Goal: Task Accomplishment & Management: Use online tool/utility

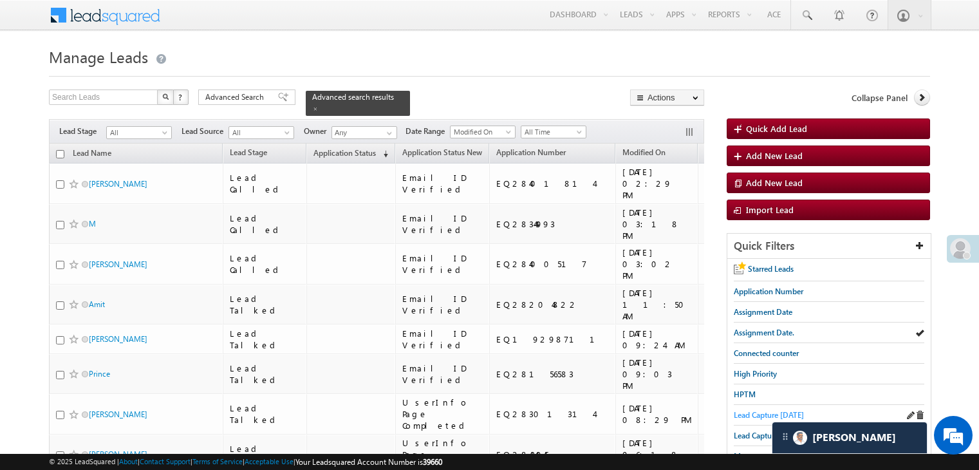
click at [741, 412] on span "Lead Capture today" at bounding box center [769, 415] width 70 height 10
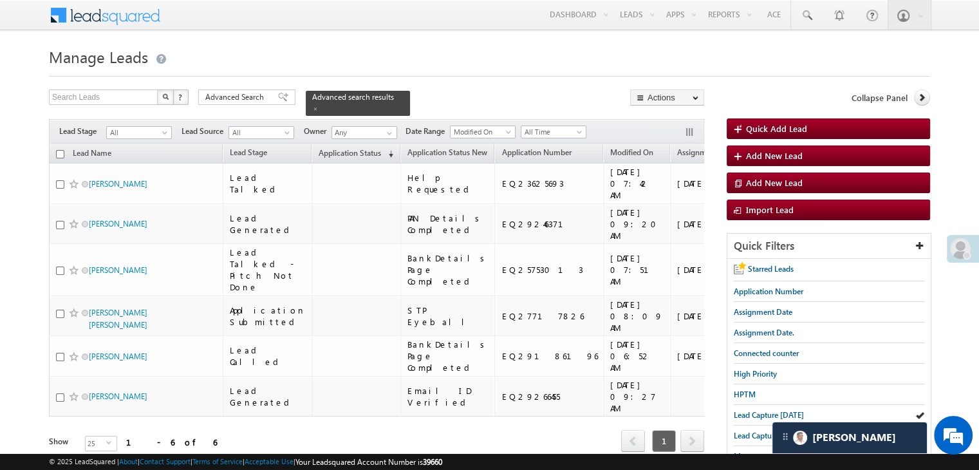
click at [322, 148] on span "Application Status" at bounding box center [350, 153] width 62 height 10
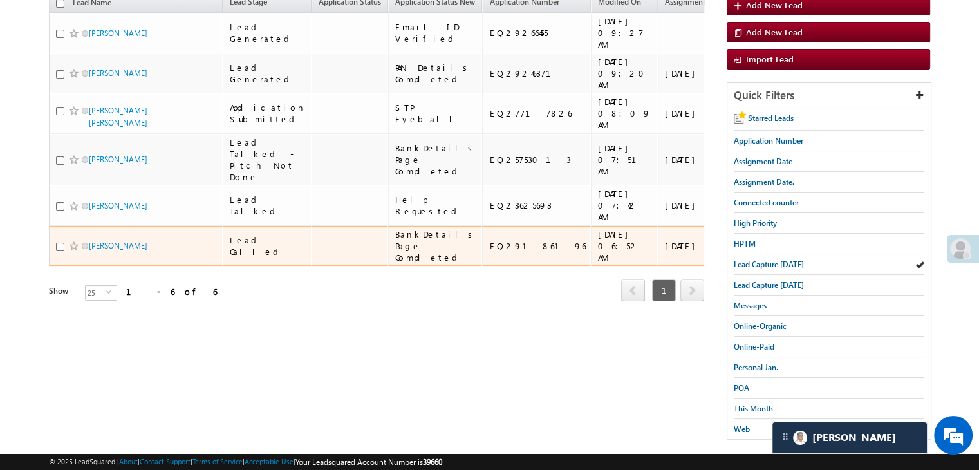
scroll to position [129, 0]
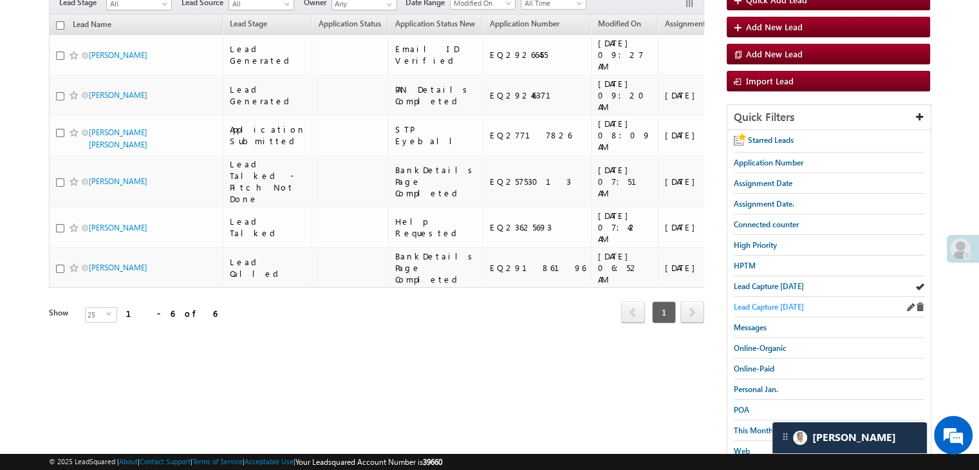
click at [775, 305] on span "Lead Capture [DATE]" at bounding box center [769, 307] width 70 height 10
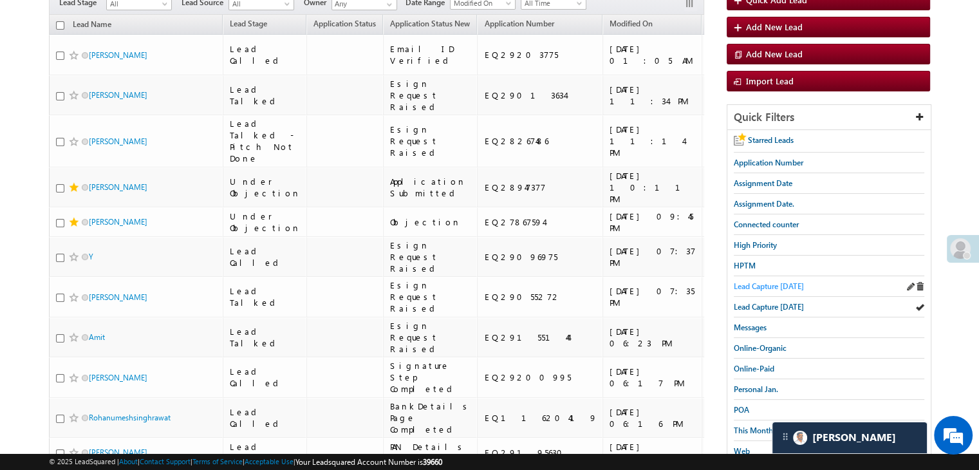
click at [750, 285] on span "Lead Capture [DATE]" at bounding box center [769, 286] width 70 height 10
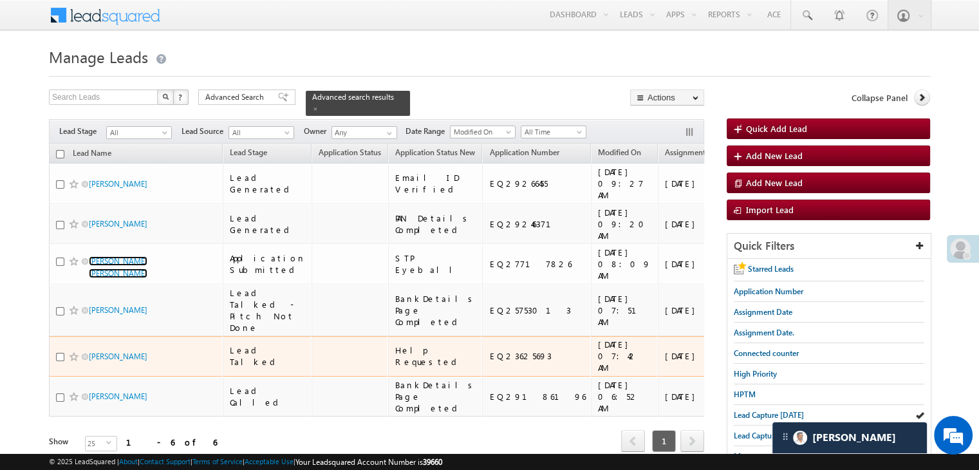
scroll to position [0, 0]
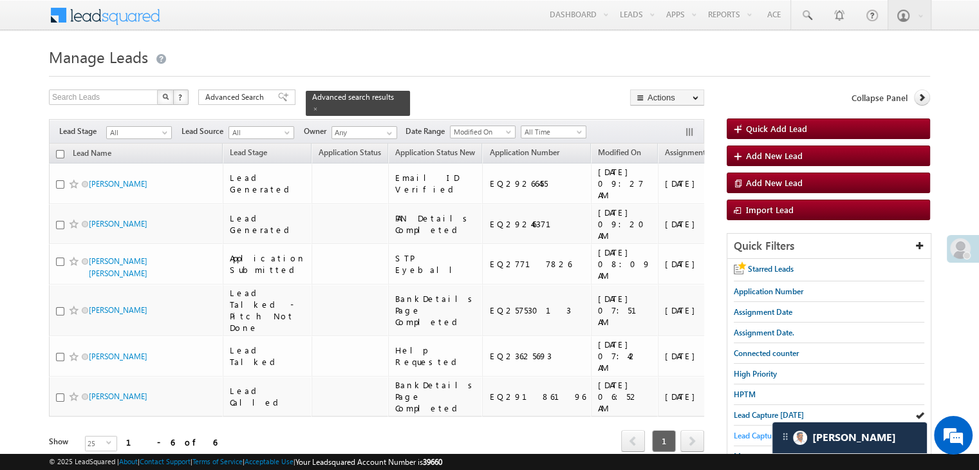
click at [757, 431] on span "Lead Capture [DATE]" at bounding box center [769, 436] width 70 height 10
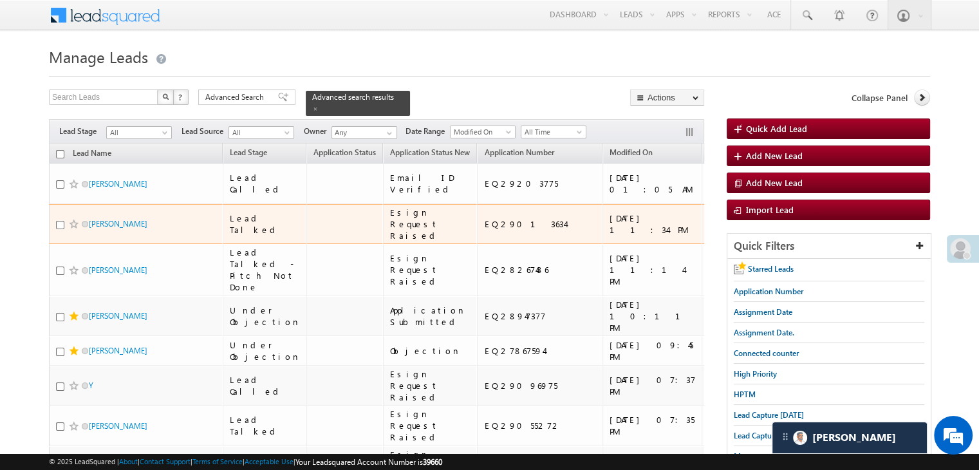
click at [484, 230] on div "EQ29013634" at bounding box center [540, 224] width 113 height 12
copy div "EQ29013634"
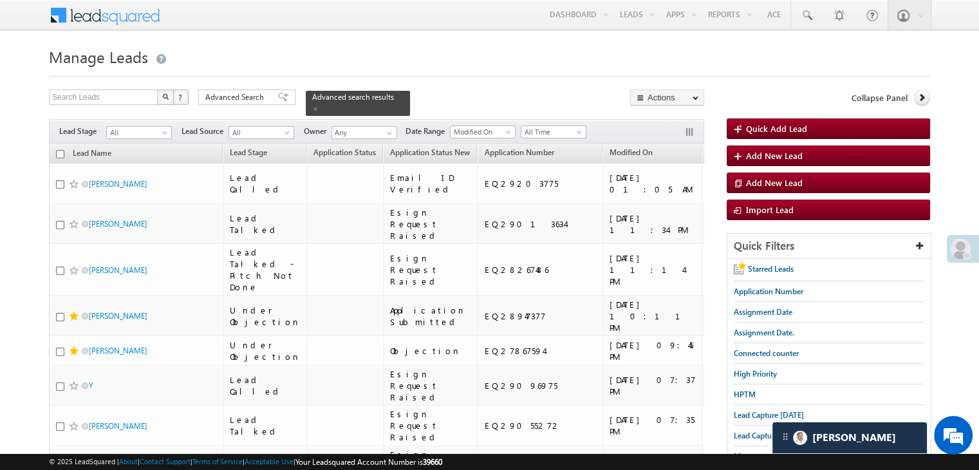
click at [484, 58] on h1 "Manage Leads" at bounding box center [490, 55] width 882 height 25
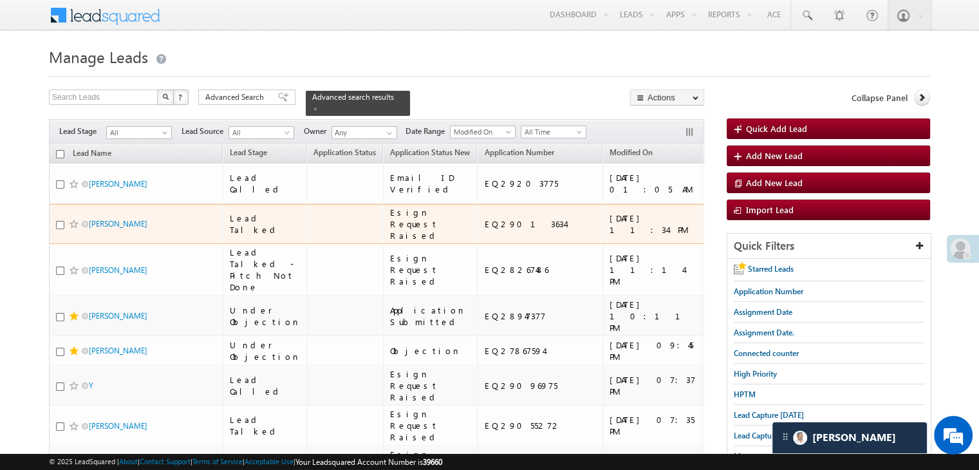
click at [487, 230] on div "EQ29013634" at bounding box center [540, 224] width 113 height 12
copy div "EQ29013634"
click at [782, 236] on div "[URL][DOMAIN_NAME]" at bounding box center [821, 223] width 79 height 23
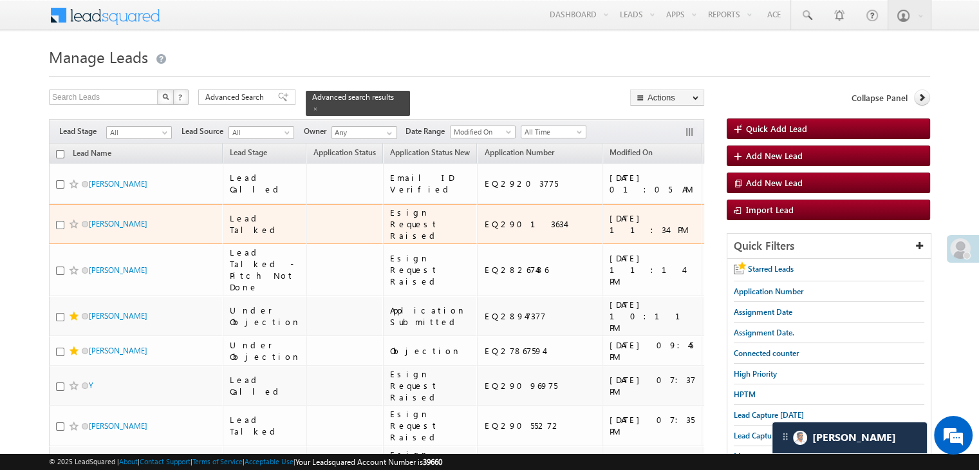
click at [782, 236] on div "[URL][DOMAIN_NAME]" at bounding box center [821, 223] width 79 height 23
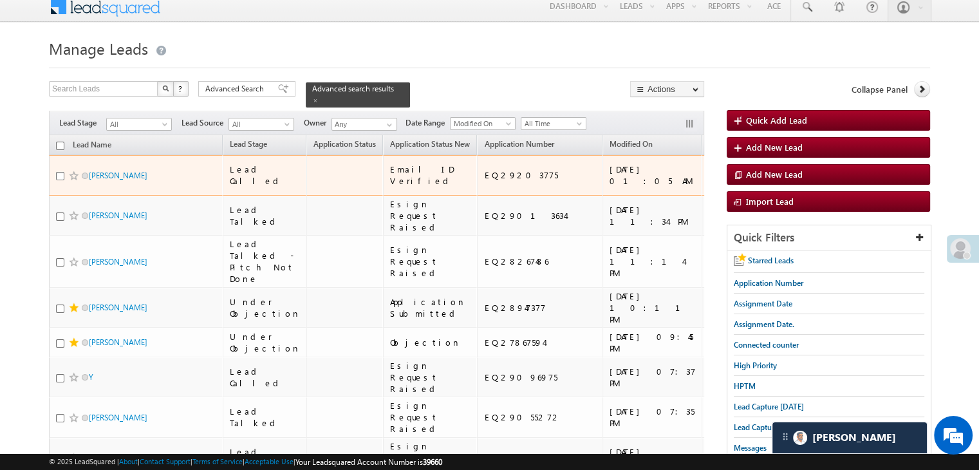
scroll to position [129, 0]
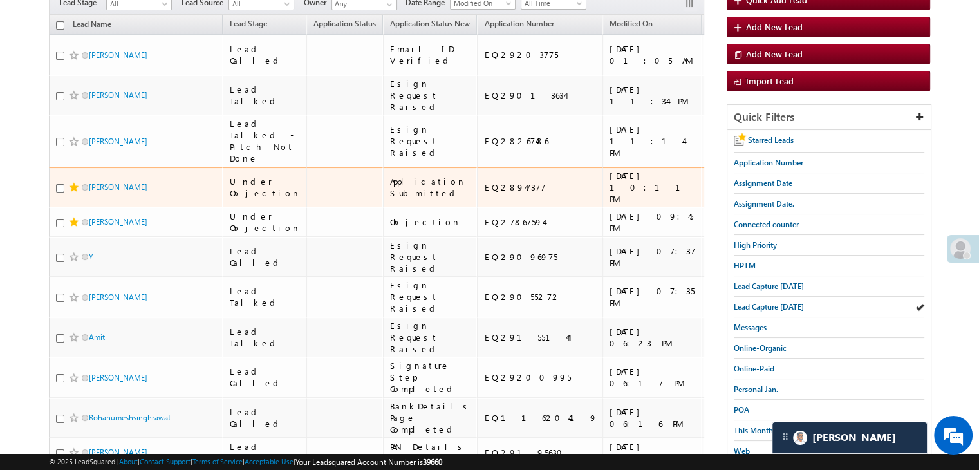
click at [489, 193] on div "EQ28947377" at bounding box center [540, 188] width 113 height 12
copy div "EQ28947377"
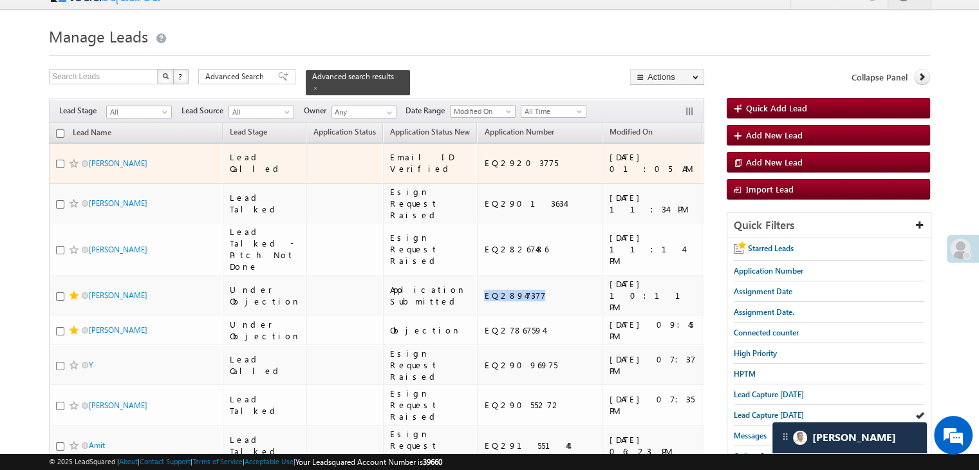
scroll to position [0, 0]
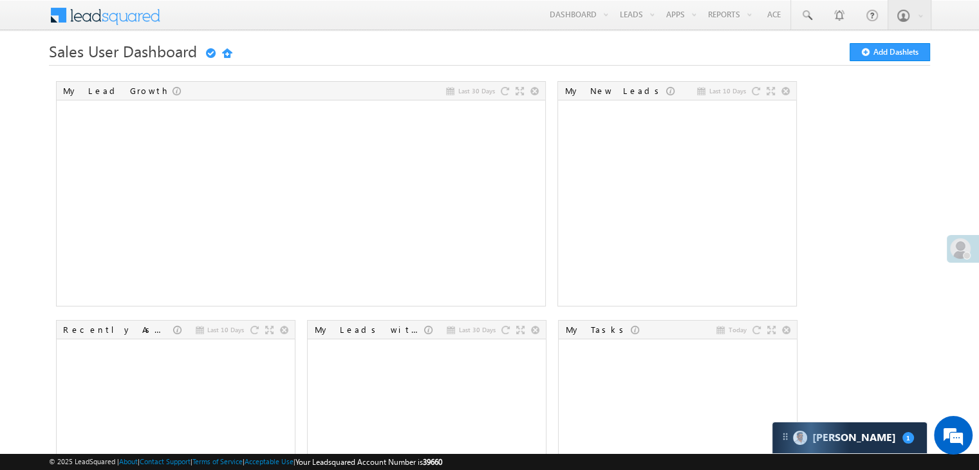
click at [961, 244] on span at bounding box center [960, 248] width 21 height 21
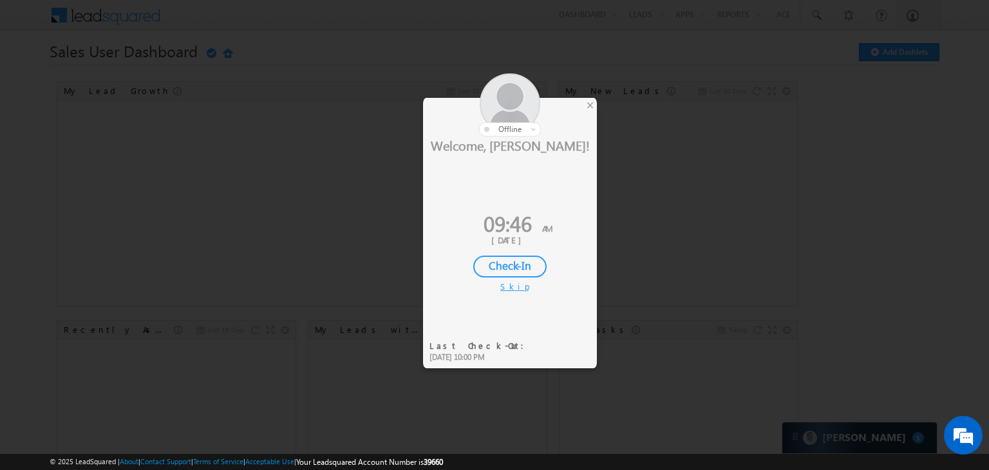
click at [529, 263] on div "Check-In" at bounding box center [509, 267] width 73 height 22
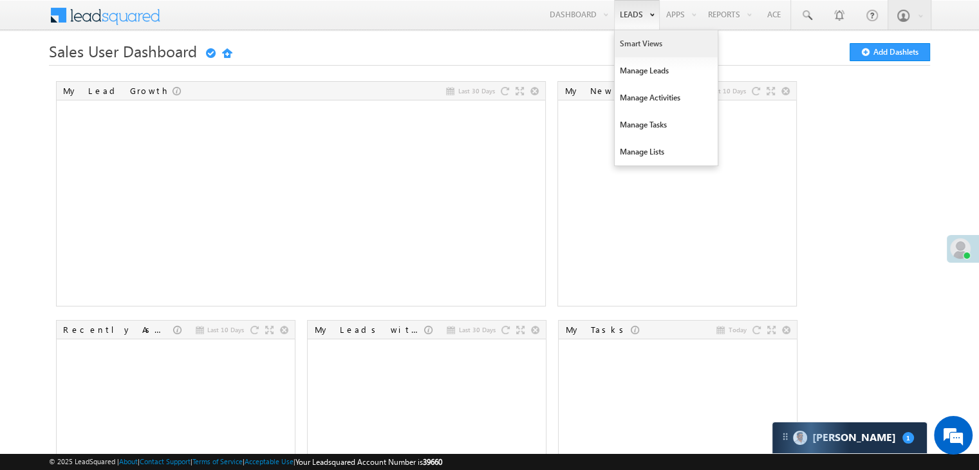
click at [616, 44] on link "Smart Views" at bounding box center [666, 43] width 103 height 27
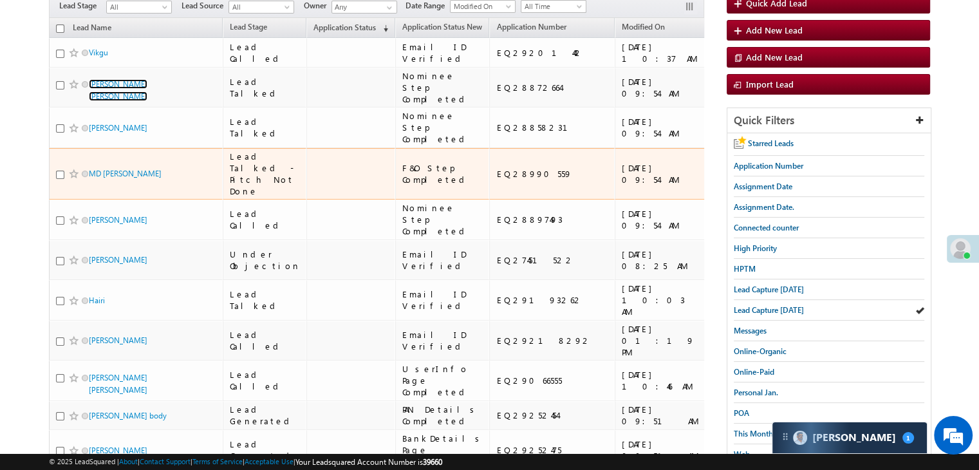
scroll to position [64, 0]
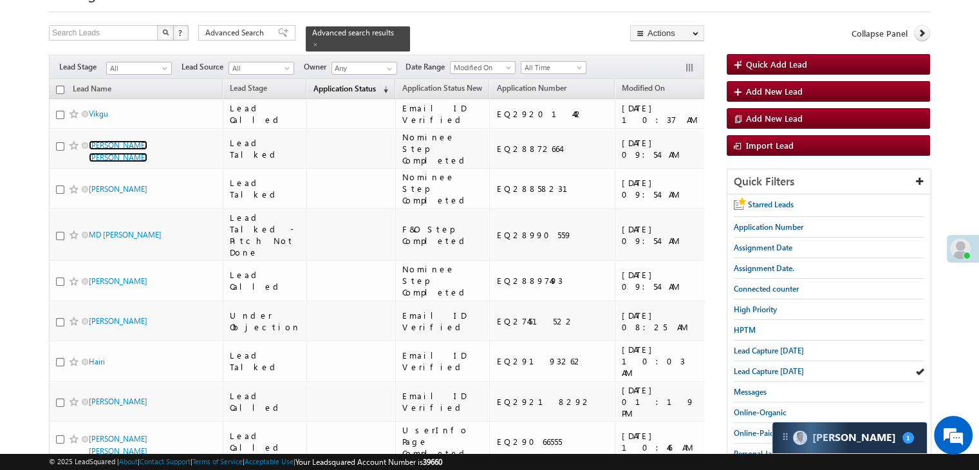
click at [328, 84] on span "Application Status" at bounding box center [345, 89] width 62 height 10
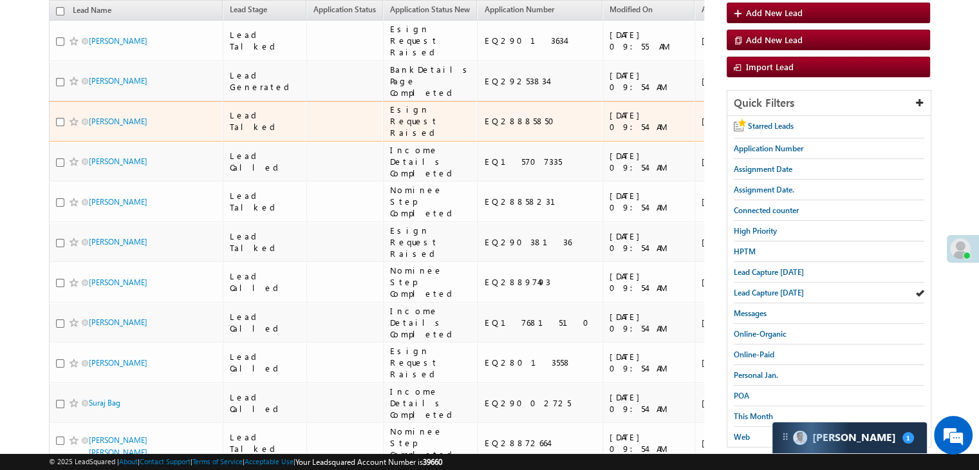
scroll to position [193, 0]
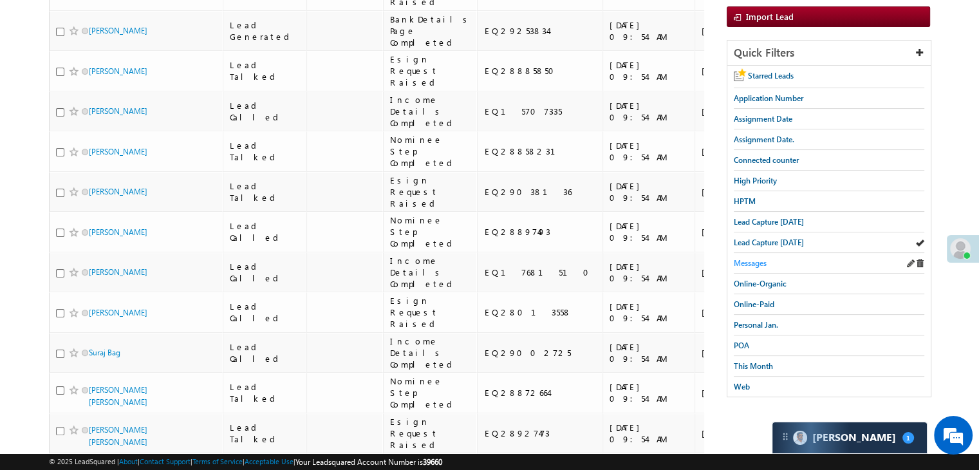
click at [742, 259] on span "Messages" at bounding box center [750, 263] width 33 height 10
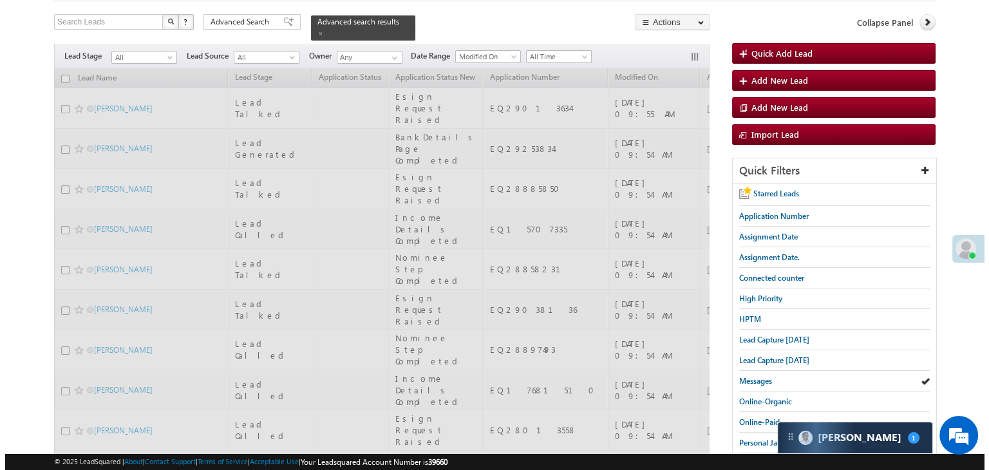
scroll to position [0, 0]
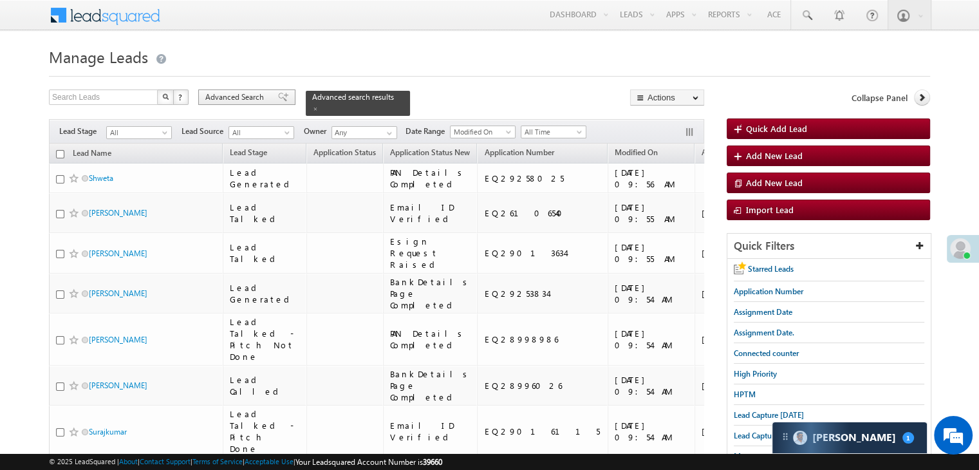
click at [244, 92] on span "Advanced Search" at bounding box center [236, 97] width 62 height 12
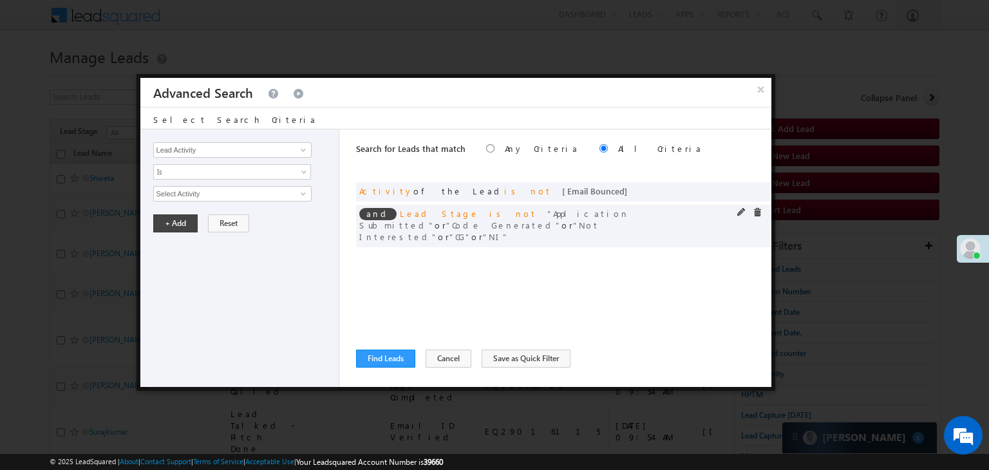
click at [0, 0] on span at bounding box center [0, 0] width 0 height 0
click at [760, 208] on div at bounding box center [752, 214] width 31 height 12
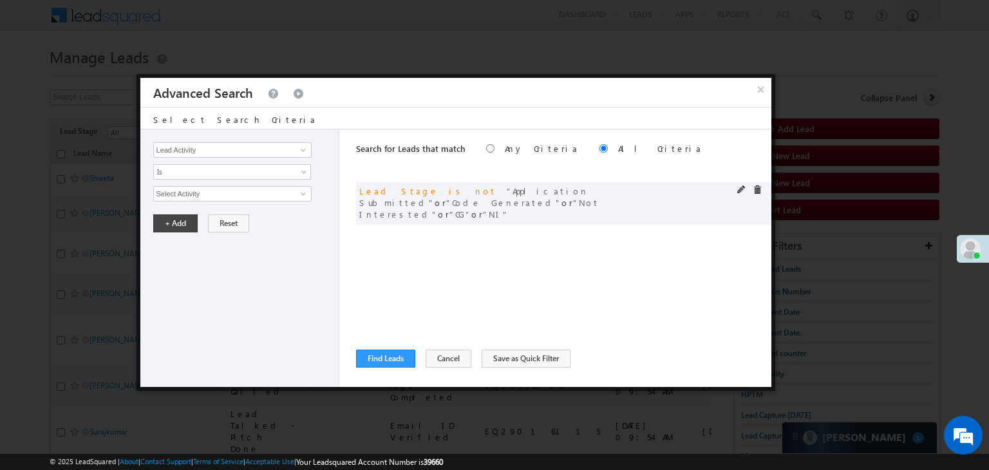
click at [738, 186] on span at bounding box center [741, 189] width 9 height 9
click at [225, 279] on div "Lead Activity Task Sales Group Prospect Id WA Last Message Timestamp 4th Day Di…" at bounding box center [240, 258] width 200 height 258
click at [287, 196] on span "5 selected" at bounding box center [227, 194] width 146 height 14
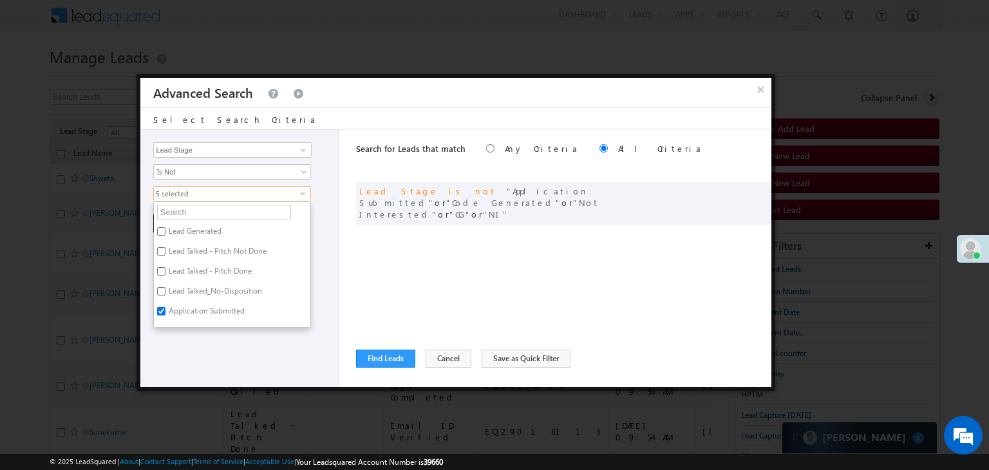
click at [200, 307] on label "Application Submitted" at bounding box center [206, 313] width 104 height 20
click at [165, 307] on input "Application Submitted" at bounding box center [161, 311] width 8 height 8
checkbox input "false"
click at [170, 312] on label "NI" at bounding box center [171, 318] width 35 height 20
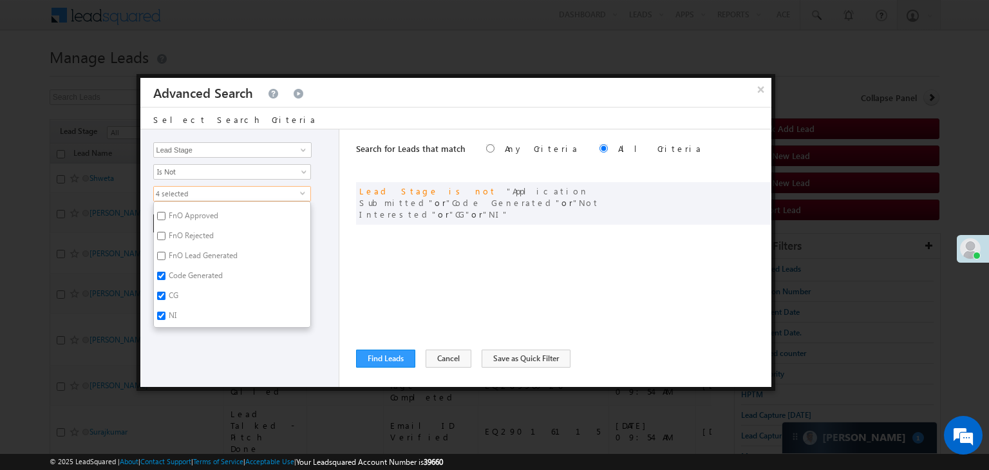
click at [165, 312] on input "NI" at bounding box center [161, 316] width 8 height 8
checkbox input "false"
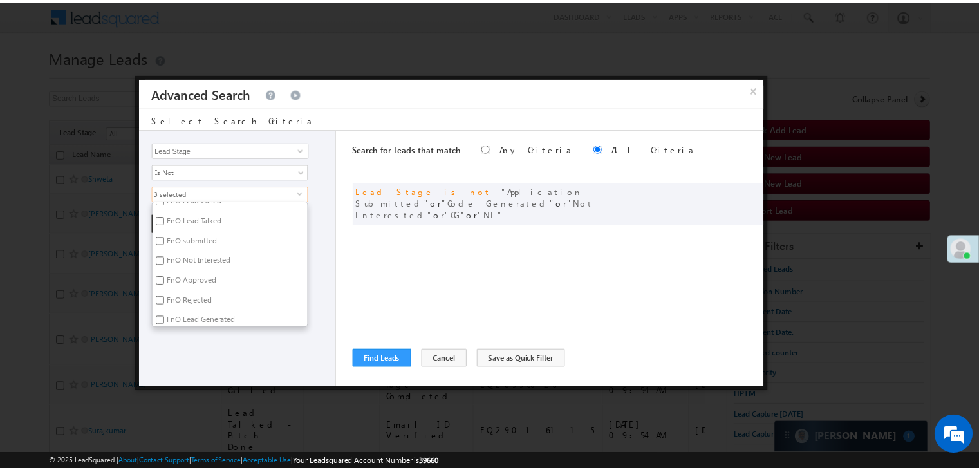
scroll to position [186, 0]
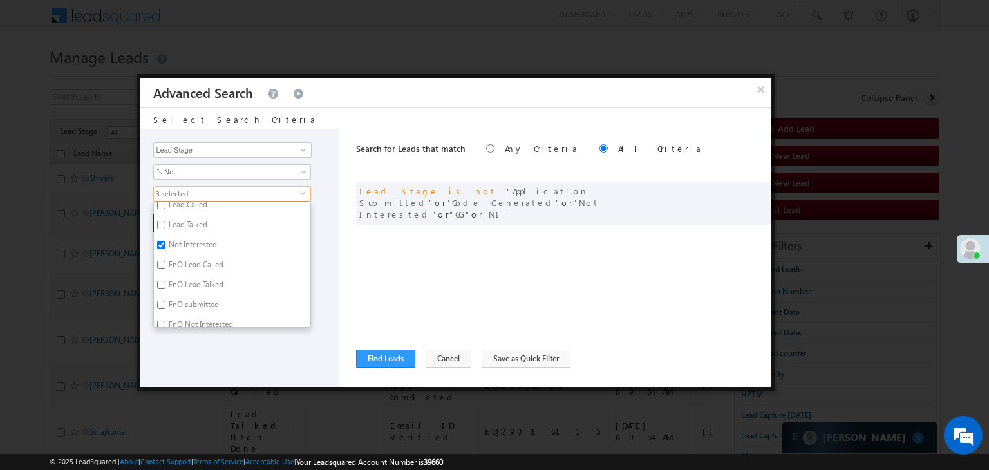
click at [199, 245] on label "Not Interested" at bounding box center [192, 247] width 76 height 20
click at [165, 245] on input "Not Interested" at bounding box center [161, 245] width 8 height 8
checkbox input "false"
click at [371, 350] on button "Find Leads" at bounding box center [385, 359] width 59 height 18
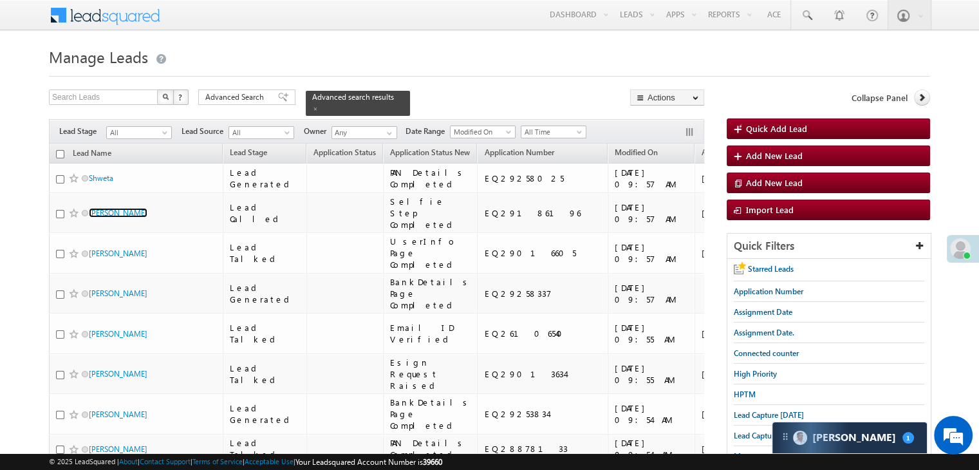
scroll to position [129, 0]
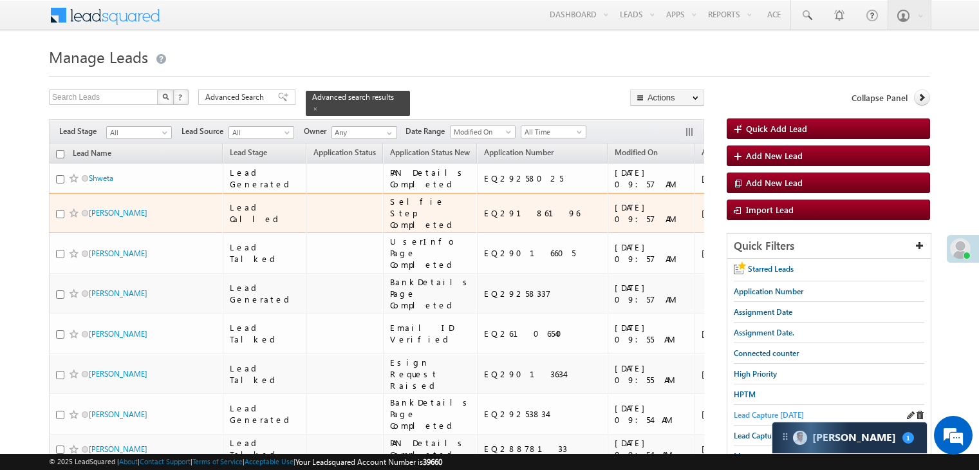
click at [740, 413] on span "Lead Capture [DATE]" at bounding box center [769, 415] width 70 height 10
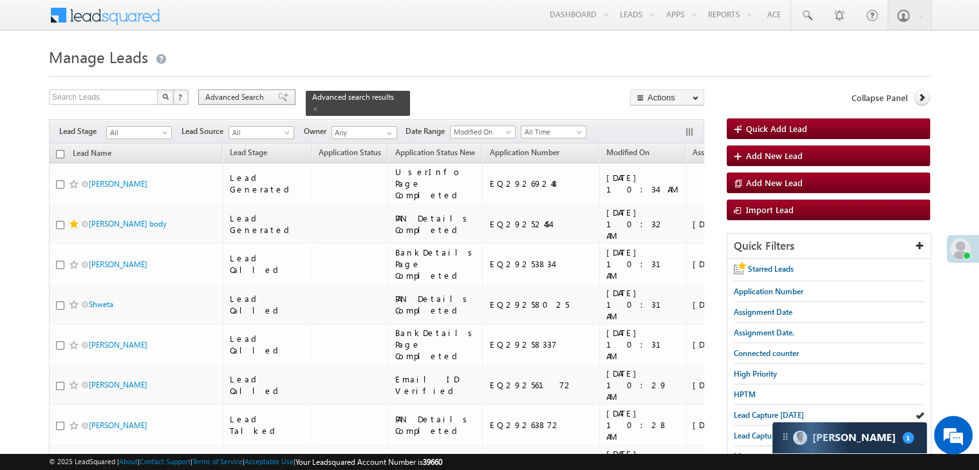
click at [252, 101] on span "Advanced Search" at bounding box center [236, 97] width 62 height 12
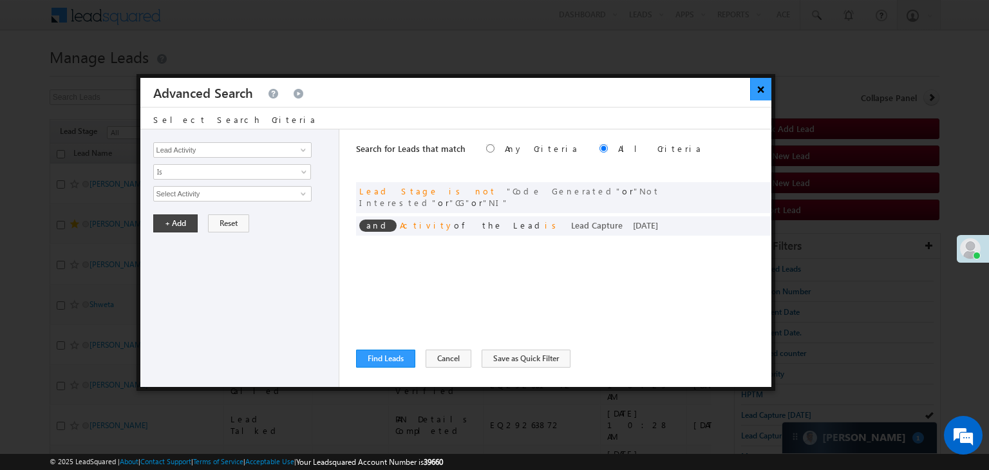
click at [760, 96] on button "×" at bounding box center [760, 89] width 21 height 23
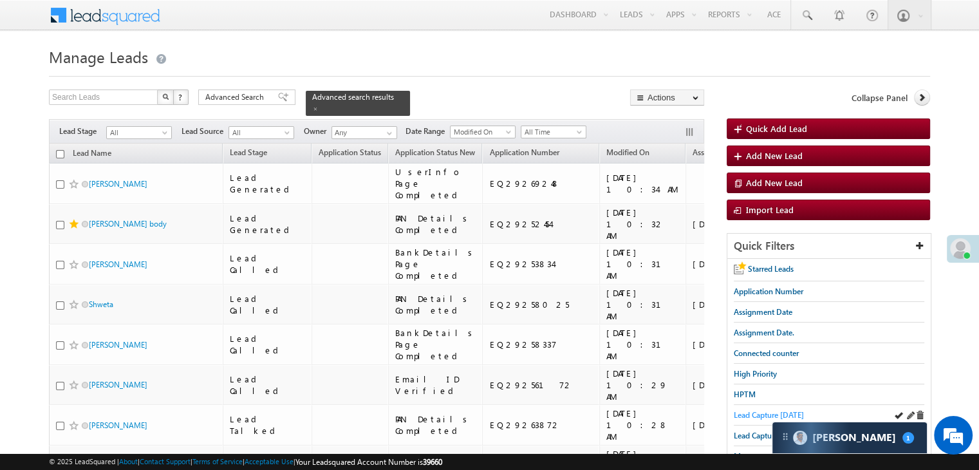
click at [755, 413] on span "Lead Capture [DATE]" at bounding box center [769, 415] width 70 height 10
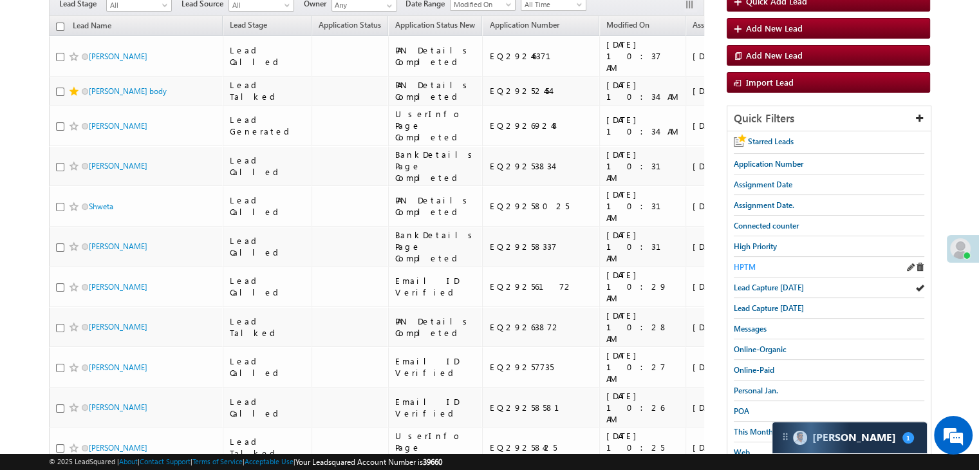
scroll to position [129, 0]
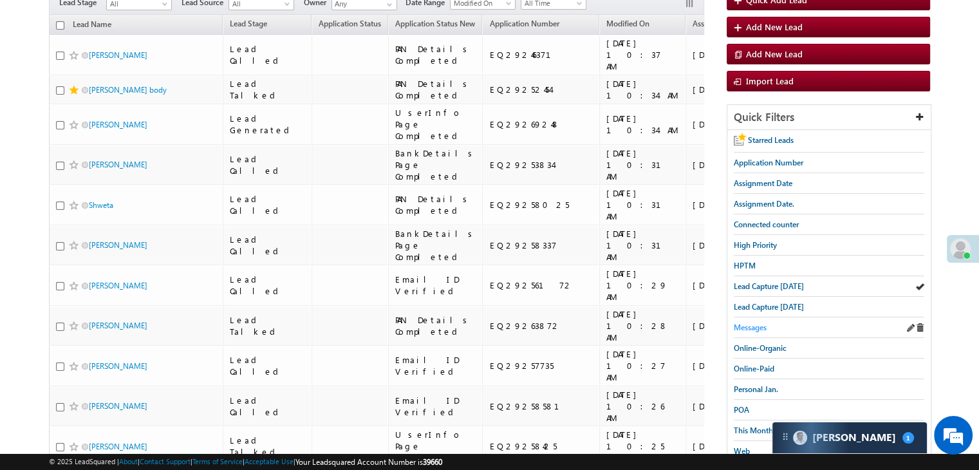
click at [750, 326] on span "Messages" at bounding box center [750, 328] width 33 height 10
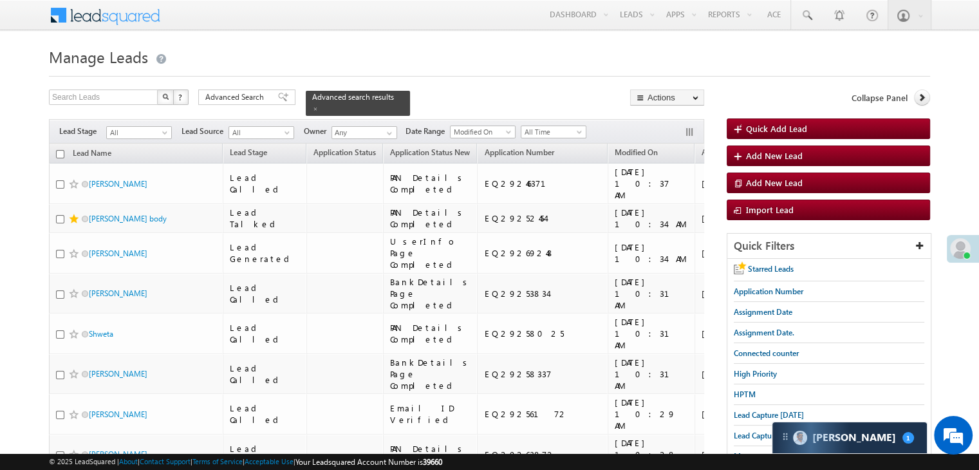
scroll to position [193, 0]
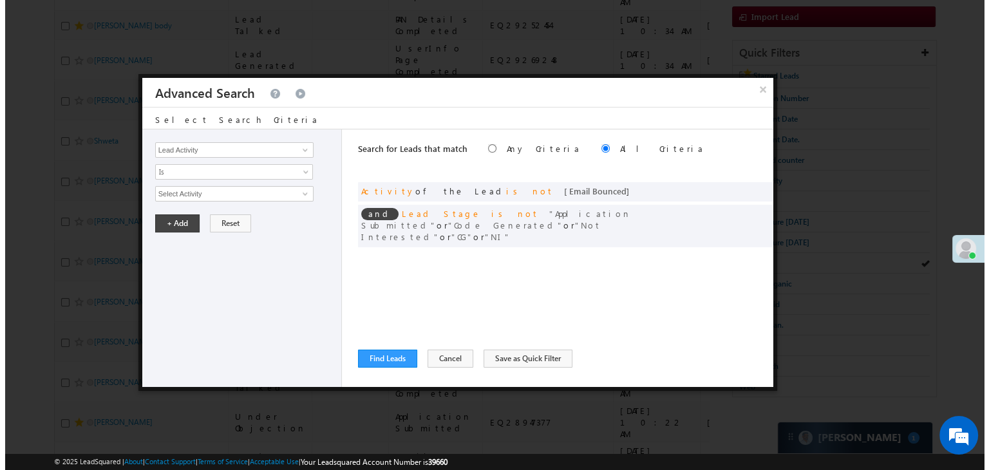
scroll to position [0, 0]
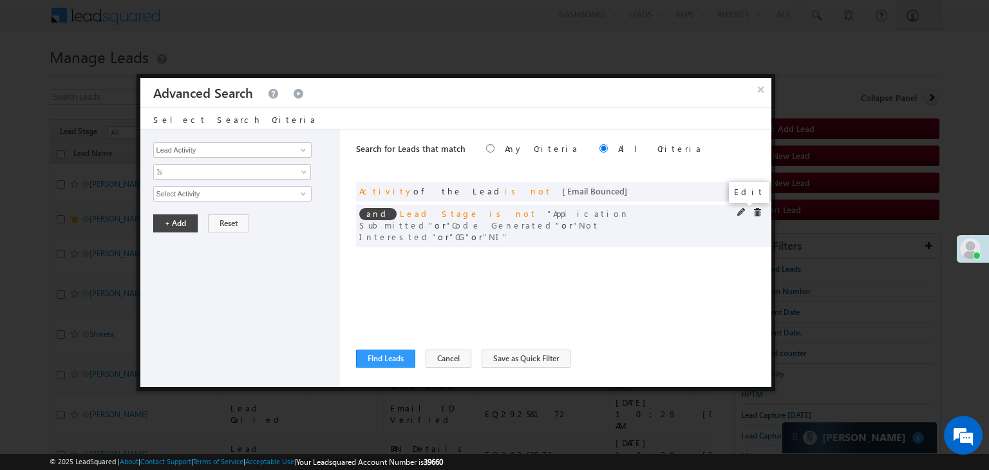
click at [738, 209] on span at bounding box center [741, 212] width 9 height 9
click at [279, 190] on span "5 selected" at bounding box center [227, 194] width 146 height 14
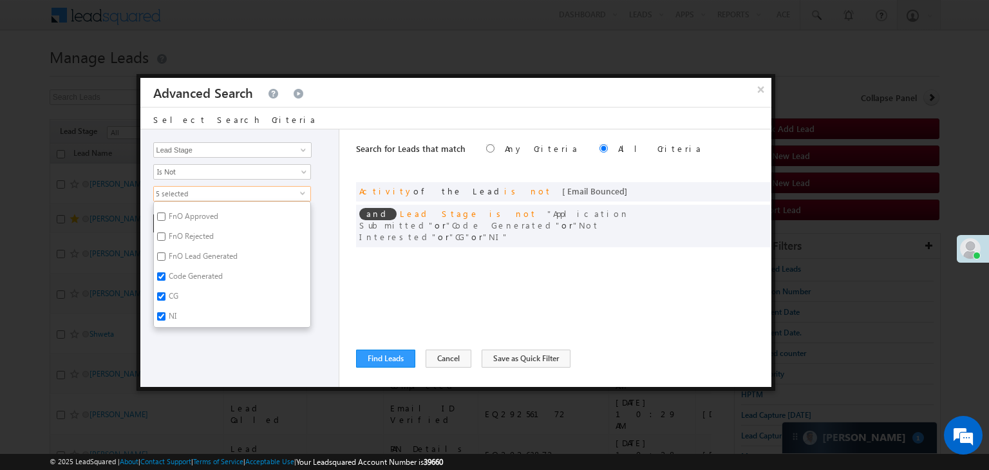
scroll to position [315, 0]
click at [178, 312] on label "NI" at bounding box center [171, 318] width 35 height 20
click at [165, 312] on input "NI" at bounding box center [161, 316] width 8 height 8
checkbox input "false"
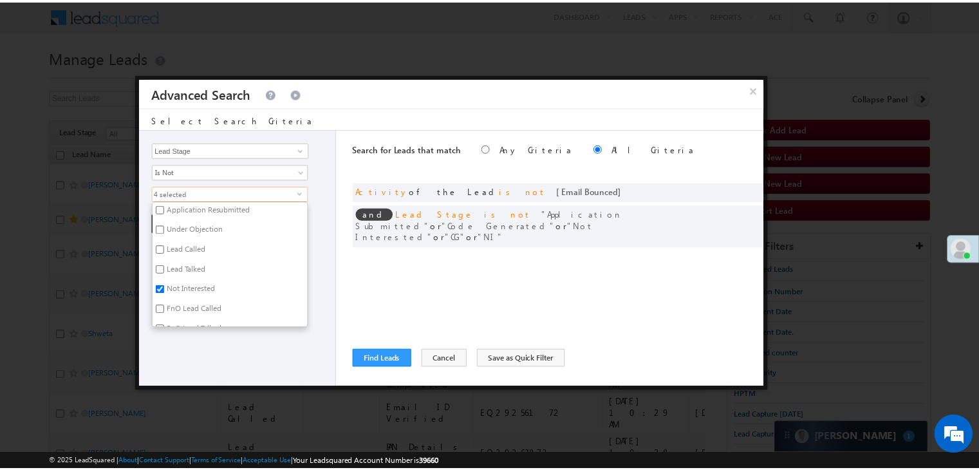
scroll to position [122, 0]
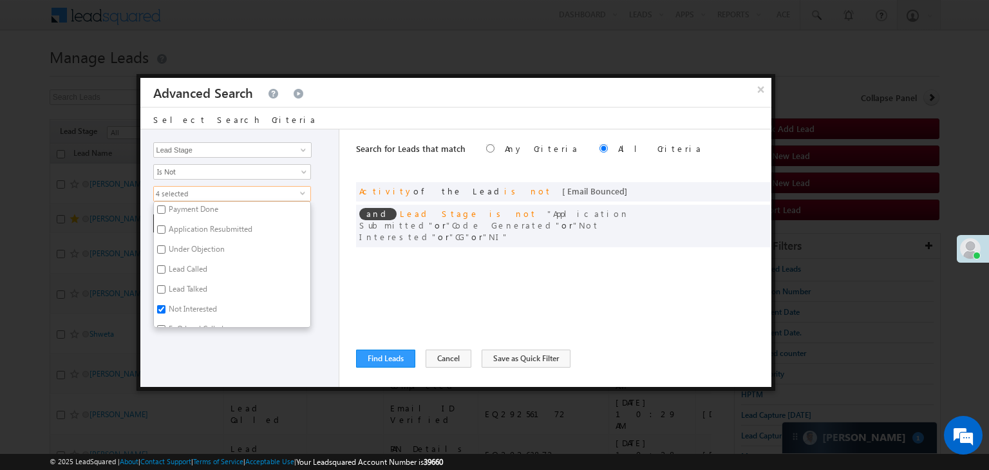
click at [188, 301] on label "Not Interested" at bounding box center [192, 311] width 76 height 20
click at [165, 305] on input "Not Interested" at bounding box center [161, 309] width 8 height 8
checkbox input "false"
click at [176, 363] on div "Lead Activity Task Sales Group Prospect Id WA Last Message Timestamp 4th Day Di…" at bounding box center [240, 258] width 200 height 258
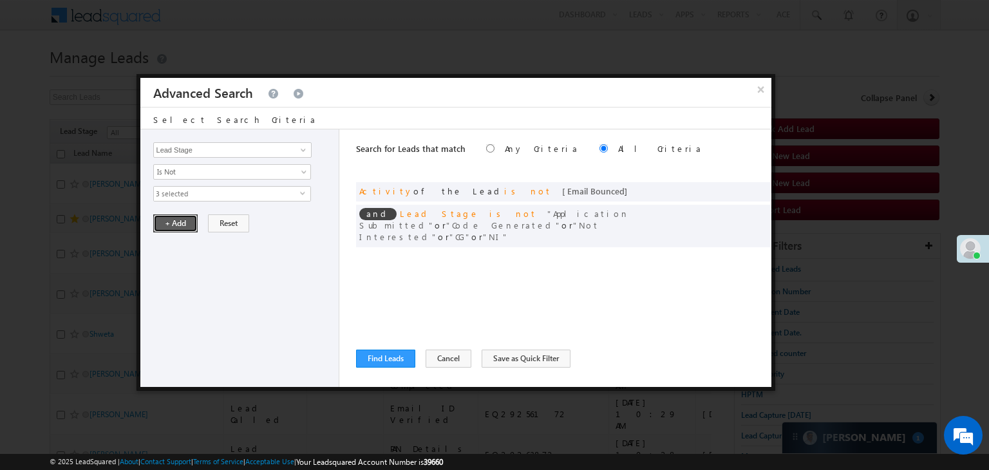
click at [182, 227] on button "+ Add" at bounding box center [175, 223] width 44 height 18
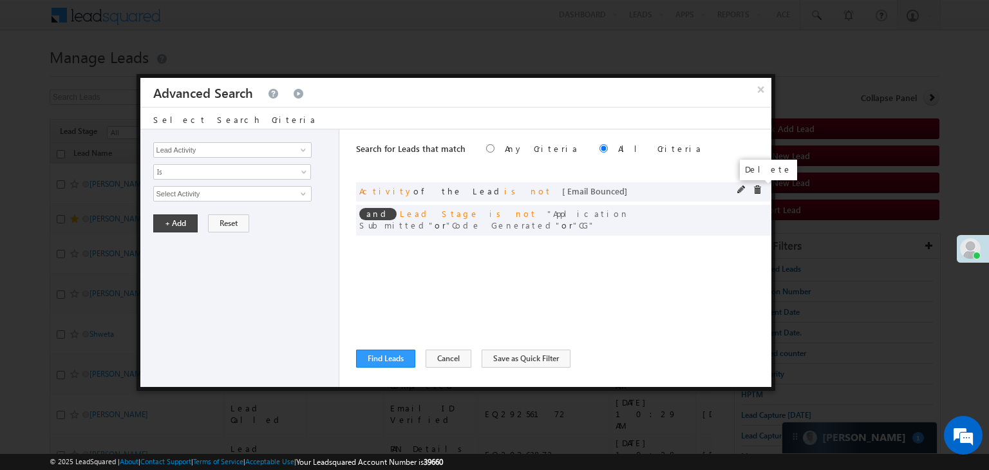
click at [757, 190] on span at bounding box center [757, 189] width 9 height 9
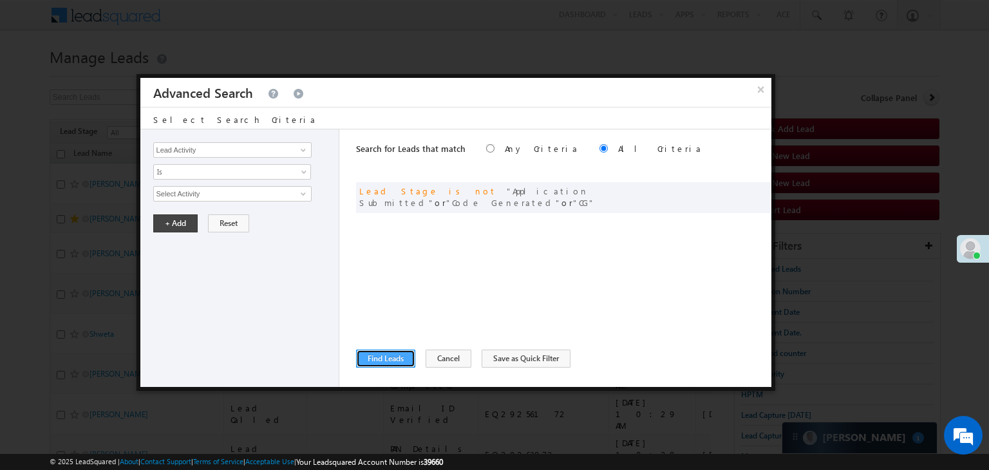
click at [395, 359] on button "Find Leads" at bounding box center [385, 359] width 59 height 18
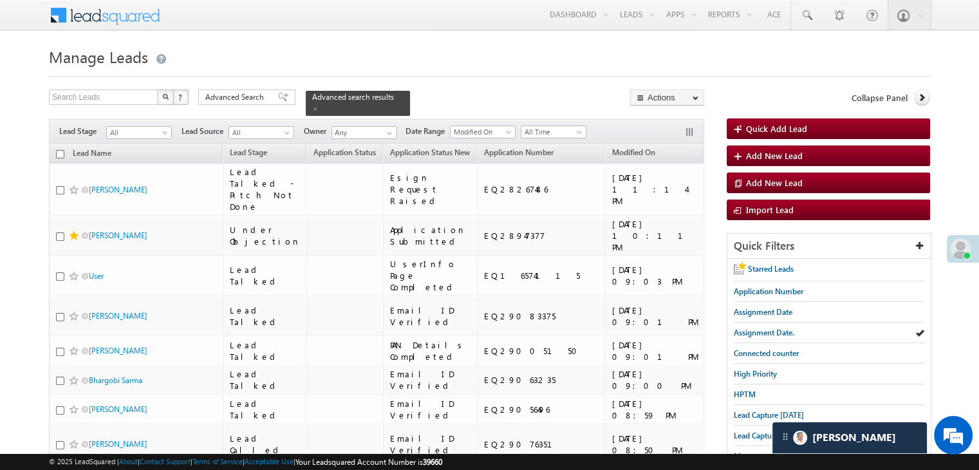
drag, startPoint x: 229, startPoint y: 97, endPoint x: 249, endPoint y: 132, distance: 40.3
click at [229, 97] on span "Advanced Search" at bounding box center [236, 97] width 62 height 12
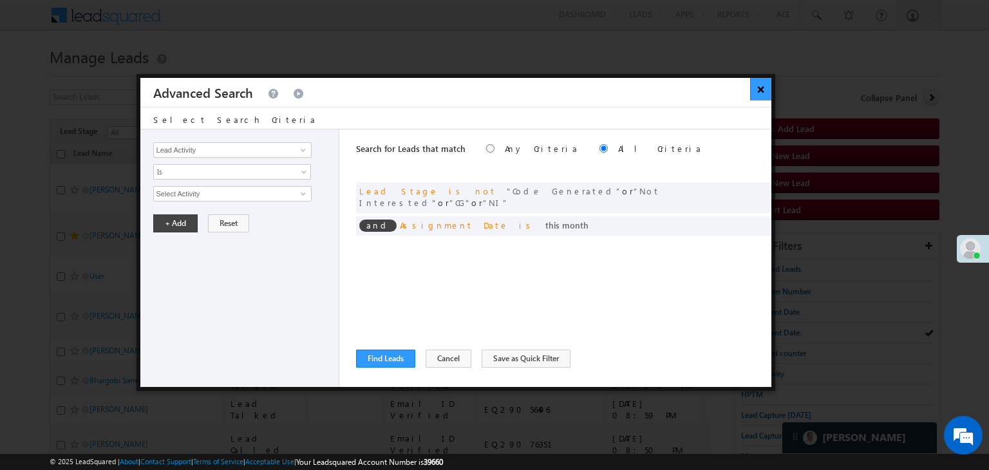
click at [759, 88] on button "×" at bounding box center [760, 89] width 21 height 23
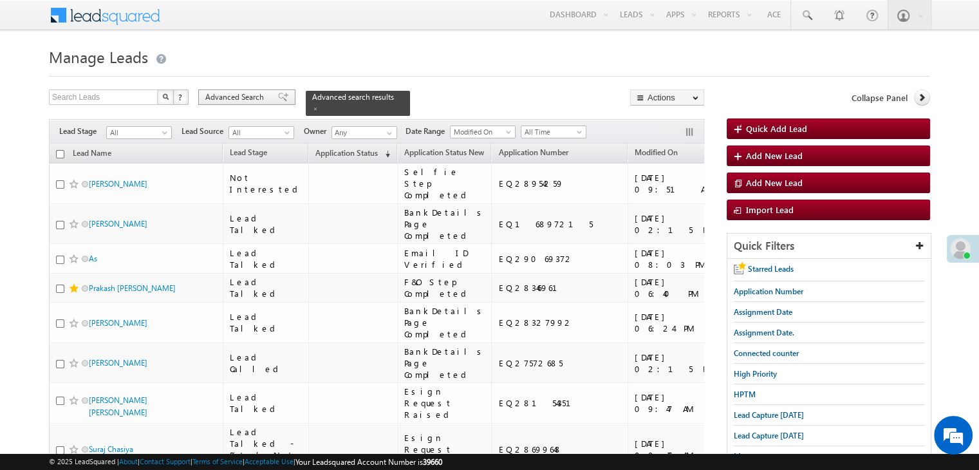
click at [267, 90] on div "Advanced Search" at bounding box center [246, 97] width 97 height 15
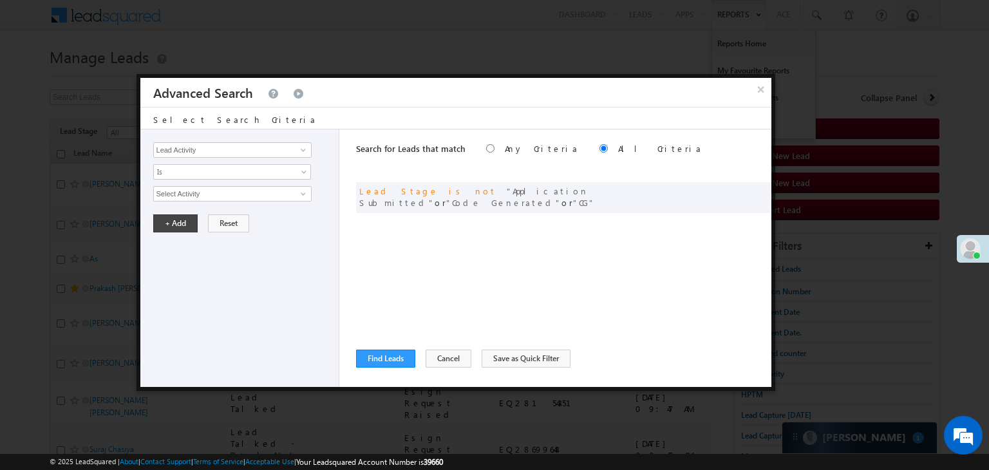
click at [755, 93] on button "×" at bounding box center [761, 89] width 21 height 23
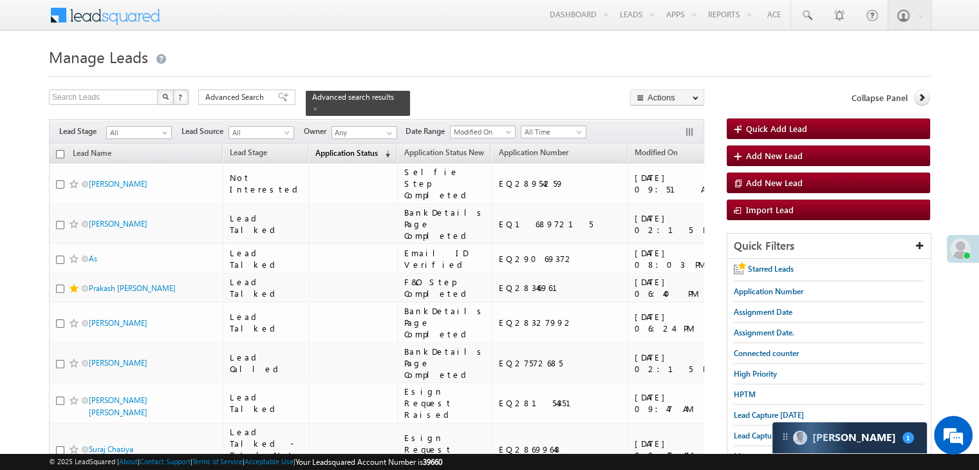
click at [380, 149] on span "(sorted descending)" at bounding box center [385, 154] width 10 height 10
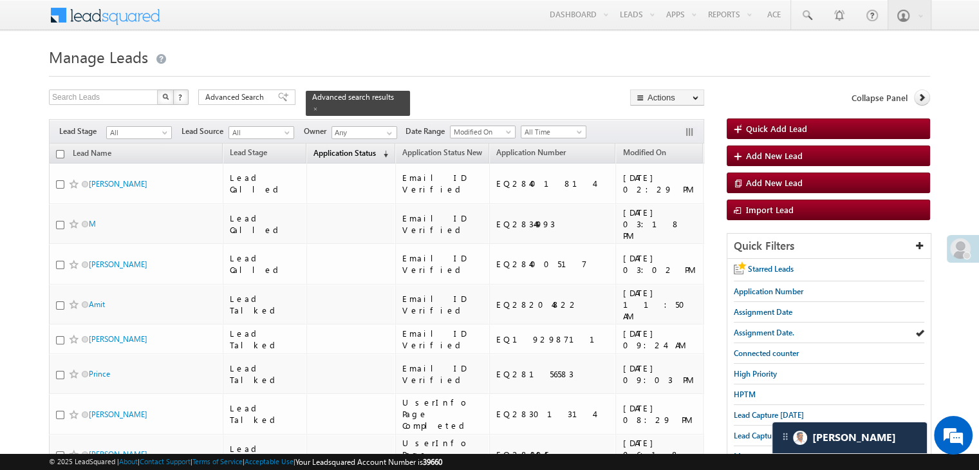
click at [338, 148] on span "Application Status" at bounding box center [345, 153] width 62 height 10
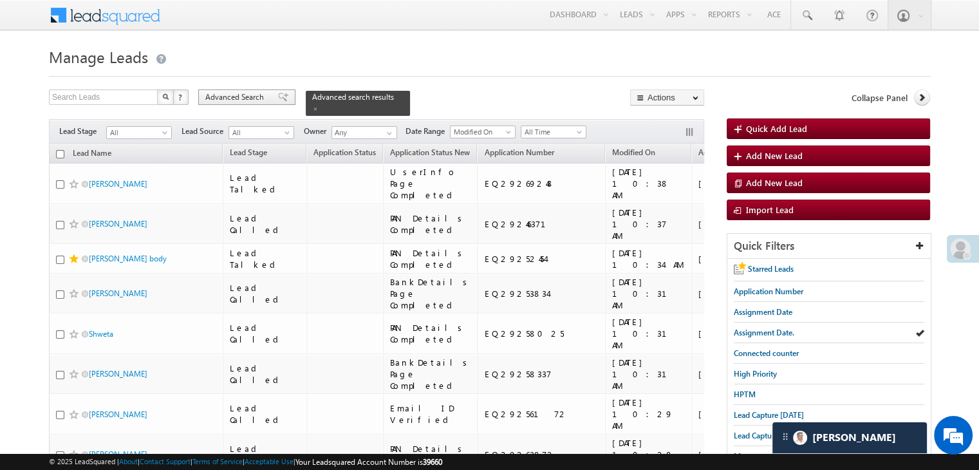
click at [278, 97] on span at bounding box center [283, 97] width 10 height 9
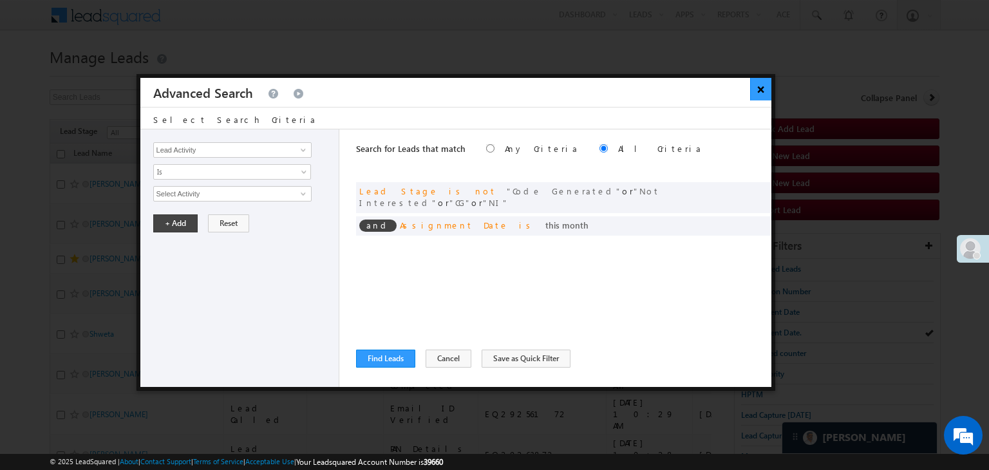
click at [762, 92] on button "×" at bounding box center [760, 89] width 21 height 23
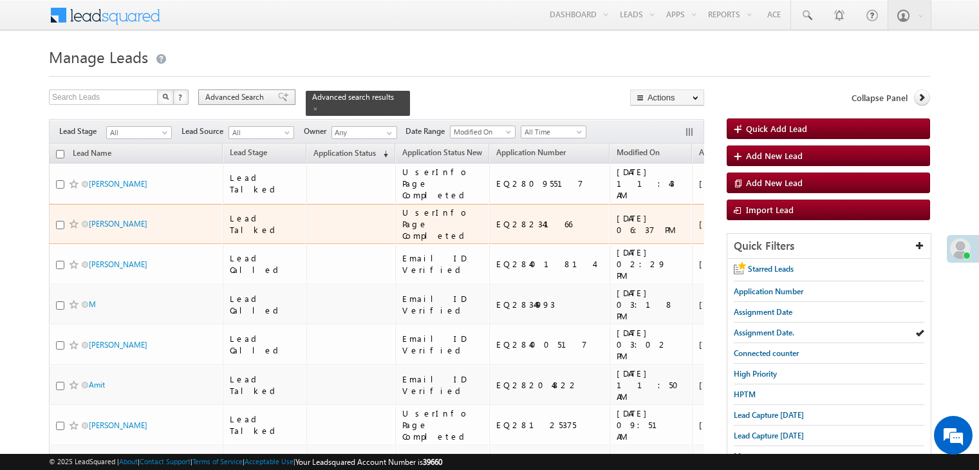
click at [265, 93] on span "Advanced Search" at bounding box center [236, 97] width 62 height 12
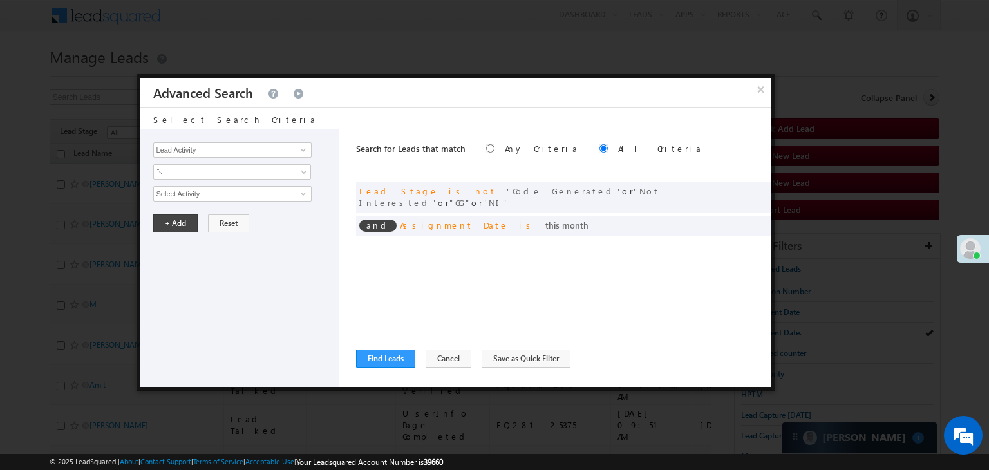
click at [754, 86] on button "×" at bounding box center [761, 89] width 21 height 23
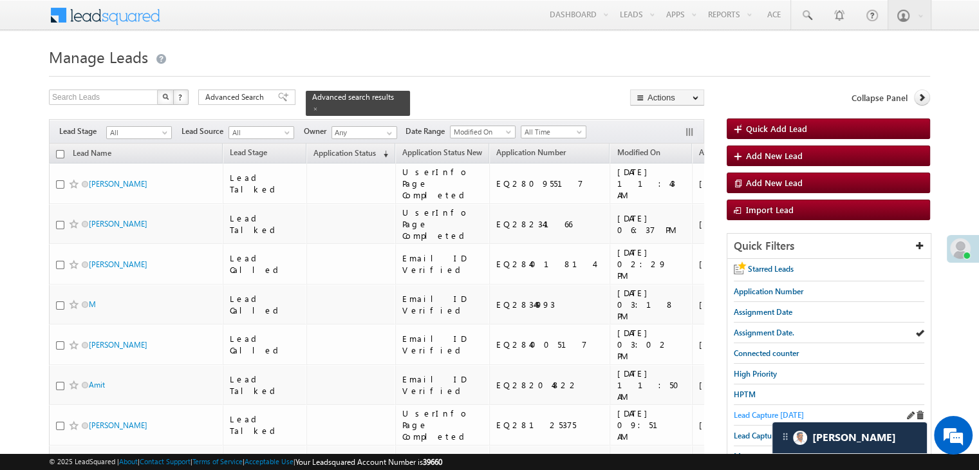
click at [753, 414] on span "Lead Capture [DATE]" at bounding box center [769, 415] width 70 height 10
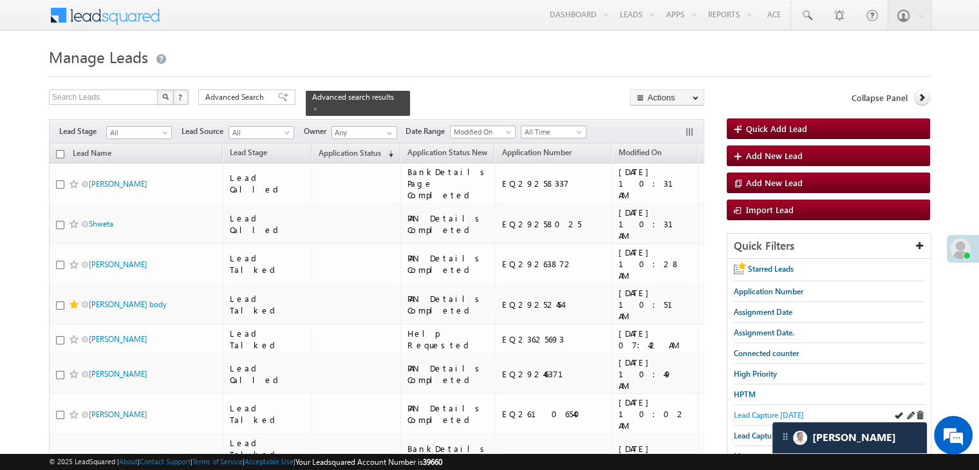
click at [742, 412] on span "Lead Capture [DATE]" at bounding box center [769, 415] width 70 height 10
click at [320, 148] on span "Application Status" at bounding box center [350, 153] width 62 height 10
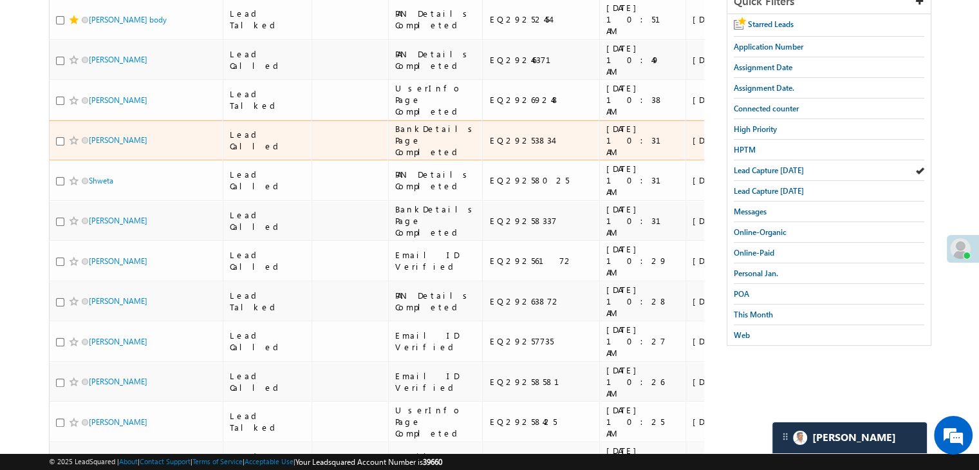
scroll to position [258, 0]
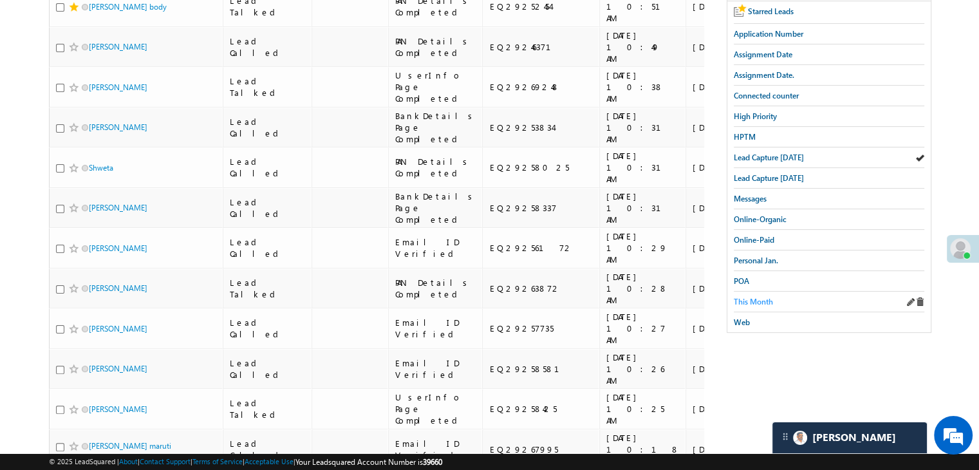
click at [752, 297] on span "This Month" at bounding box center [753, 302] width 39 height 10
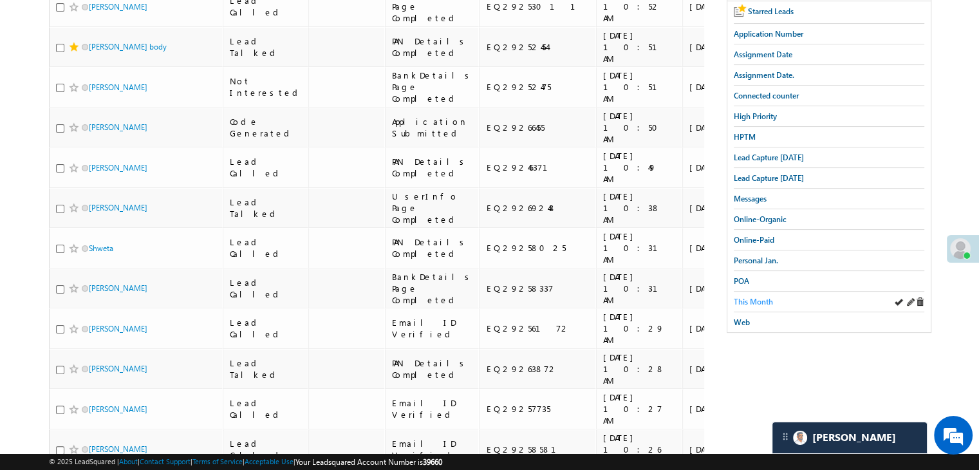
click at [765, 297] on span "This Month" at bounding box center [753, 302] width 39 height 10
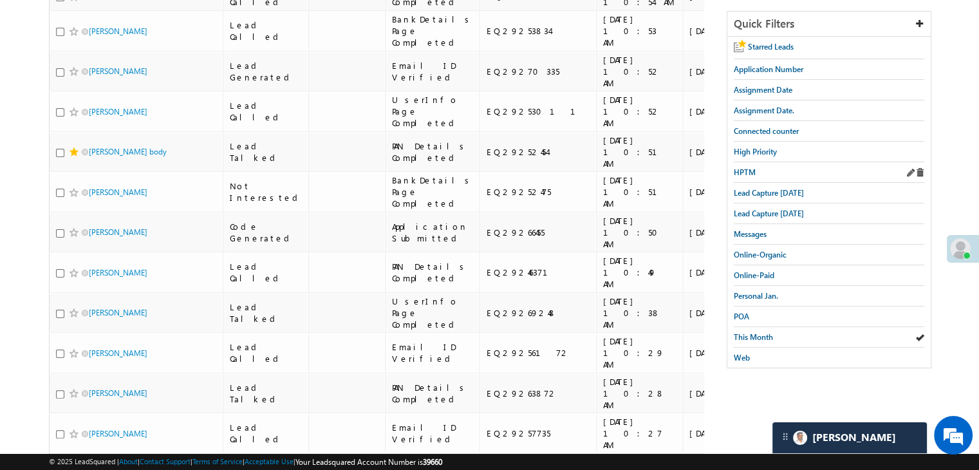
scroll to position [167, 0]
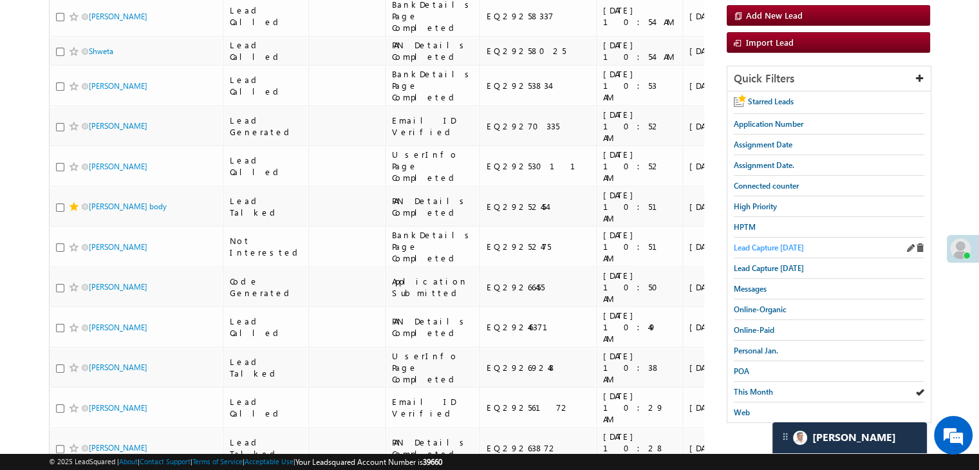
click at [768, 247] on span "Lead Capture today" at bounding box center [769, 248] width 70 height 10
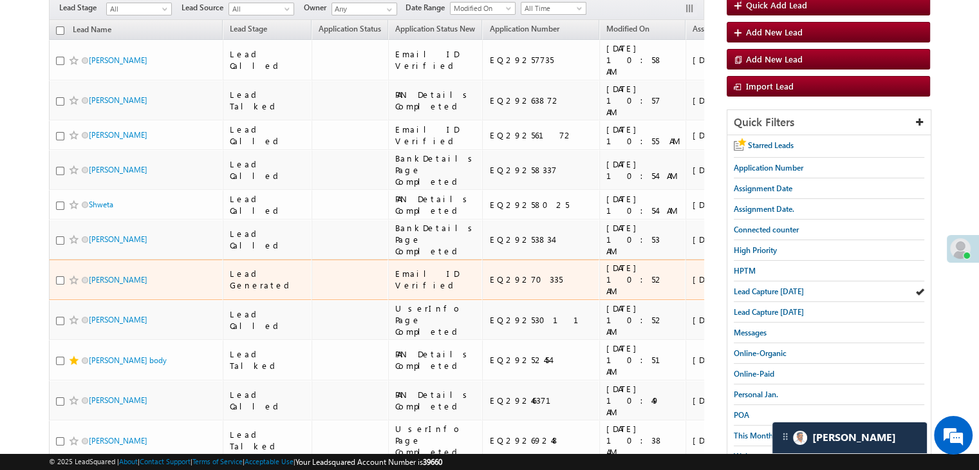
scroll to position [103, 0]
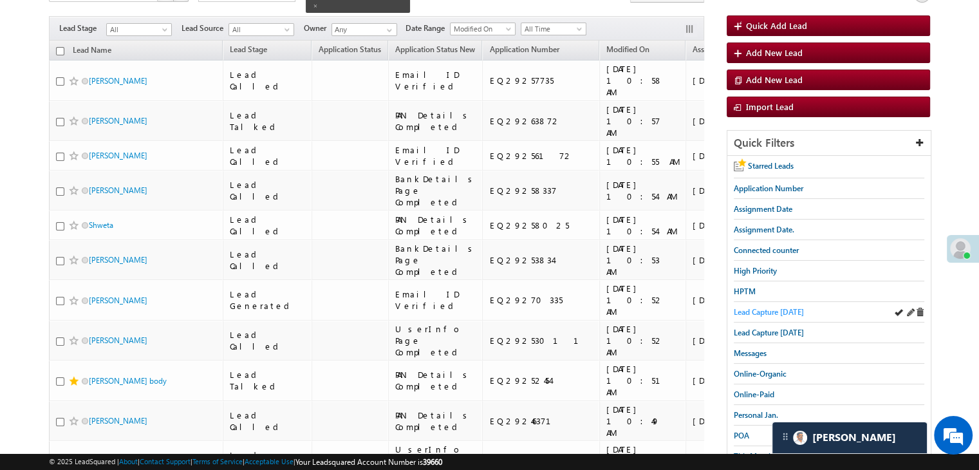
click at [784, 309] on span "Lead Capture today" at bounding box center [769, 312] width 70 height 10
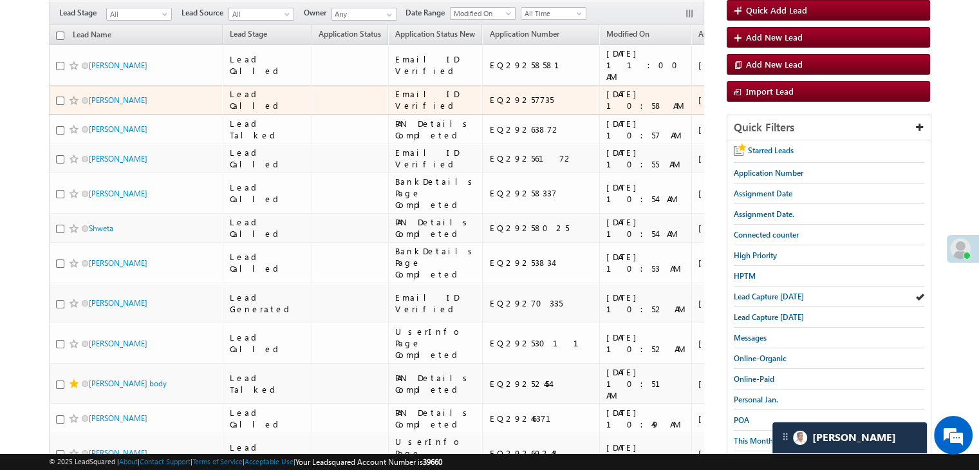
scroll to position [129, 0]
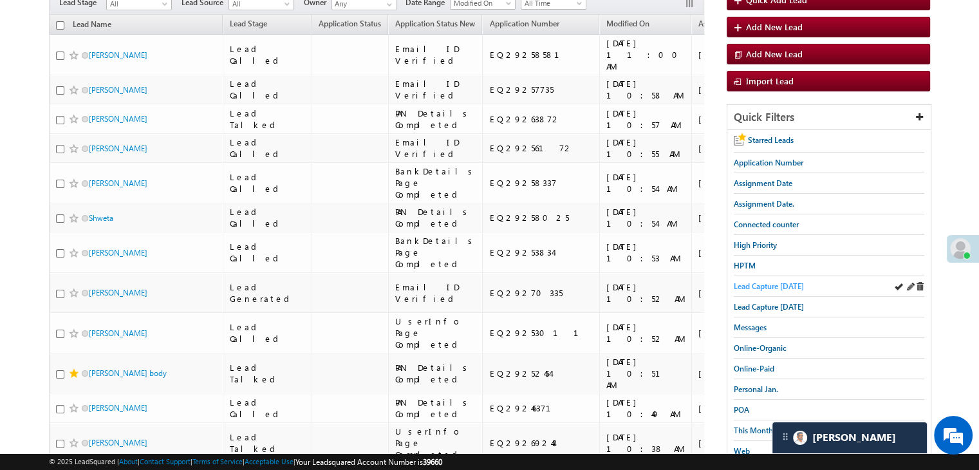
click at [786, 281] on span "Lead Capture today" at bounding box center [769, 286] width 70 height 10
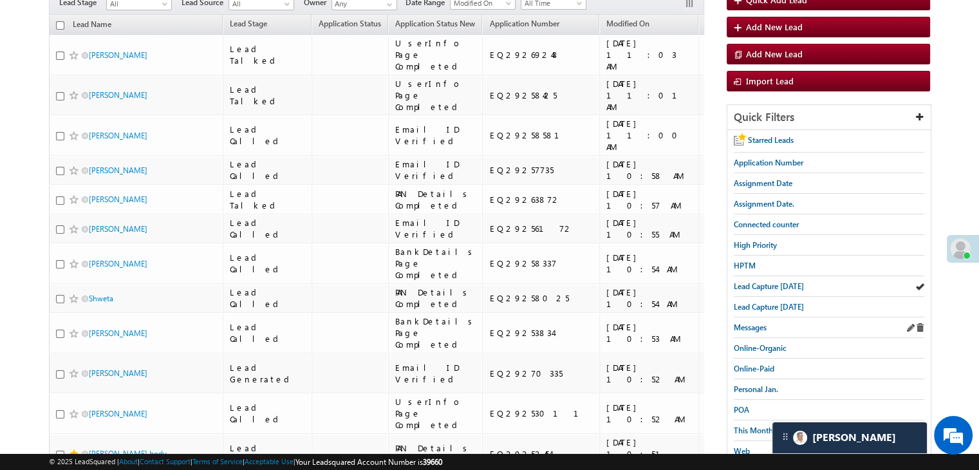
click at [769, 325] on div "Messages" at bounding box center [829, 327] width 191 height 21
click at [751, 325] on span "Messages" at bounding box center [750, 328] width 33 height 10
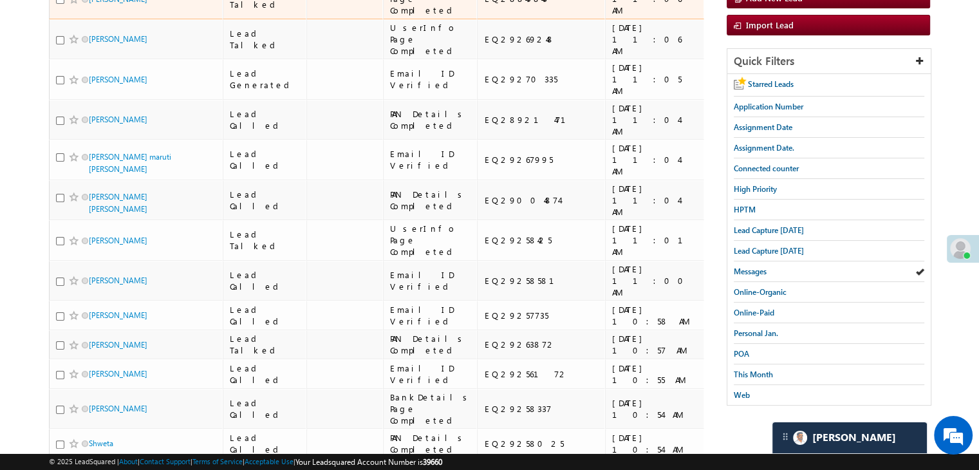
scroll to position [193, 0]
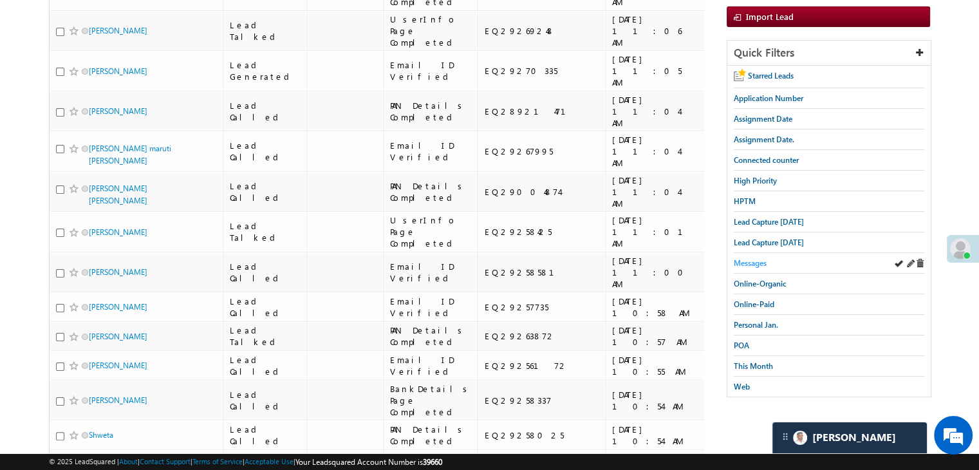
click at [744, 261] on span "Messages" at bounding box center [750, 263] width 33 height 10
click at [767, 261] on span "Messages" at bounding box center [750, 263] width 33 height 10
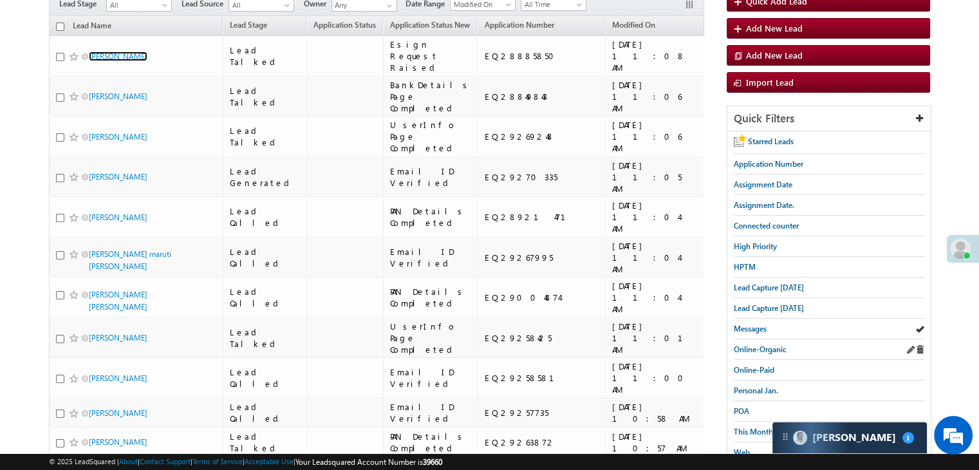
scroll to position [129, 0]
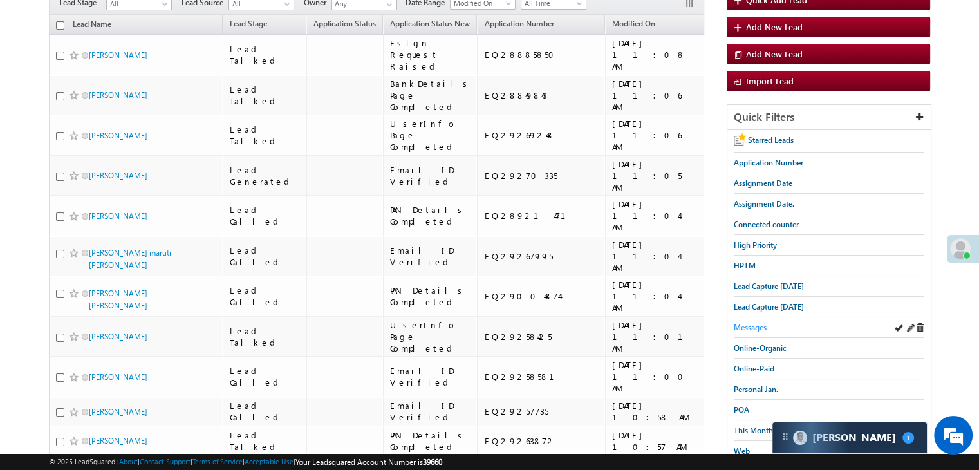
click at [755, 325] on span "Messages" at bounding box center [750, 328] width 33 height 10
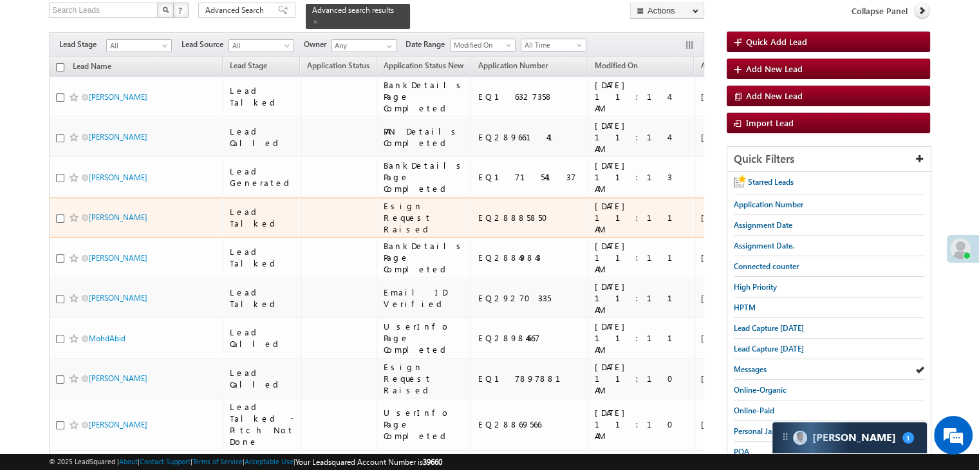
scroll to position [64, 0]
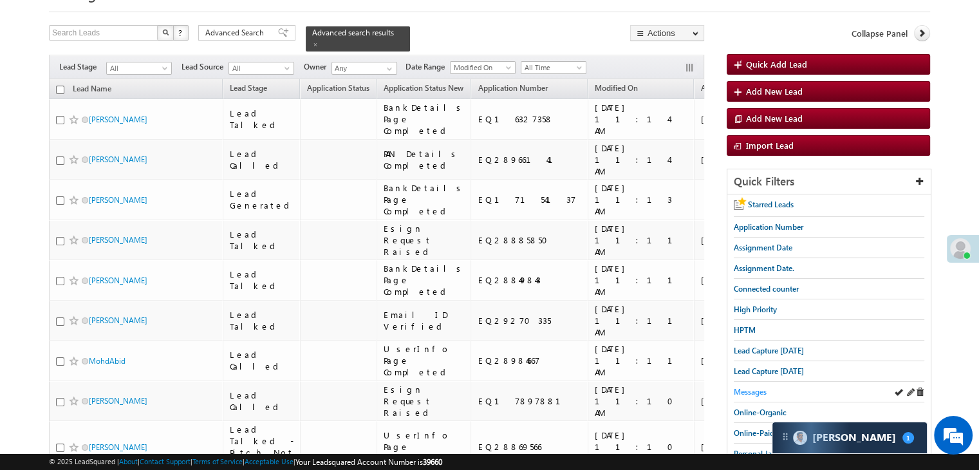
click at [746, 389] on span "Messages" at bounding box center [750, 392] width 33 height 10
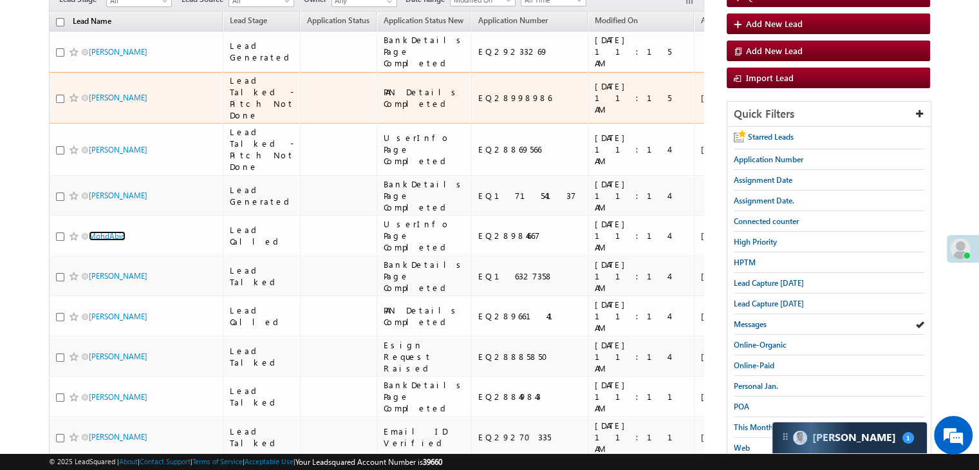
scroll to position [129, 0]
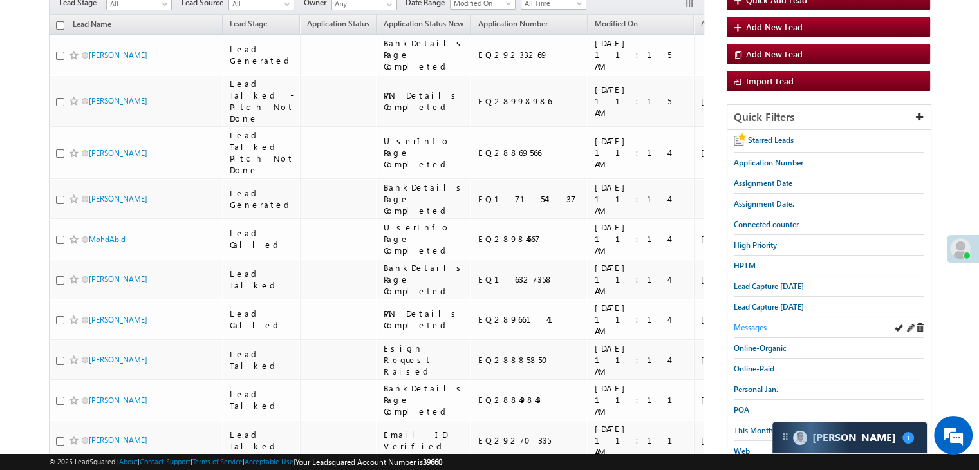
click at [739, 324] on span "Messages" at bounding box center [750, 328] width 33 height 10
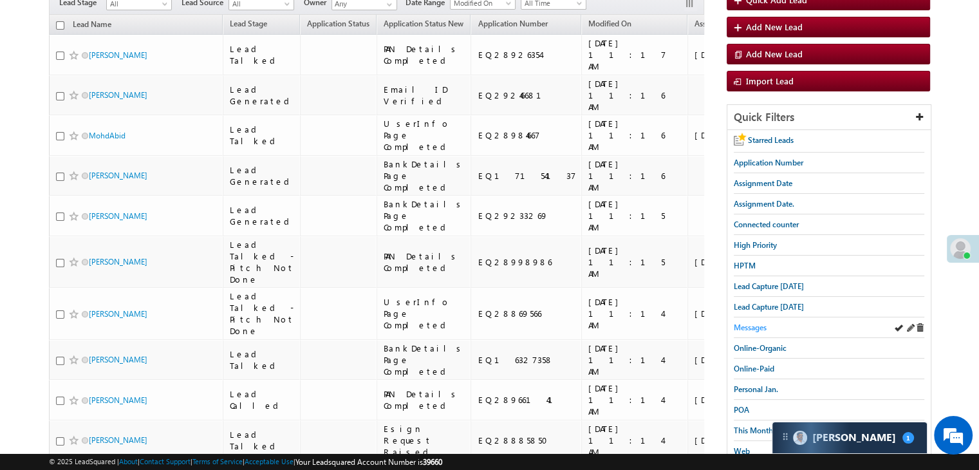
click at [755, 324] on span "Messages" at bounding box center [750, 328] width 33 height 10
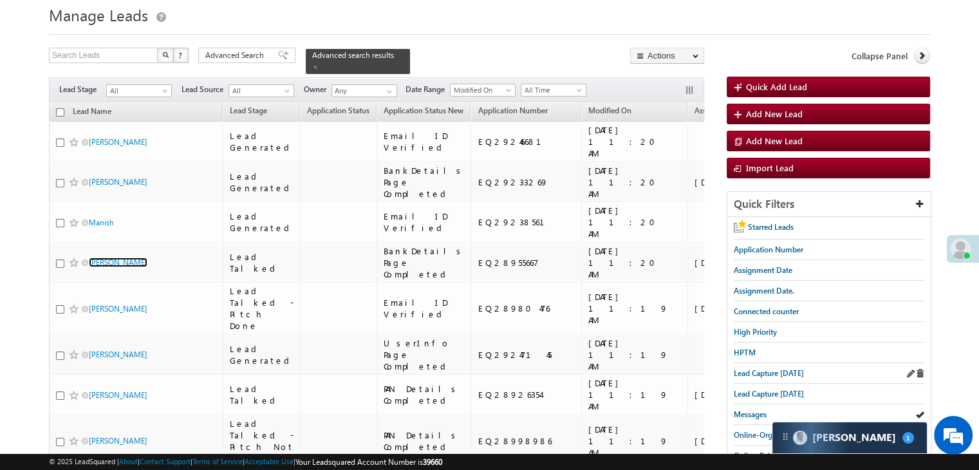
scroll to position [64, 0]
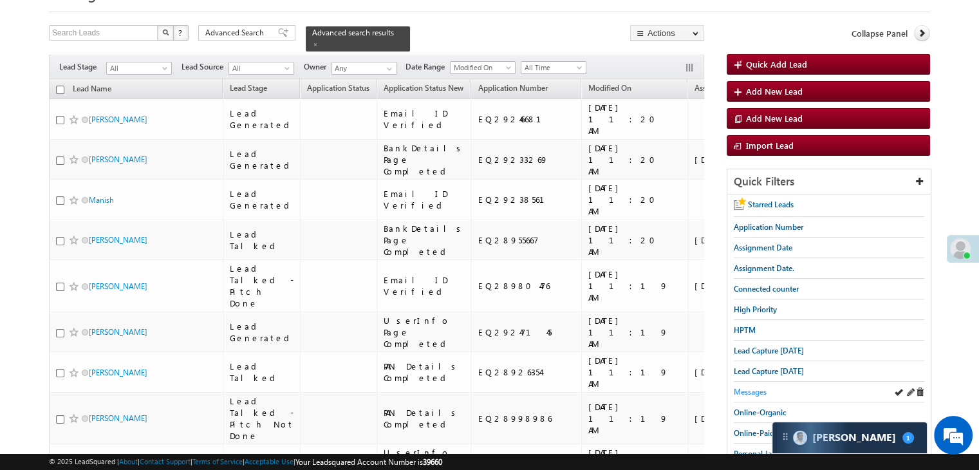
click at [752, 387] on span "Messages" at bounding box center [750, 392] width 33 height 10
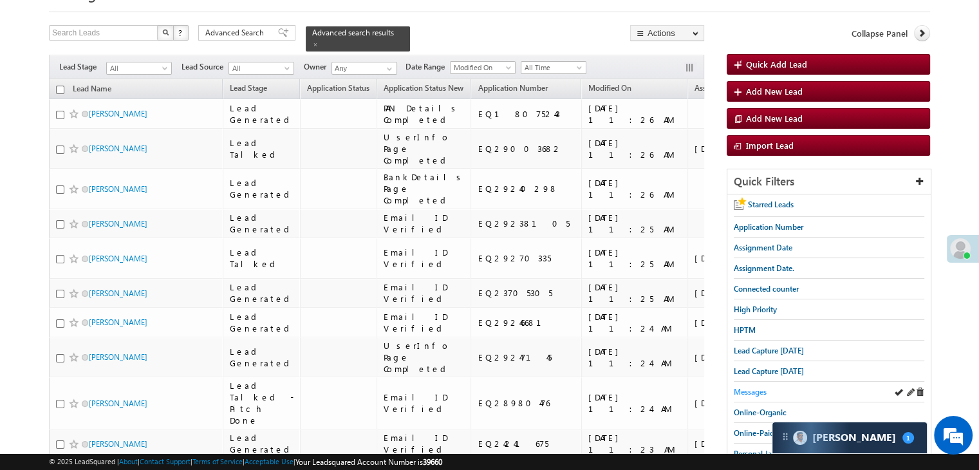
click at [752, 391] on span "Messages" at bounding box center [750, 392] width 33 height 10
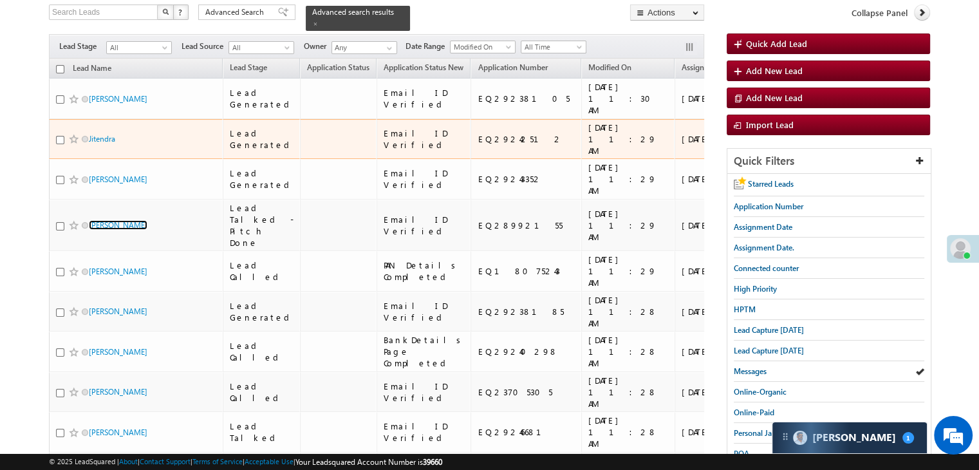
scroll to position [0, 0]
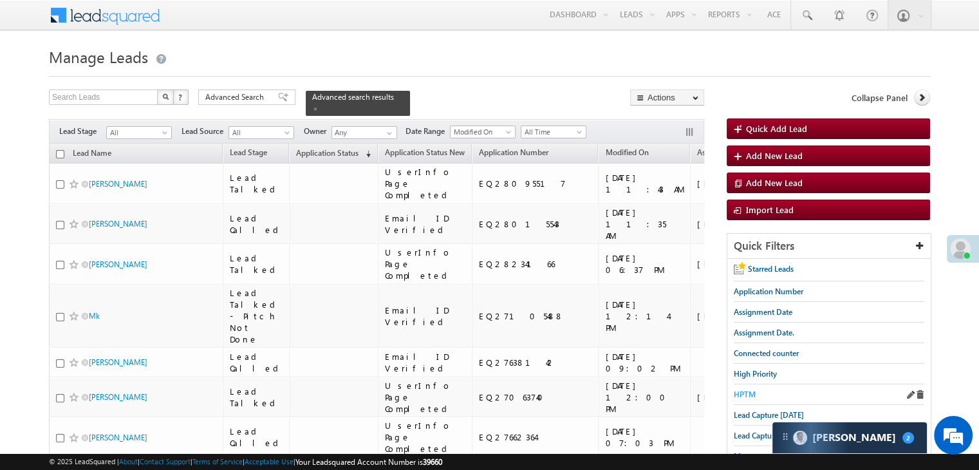
drag, startPoint x: 314, startPoint y: 144, endPoint x: 740, endPoint y: 388, distance: 490.6
click at [314, 148] on span "Application Status" at bounding box center [327, 153] width 62 height 10
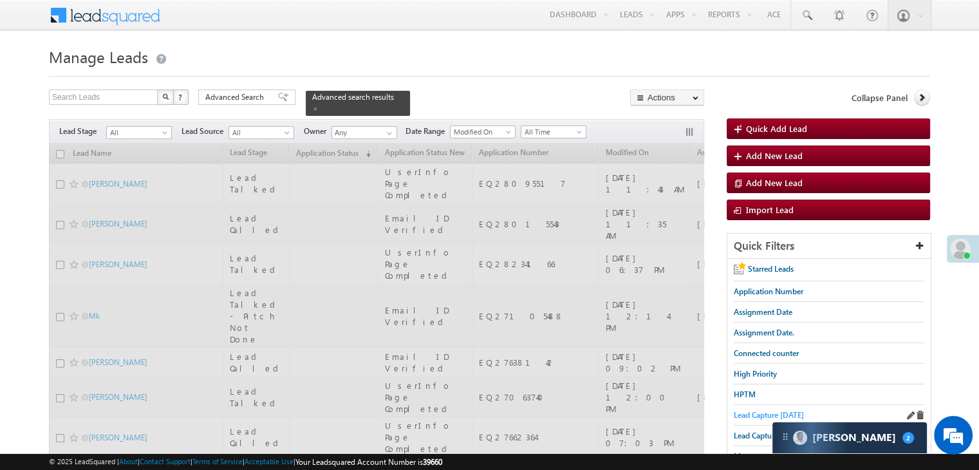
click at [755, 413] on span "Lead Capture [DATE]" at bounding box center [769, 415] width 70 height 10
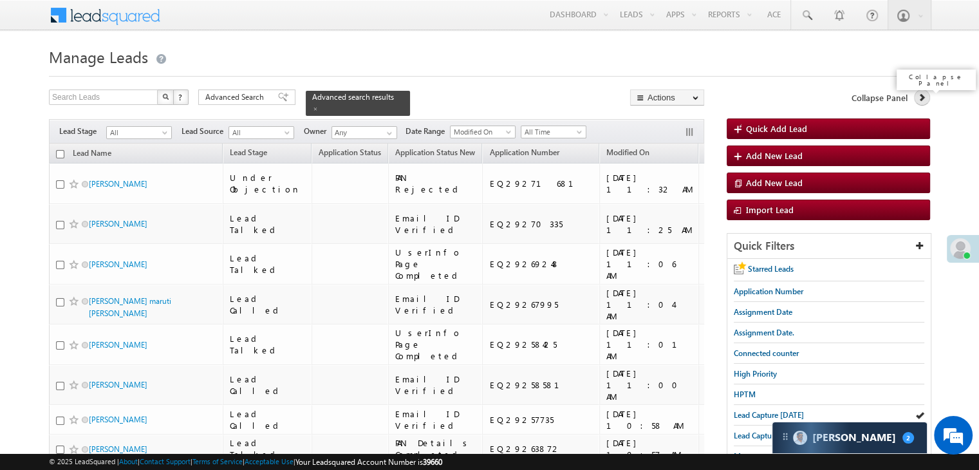
click at [920, 96] on icon at bounding box center [922, 97] width 9 height 9
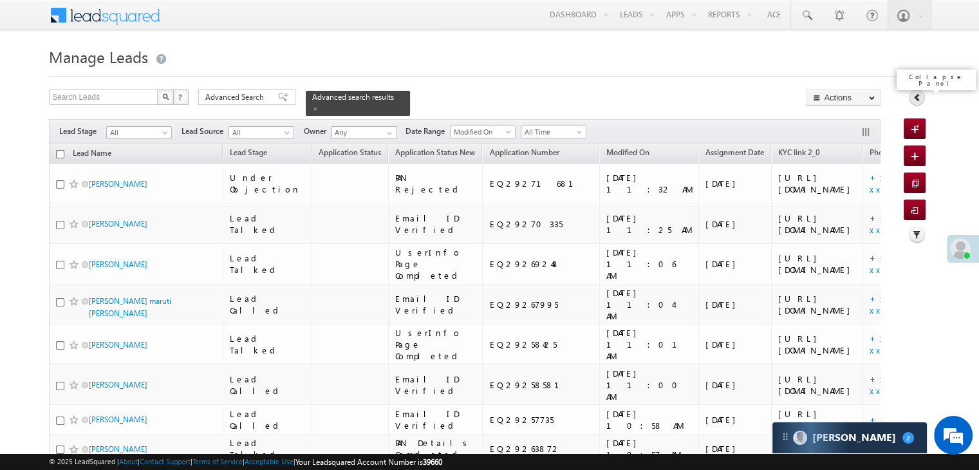
click at [920, 96] on icon at bounding box center [917, 97] width 9 height 9
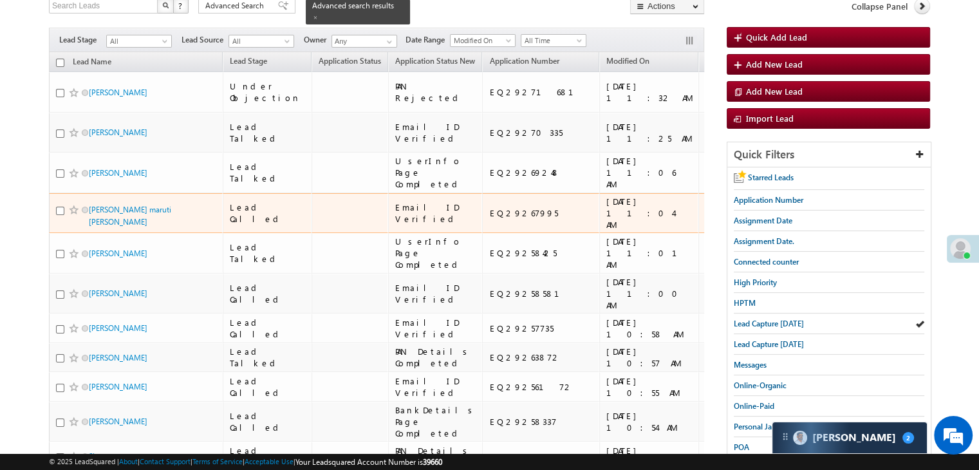
scroll to position [129, 0]
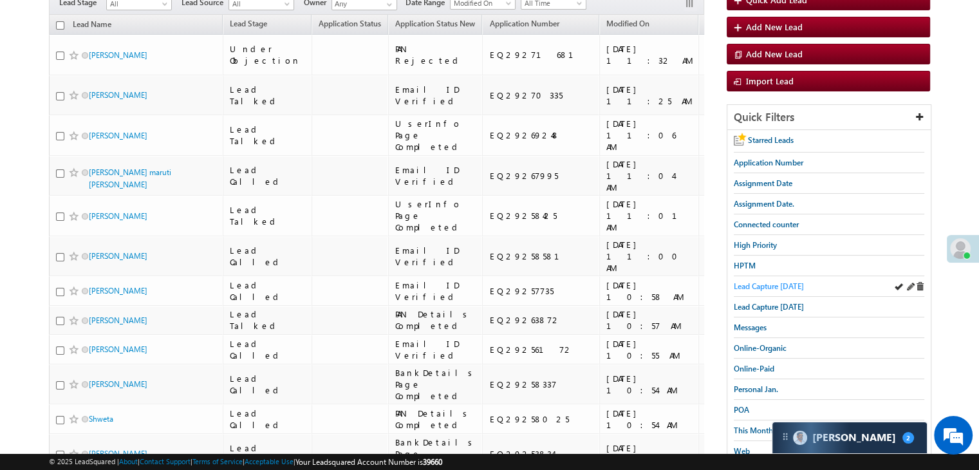
click at [773, 281] on span "Lead Capture [DATE]" at bounding box center [769, 286] width 70 height 10
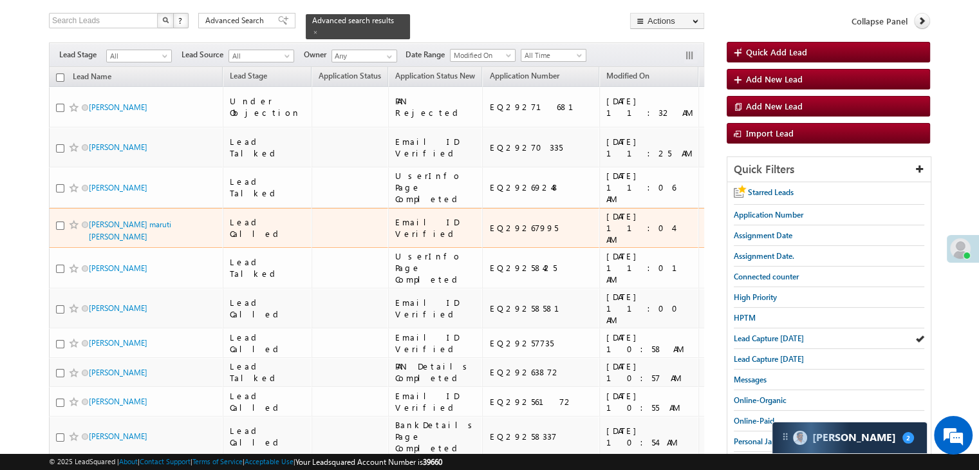
scroll to position [0, 0]
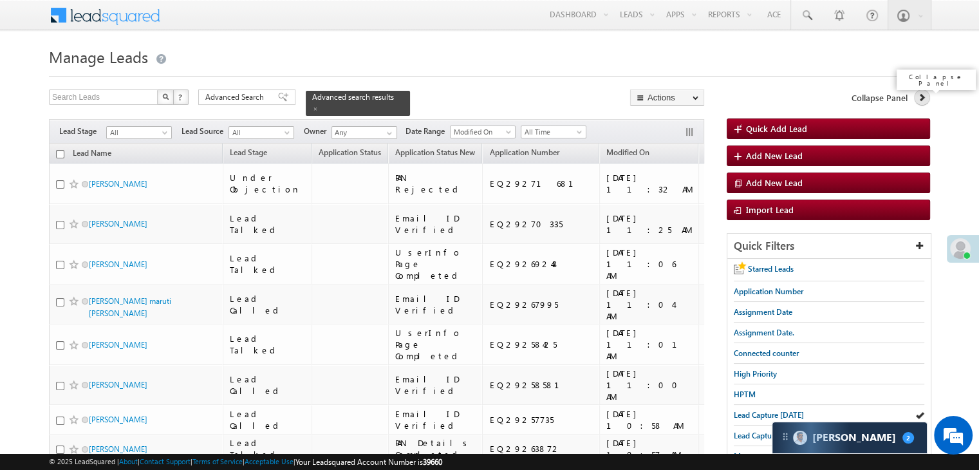
click at [918, 99] on icon at bounding box center [922, 97] width 9 height 9
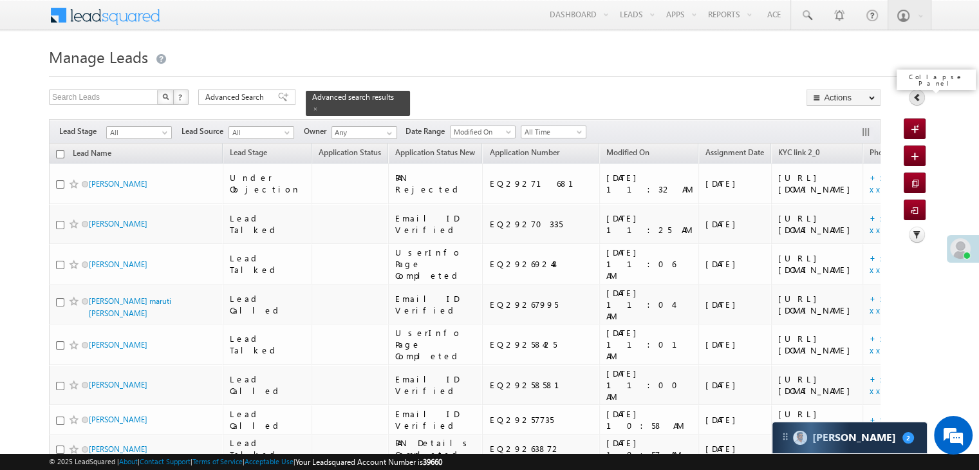
click at [918, 99] on icon at bounding box center [917, 97] width 9 height 9
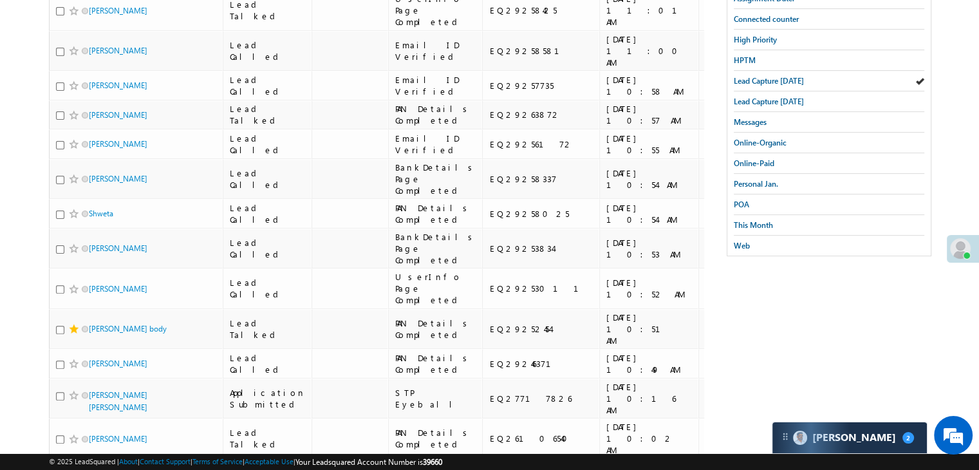
scroll to position [386, 0]
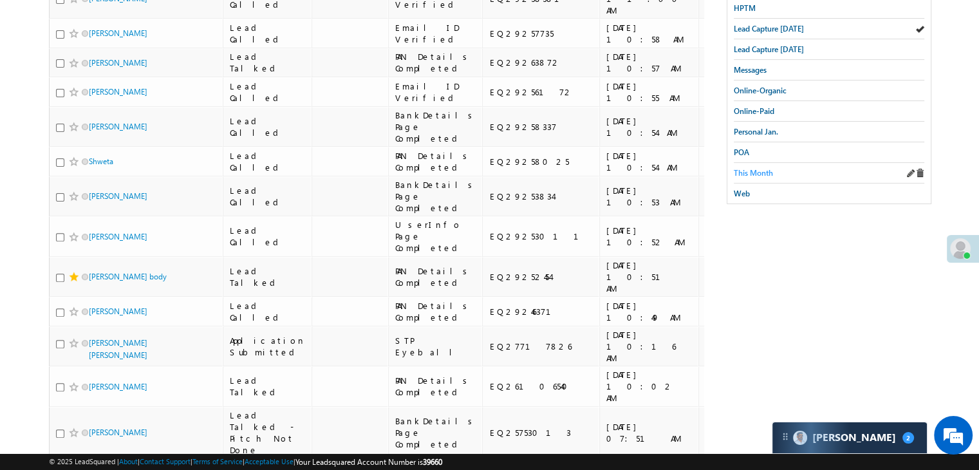
click at [757, 168] on span "This Month" at bounding box center [753, 173] width 39 height 10
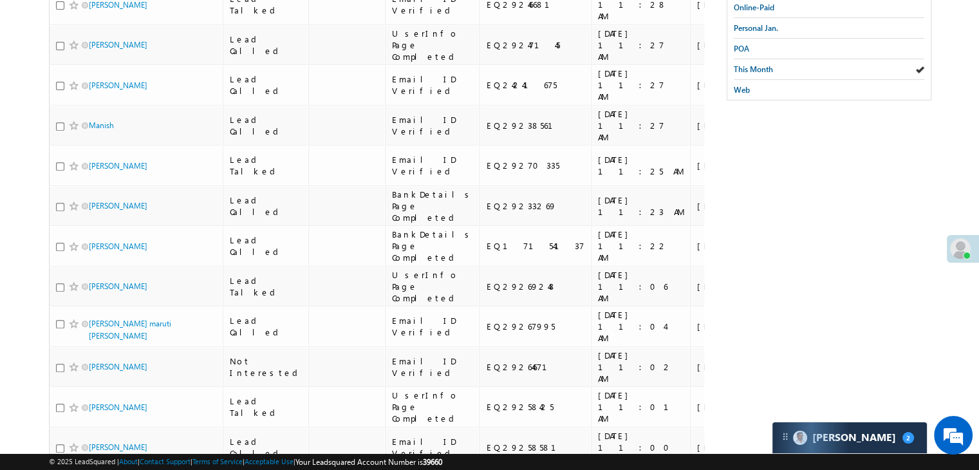
scroll to position [451, 0]
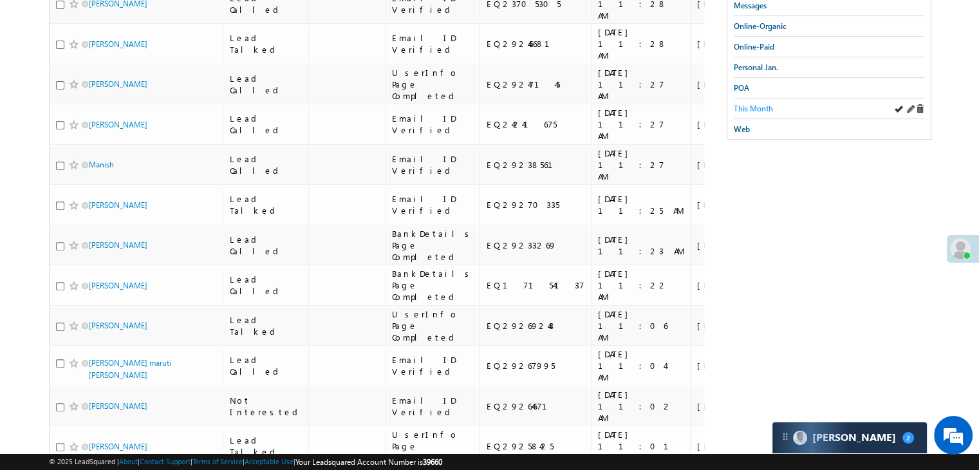
click at [761, 106] on span "This Month" at bounding box center [753, 109] width 39 height 10
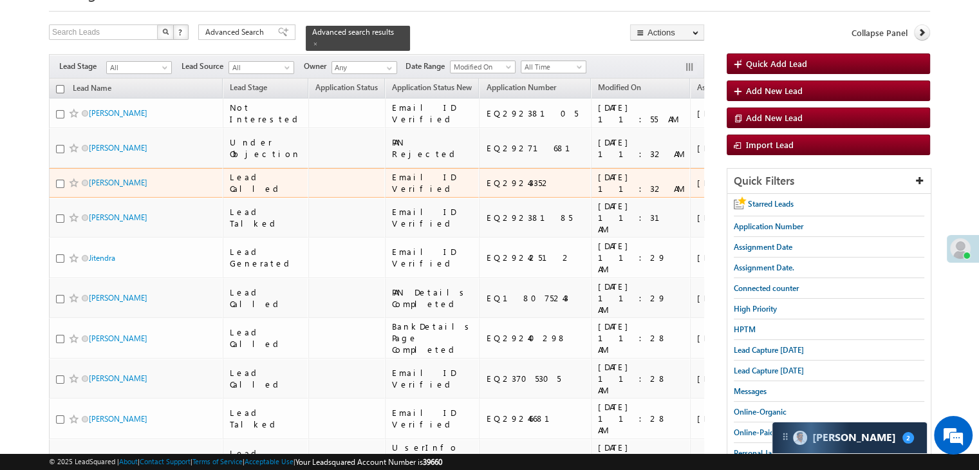
scroll to position [57, 0]
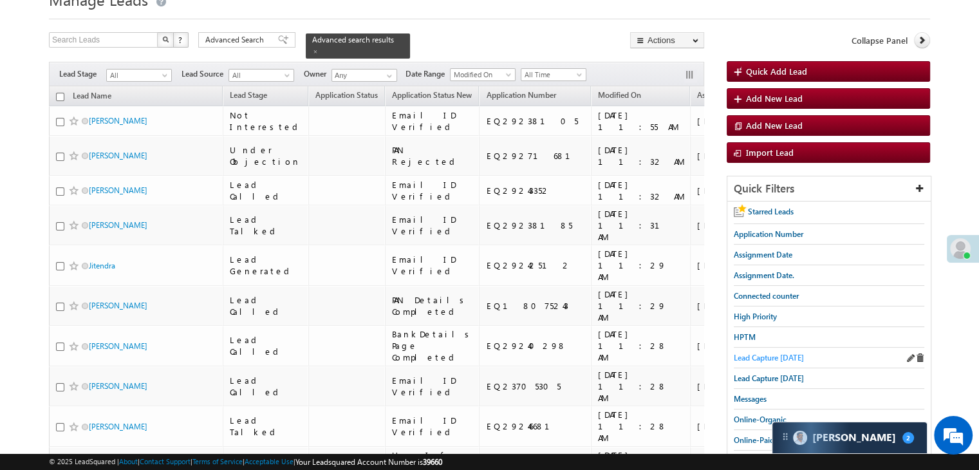
click at [790, 355] on span "Lead Capture today" at bounding box center [769, 358] width 70 height 10
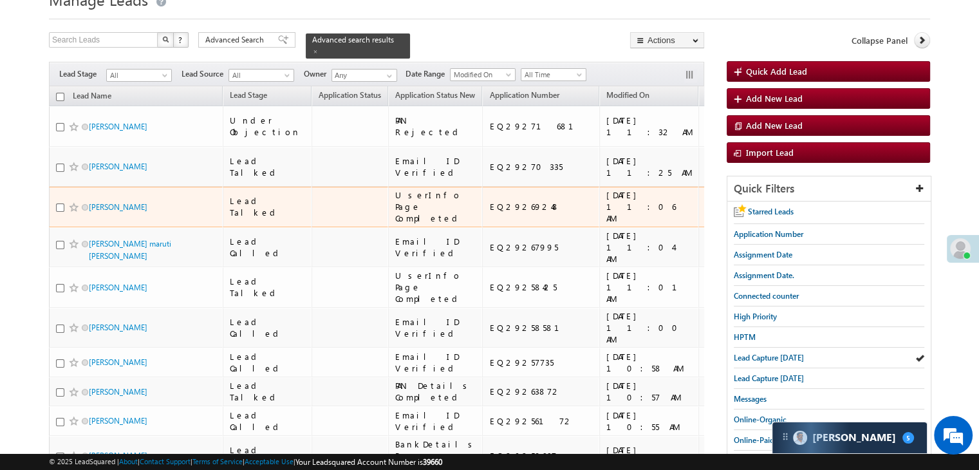
scroll to position [122, 0]
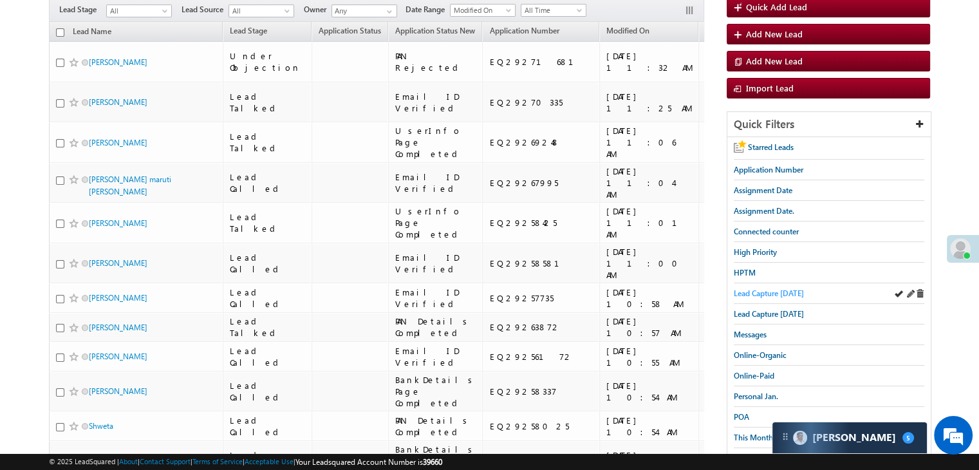
click at [767, 288] on span "Lead Capture today" at bounding box center [769, 293] width 70 height 10
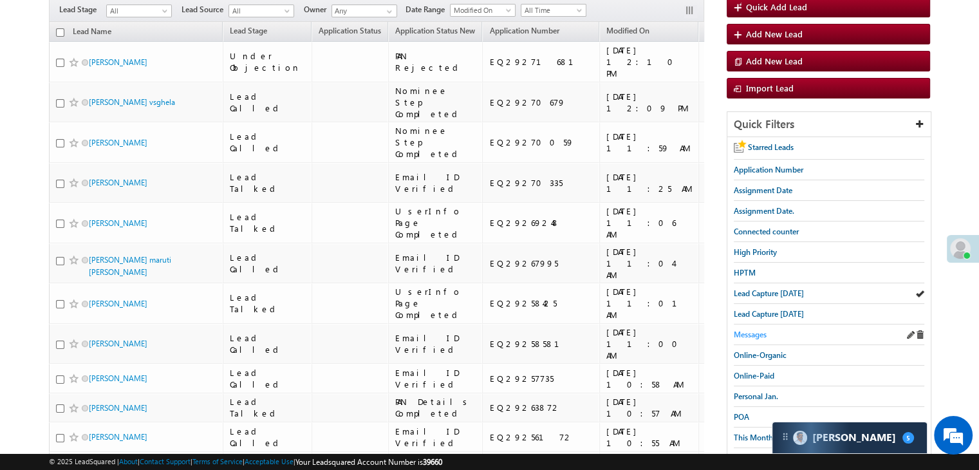
click at [748, 332] on span "Messages" at bounding box center [750, 335] width 33 height 10
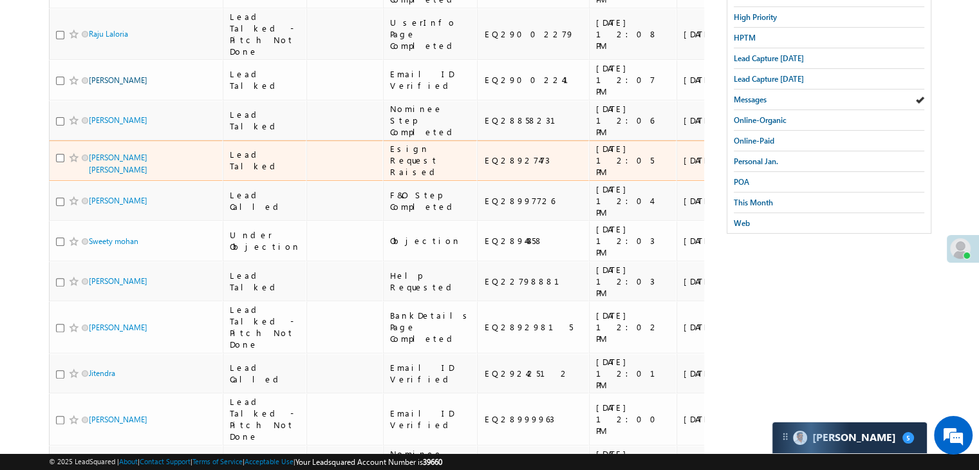
scroll to position [422, 0]
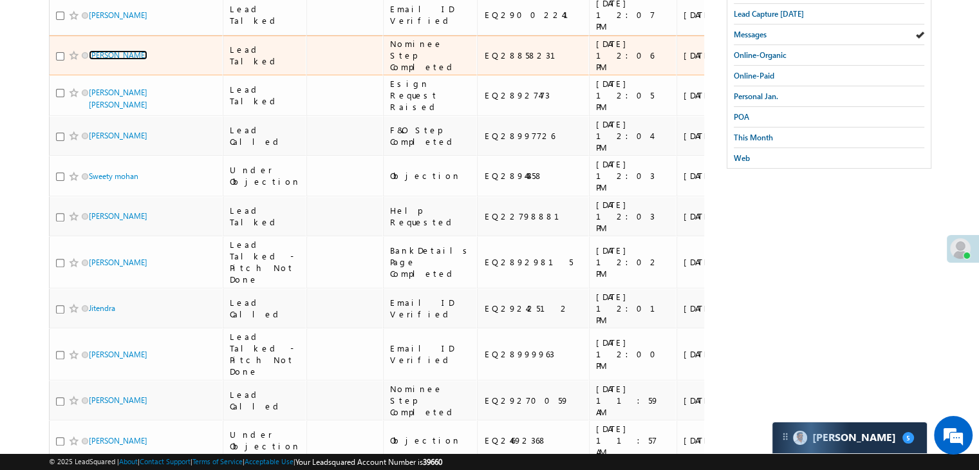
drag, startPoint x: 100, startPoint y: 294, endPoint x: 108, endPoint y: 339, distance: 45.0
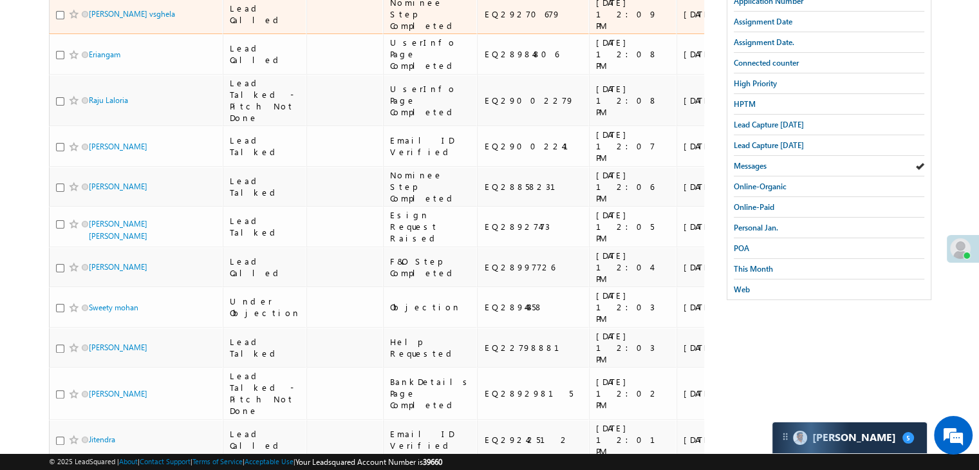
scroll to position [293, 0]
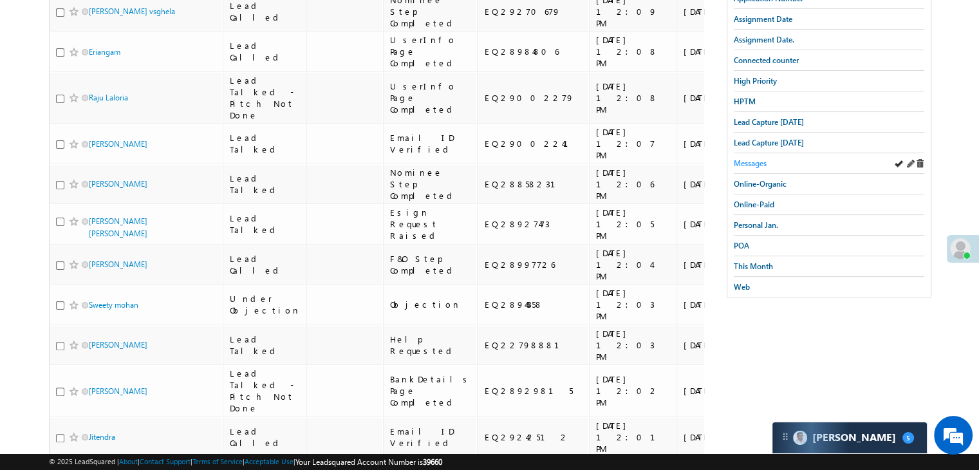
click at [754, 161] on span "Messages" at bounding box center [750, 163] width 33 height 10
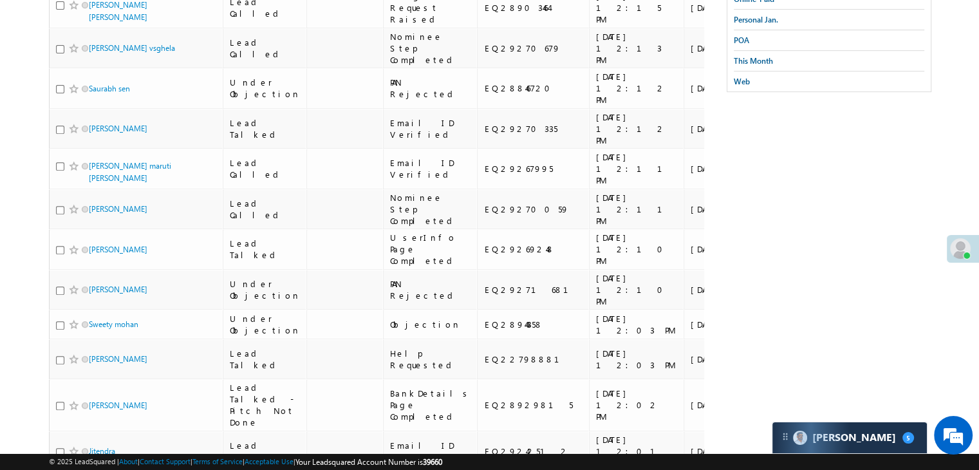
scroll to position [422, 0]
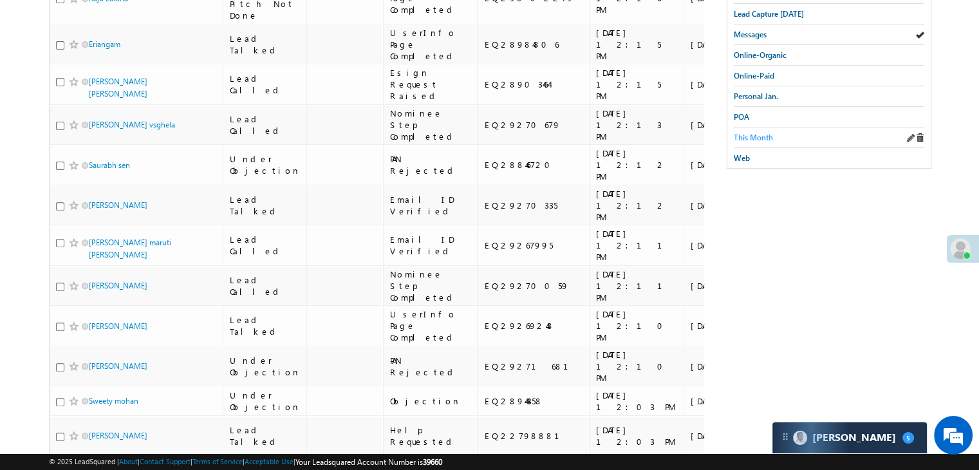
click at [751, 133] on span "This Month" at bounding box center [753, 138] width 39 height 10
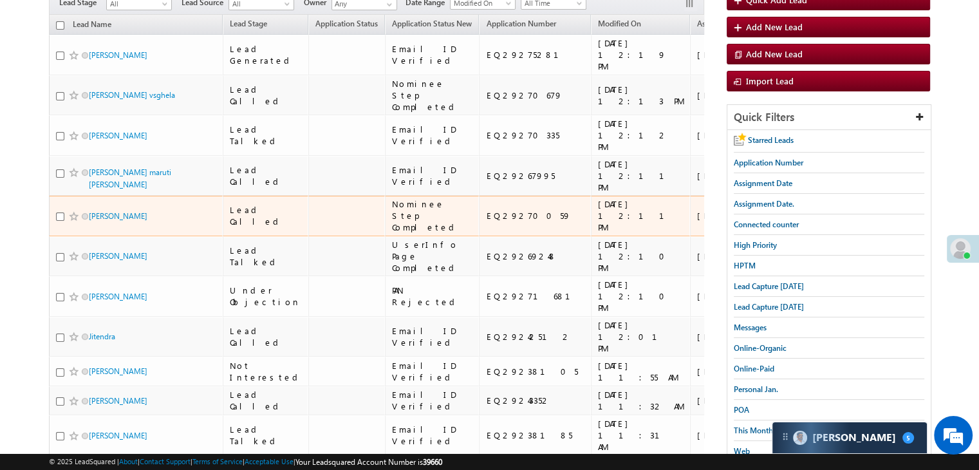
scroll to position [64, 0]
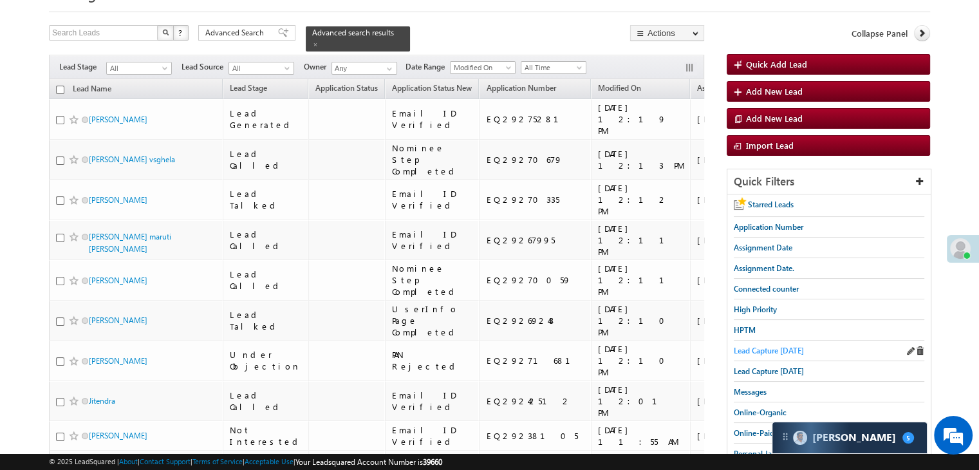
click at [756, 346] on span "Lead Capture today" at bounding box center [769, 351] width 70 height 10
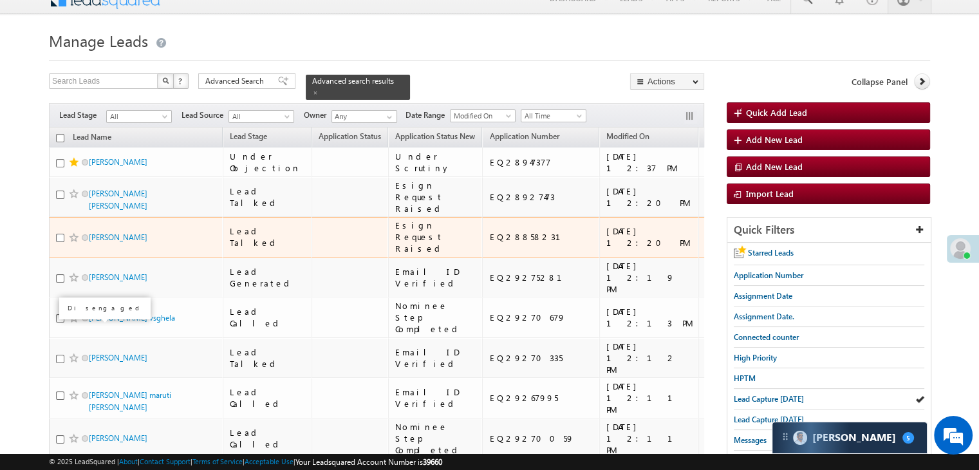
scroll to position [0, 0]
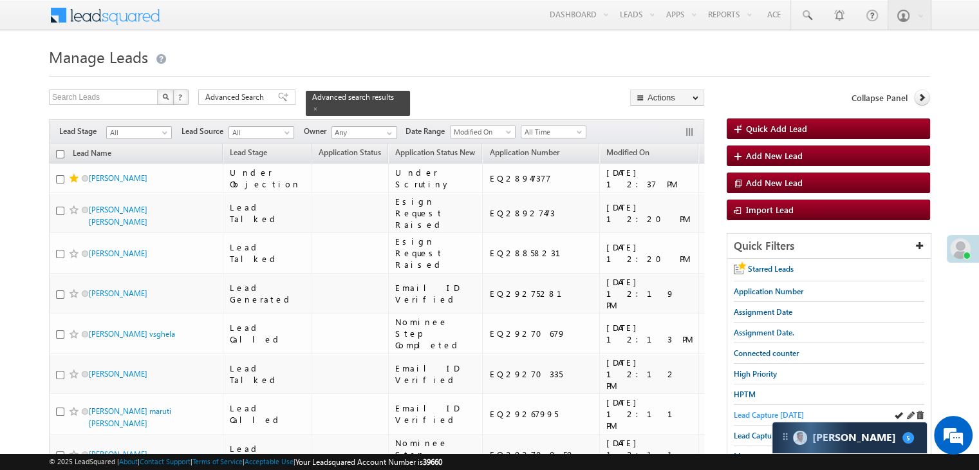
click at [737, 410] on span "Lead Capture today" at bounding box center [769, 415] width 70 height 10
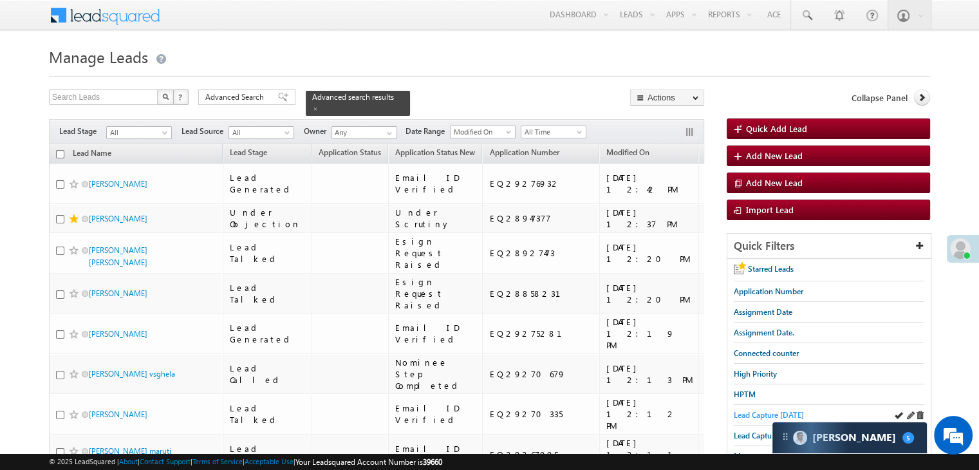
click at [739, 411] on span "Lead Capture today" at bounding box center [769, 415] width 70 height 10
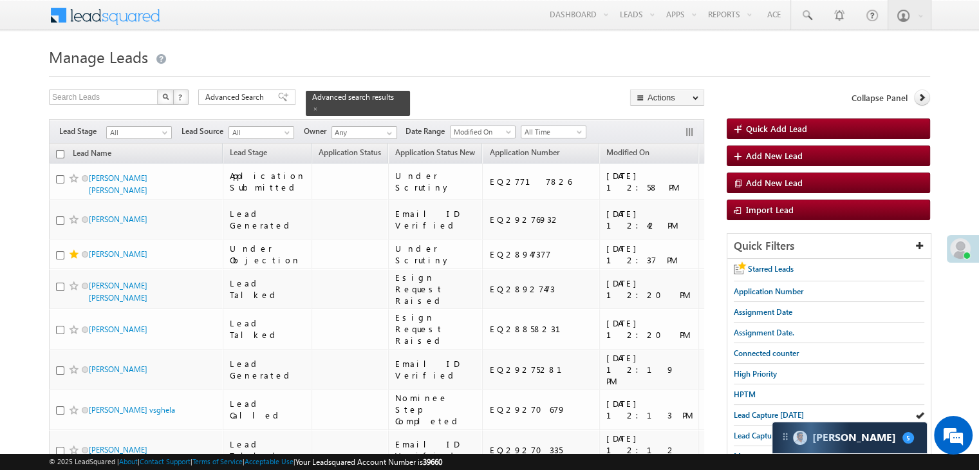
click at [739, 411] on span "Lead Capture [DATE]" at bounding box center [769, 415] width 70 height 10
click at [780, 413] on span "Lead Capture [DATE]" at bounding box center [769, 415] width 70 height 10
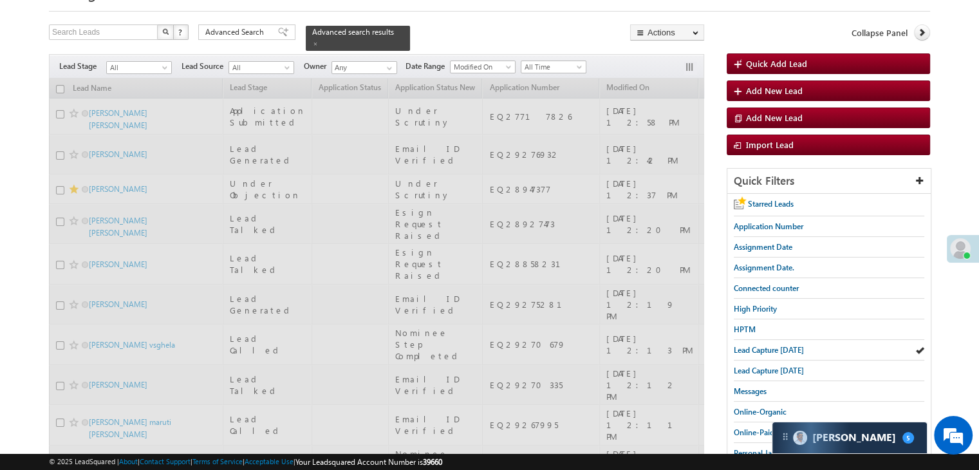
scroll to position [129, 0]
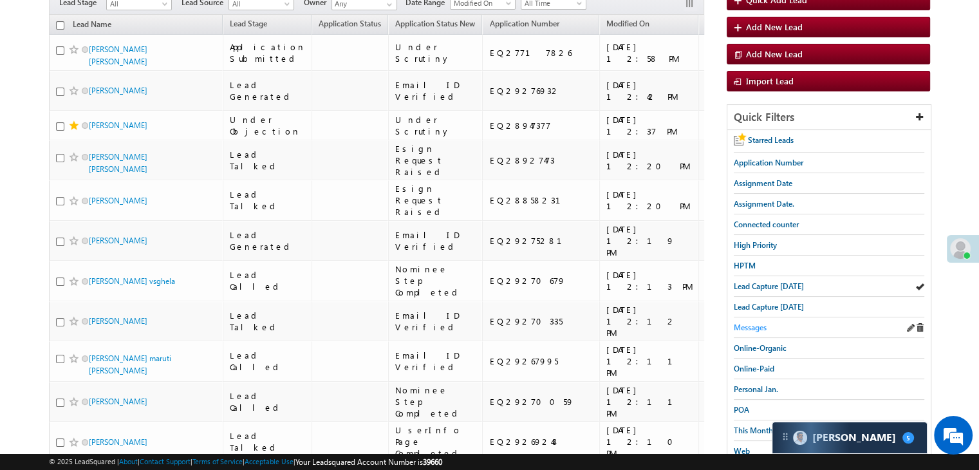
click at [753, 326] on span "Messages" at bounding box center [750, 328] width 33 height 10
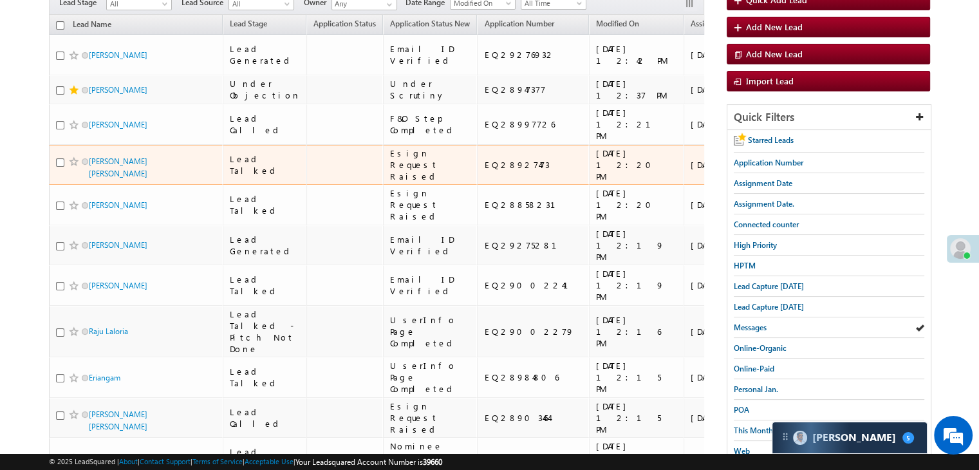
scroll to position [0, 0]
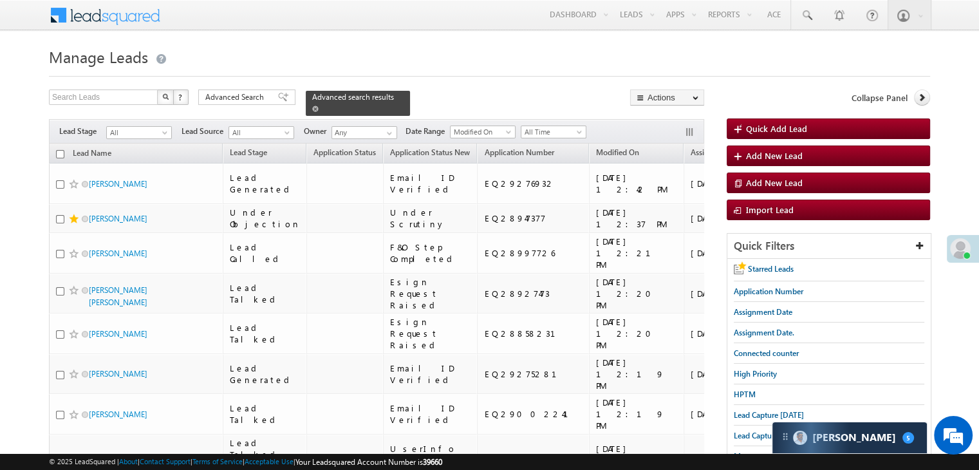
click at [319, 106] on span at bounding box center [315, 109] width 6 height 6
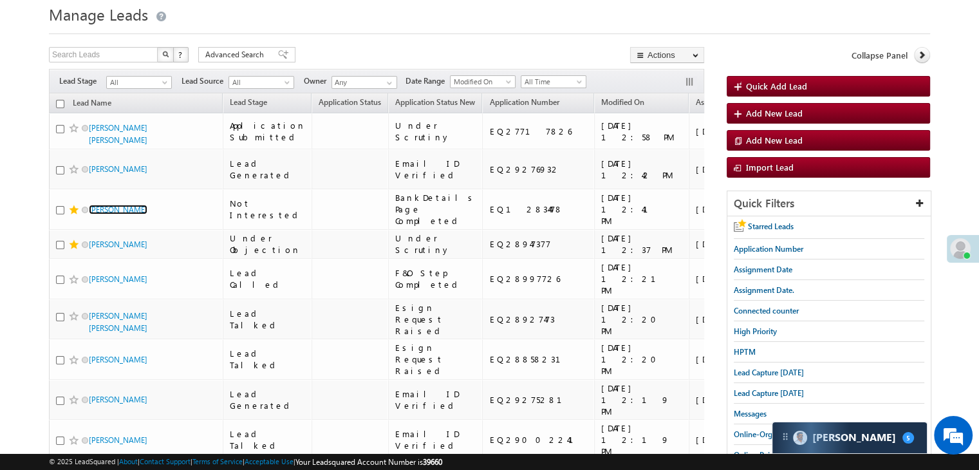
scroll to position [64, 0]
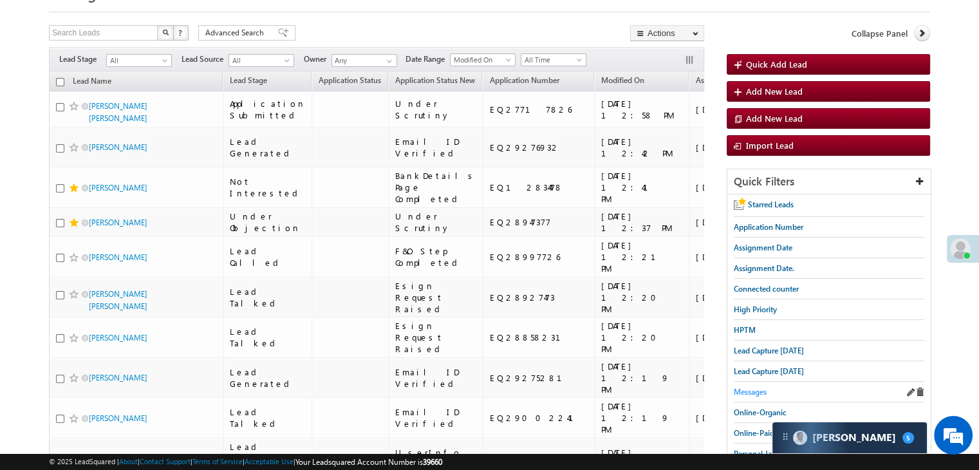
click at [746, 392] on span "Messages" at bounding box center [750, 392] width 33 height 10
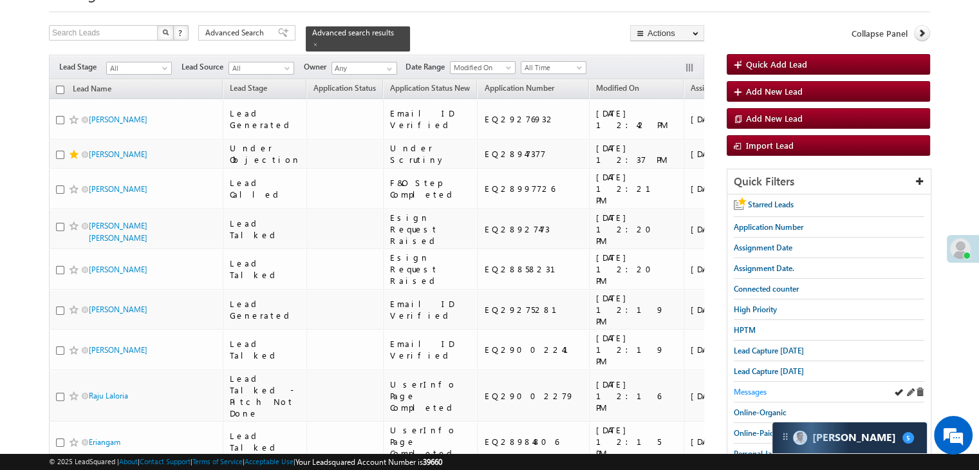
click at [753, 387] on span "Messages" at bounding box center [750, 392] width 33 height 10
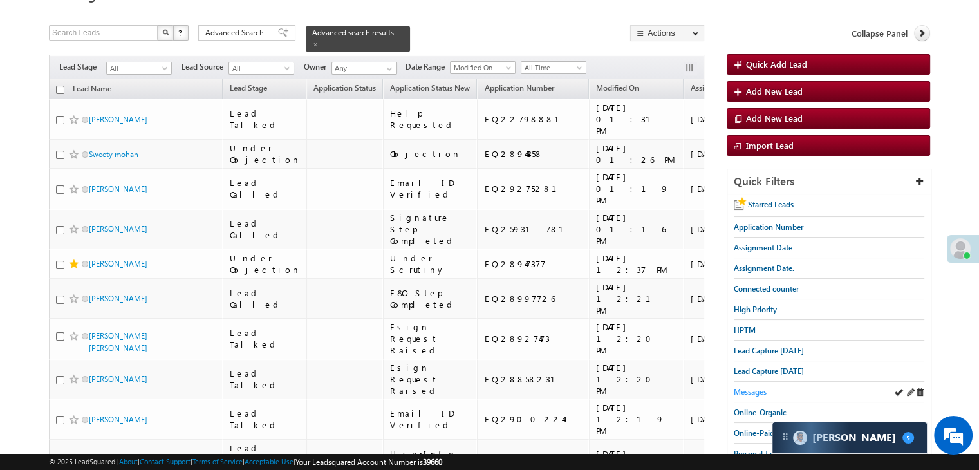
click at [760, 387] on span "Messages" at bounding box center [750, 392] width 33 height 10
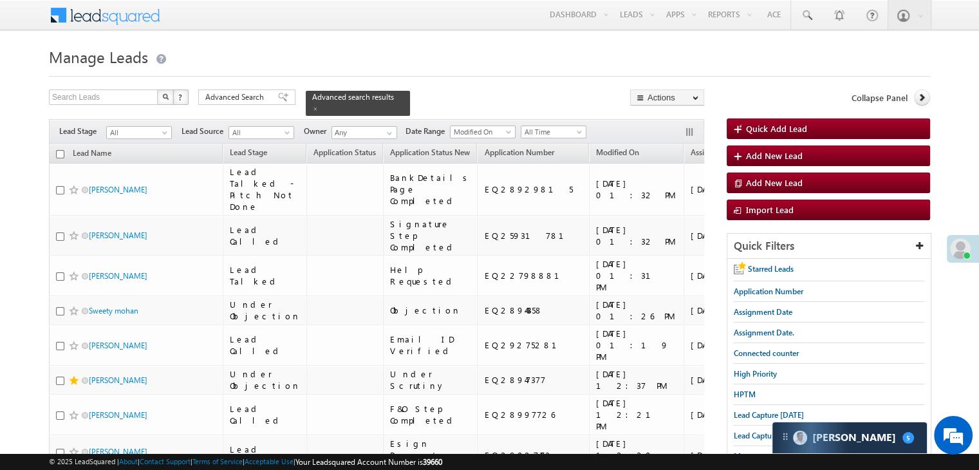
scroll to position [129, 0]
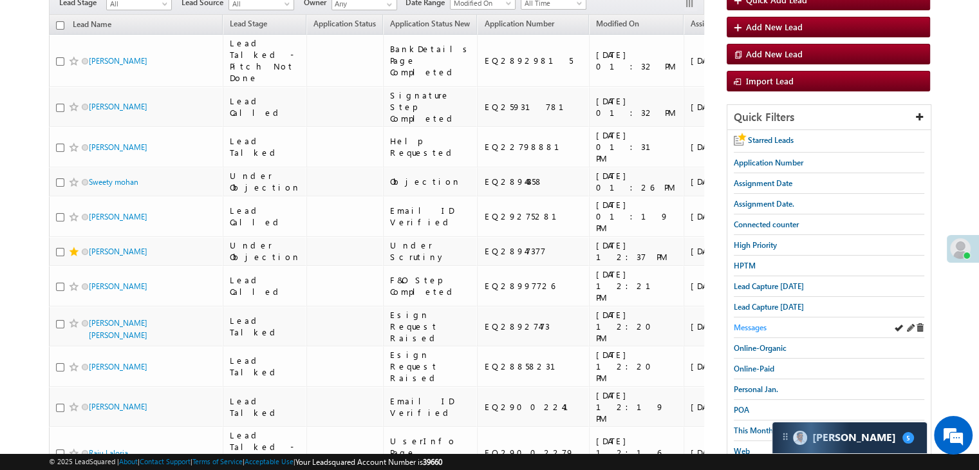
click at [764, 328] on span "Messages" at bounding box center [750, 328] width 33 height 10
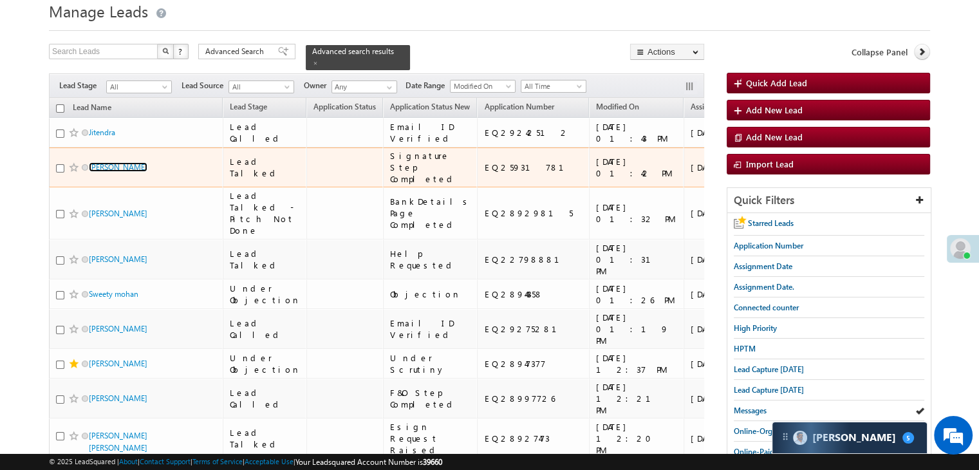
scroll to position [64, 0]
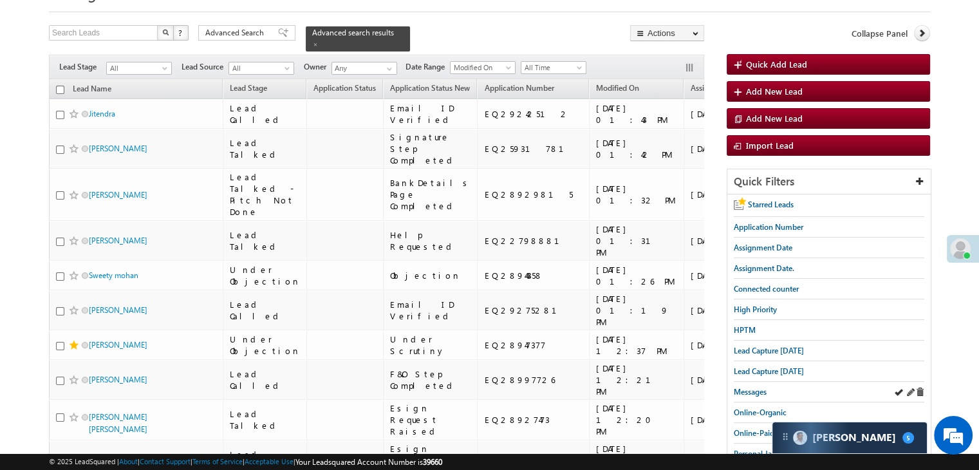
click at [747, 395] on div "Messages" at bounding box center [829, 392] width 191 height 21
click at [748, 387] on span "Messages" at bounding box center [750, 392] width 33 height 10
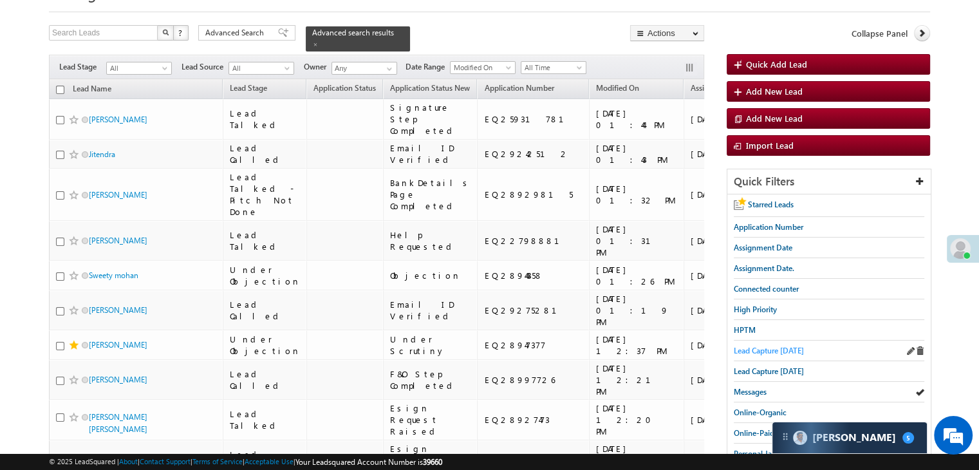
click at [750, 353] on span "Lead Capture [DATE]" at bounding box center [769, 351] width 70 height 10
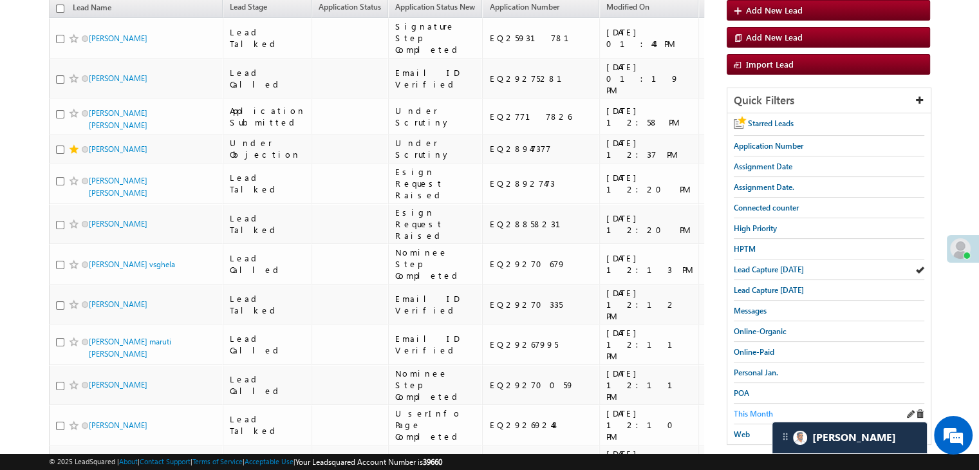
scroll to position [193, 0]
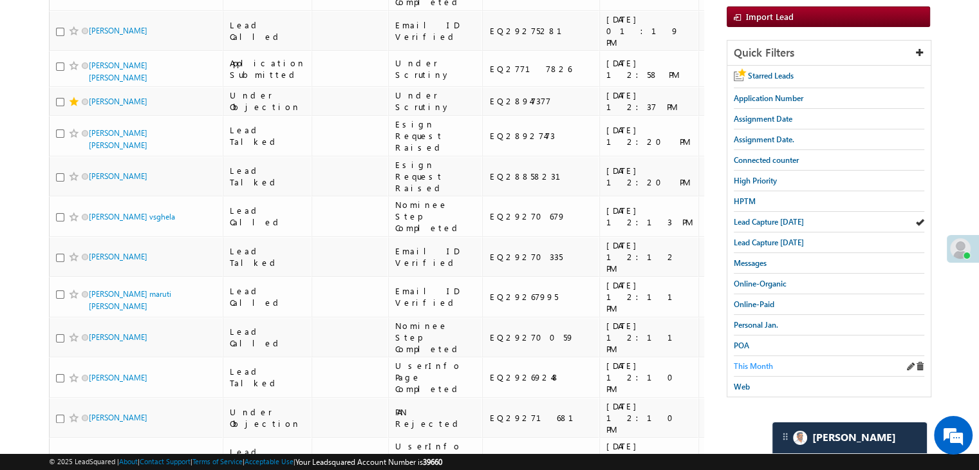
click at [762, 361] on span "This Month" at bounding box center [753, 366] width 39 height 10
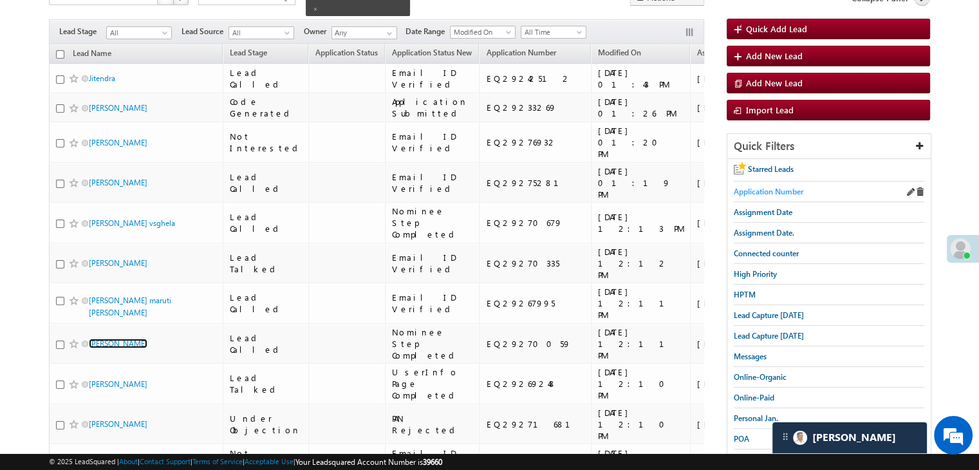
scroll to position [0, 0]
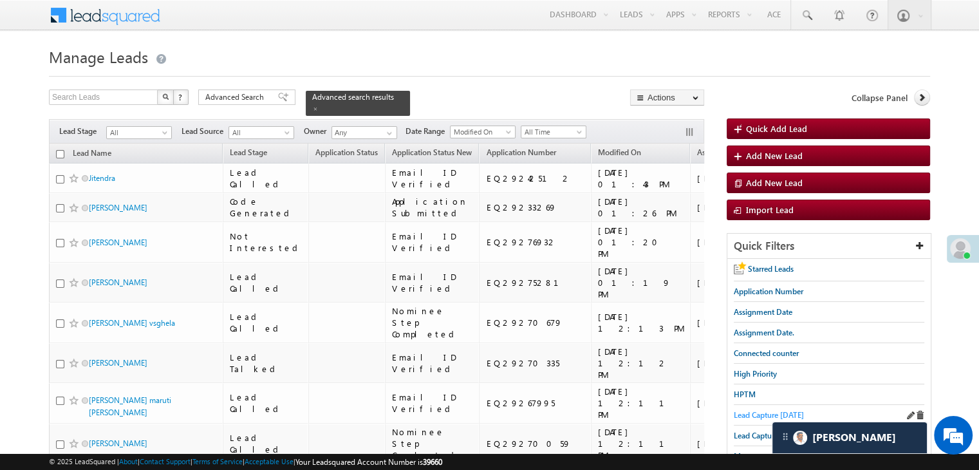
click at [762, 410] on span "Lead Capture [DATE]" at bounding box center [769, 415] width 70 height 10
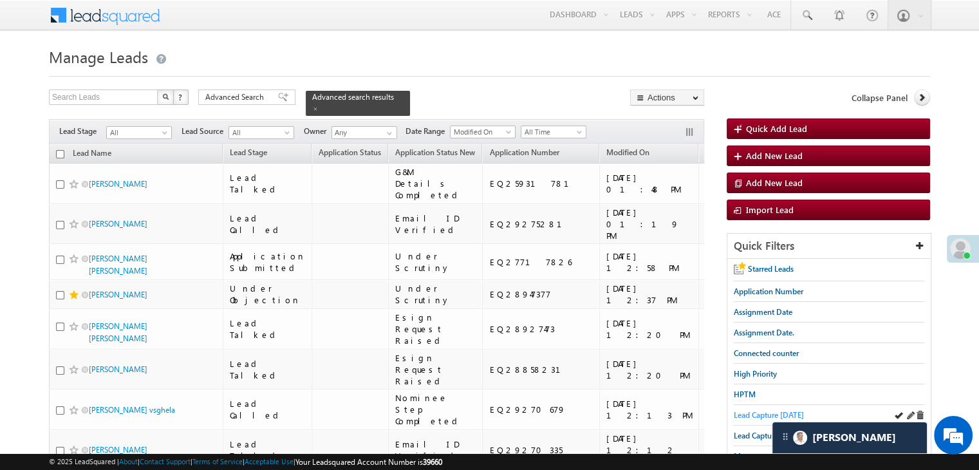
click at [749, 414] on span "Lead Capture [DATE]" at bounding box center [769, 415] width 70 height 10
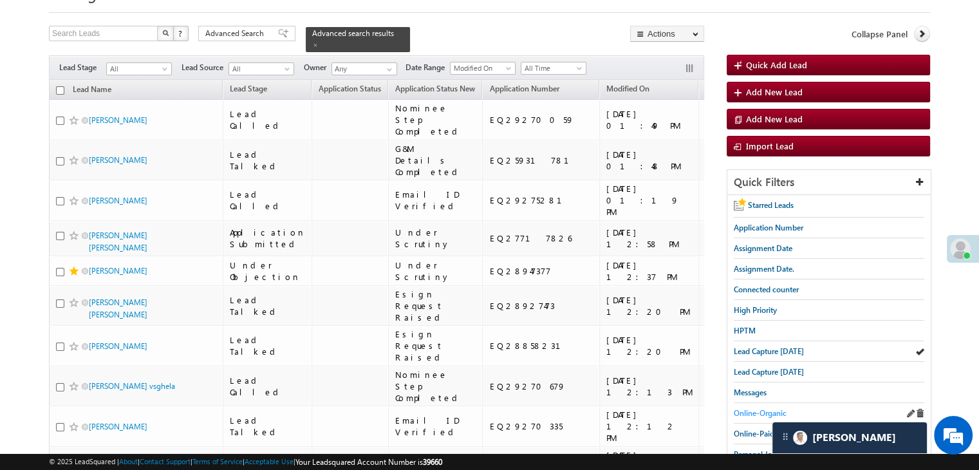
scroll to position [64, 0]
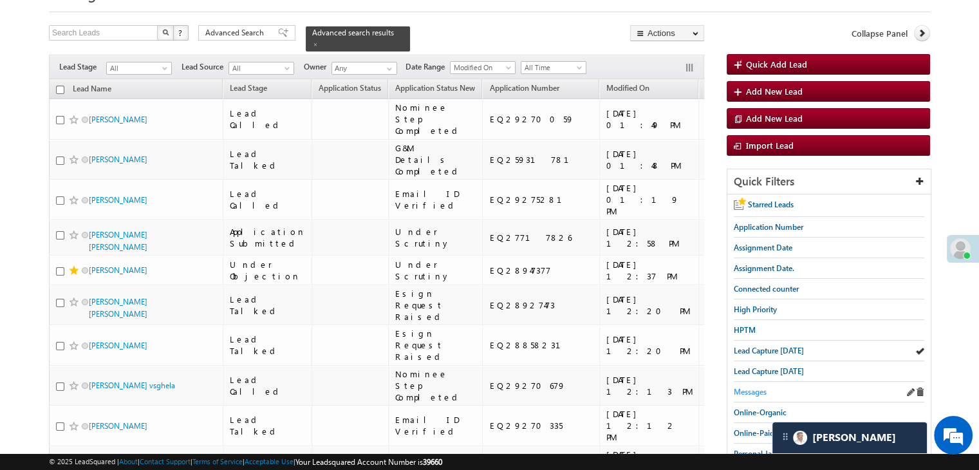
click at [759, 392] on span "Messages" at bounding box center [750, 392] width 33 height 10
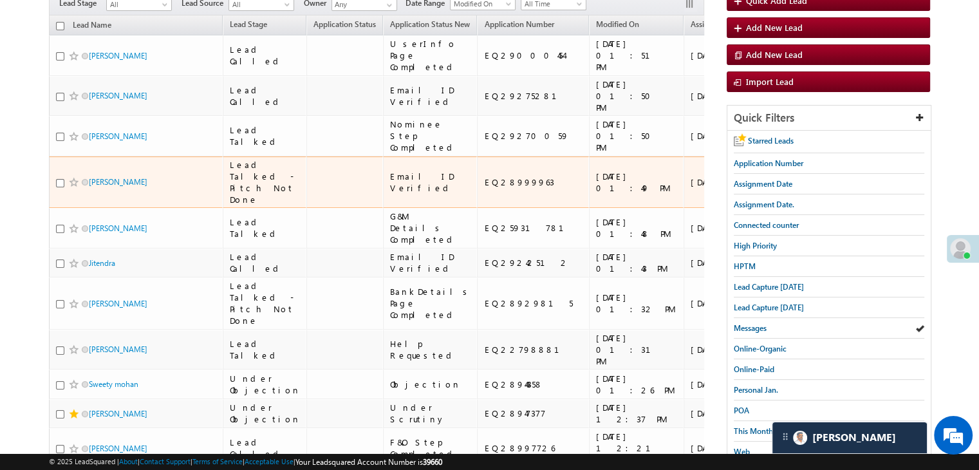
scroll to position [129, 0]
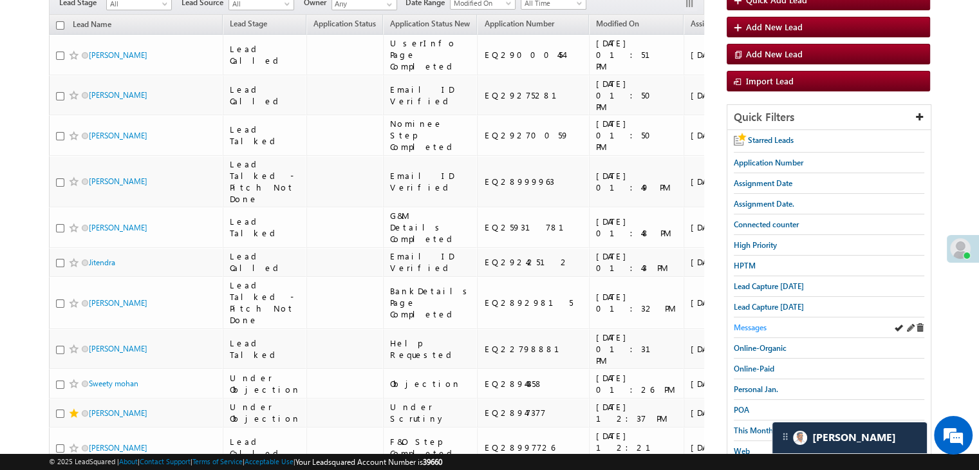
click at [748, 323] on span "Messages" at bounding box center [750, 328] width 33 height 10
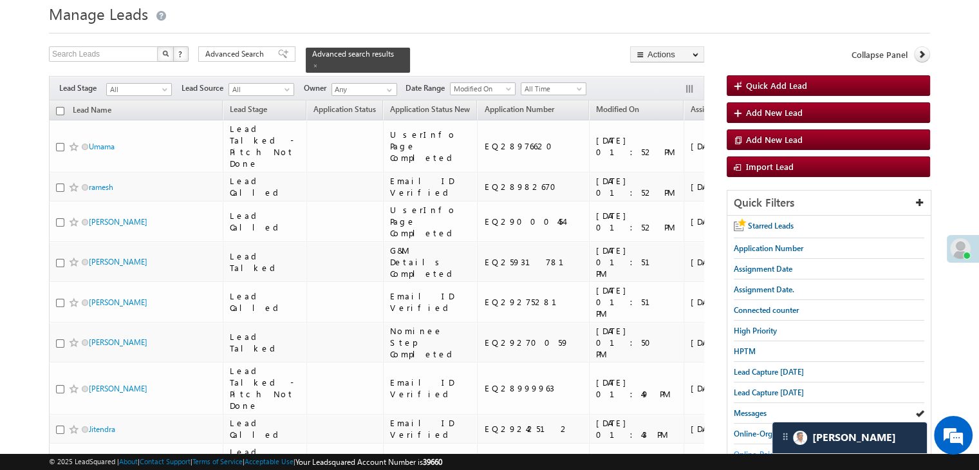
scroll to position [64, 0]
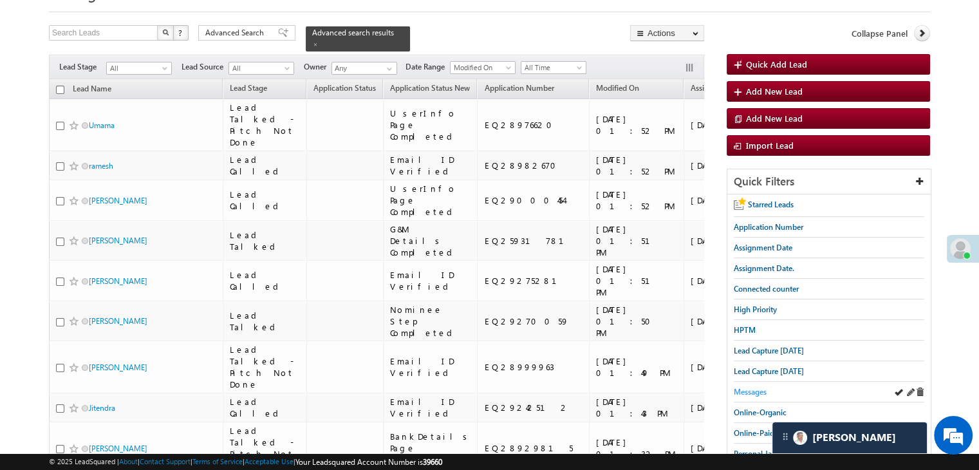
click at [744, 389] on span "Messages" at bounding box center [750, 392] width 33 height 10
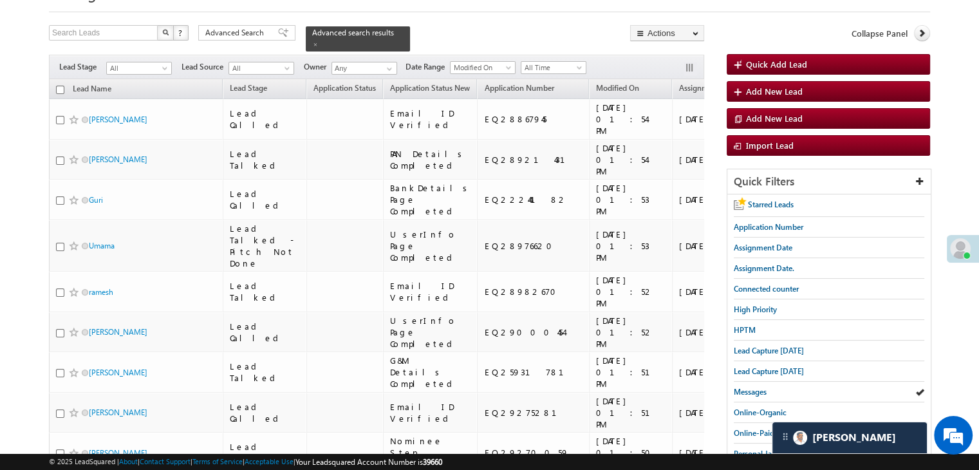
drag, startPoint x: 757, startPoint y: 390, endPoint x: 721, endPoint y: 384, distance: 36.4
click at [757, 390] on span "Messages" at bounding box center [750, 392] width 33 height 10
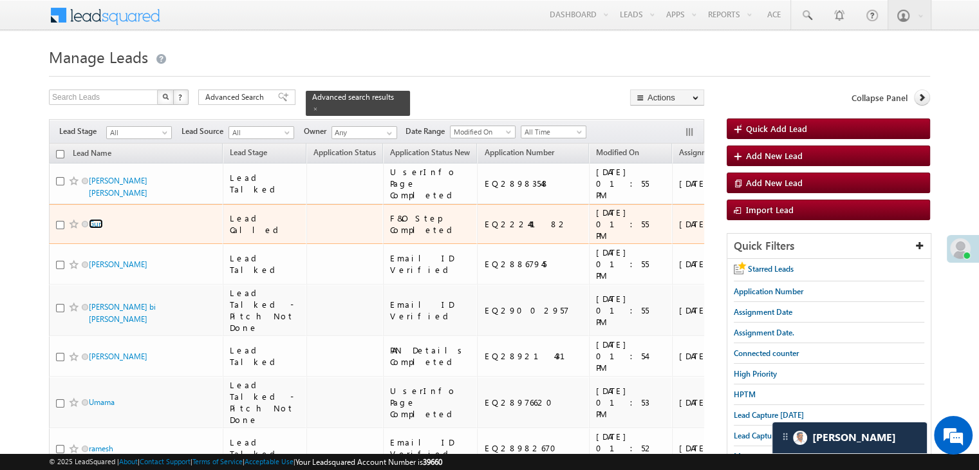
scroll to position [129, 0]
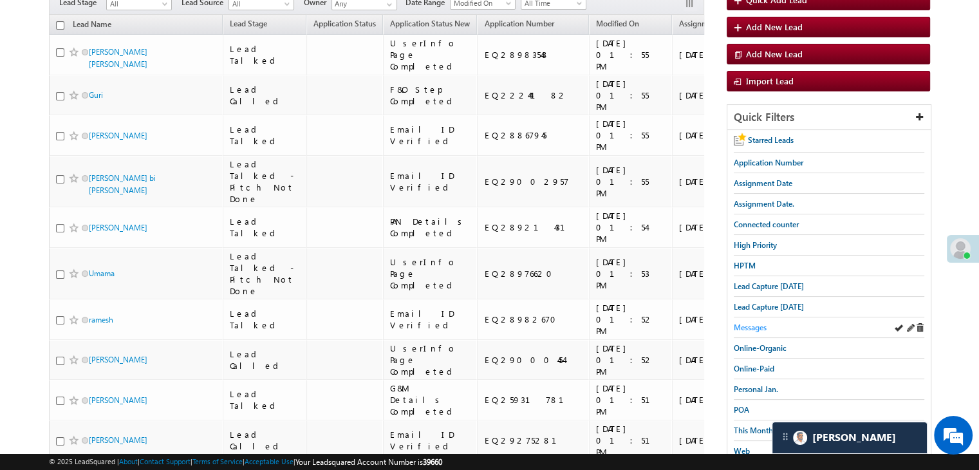
click at [754, 325] on span "Messages" at bounding box center [750, 328] width 33 height 10
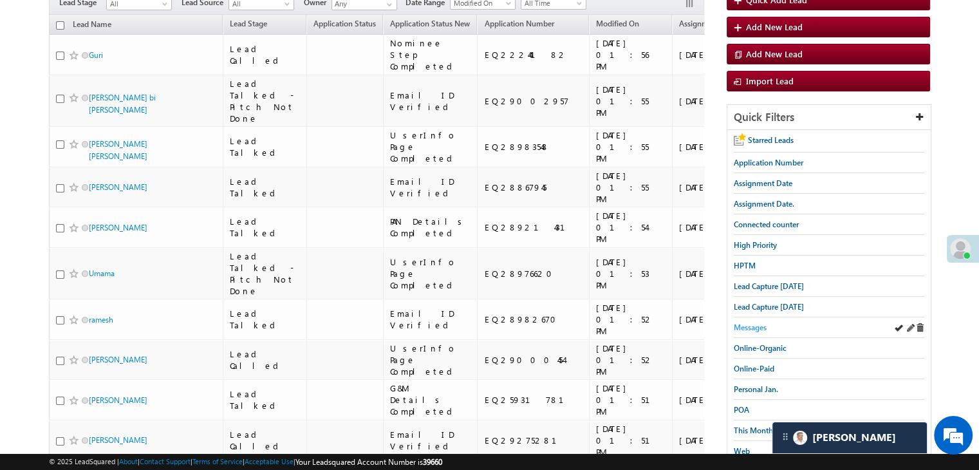
click at [757, 326] on span "Messages" at bounding box center [750, 328] width 33 height 10
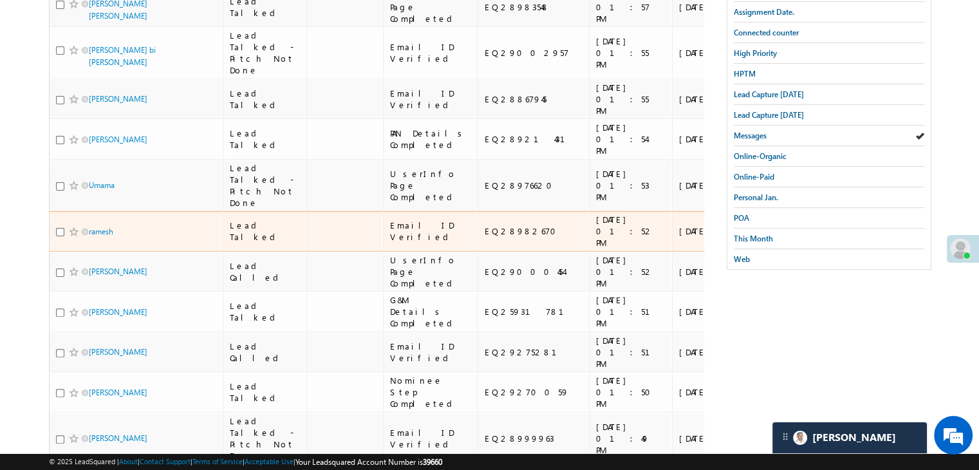
scroll to position [64, 0]
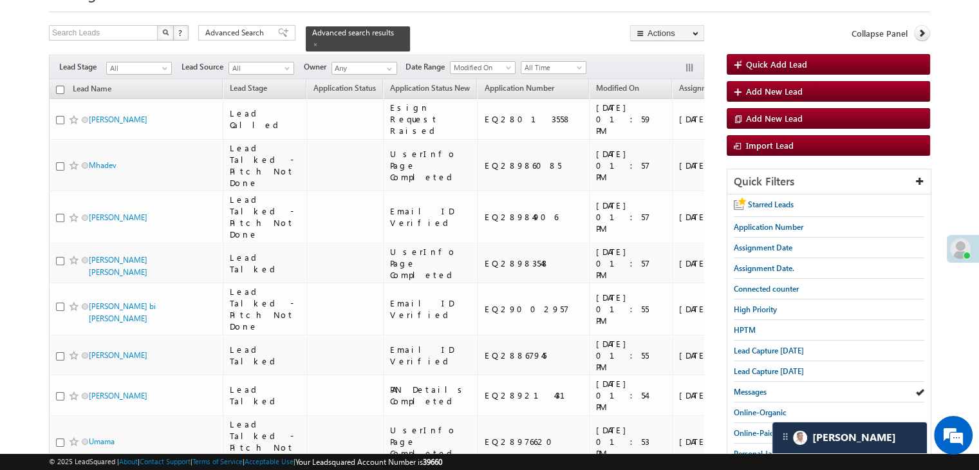
drag, startPoint x: 751, startPoint y: 388, endPoint x: 727, endPoint y: 175, distance: 213.8
click at [751, 388] on span "Messages" at bounding box center [750, 392] width 33 height 10
click at [748, 391] on span "Messages" at bounding box center [750, 392] width 33 height 10
click at [319, 41] on span at bounding box center [315, 44] width 6 height 6
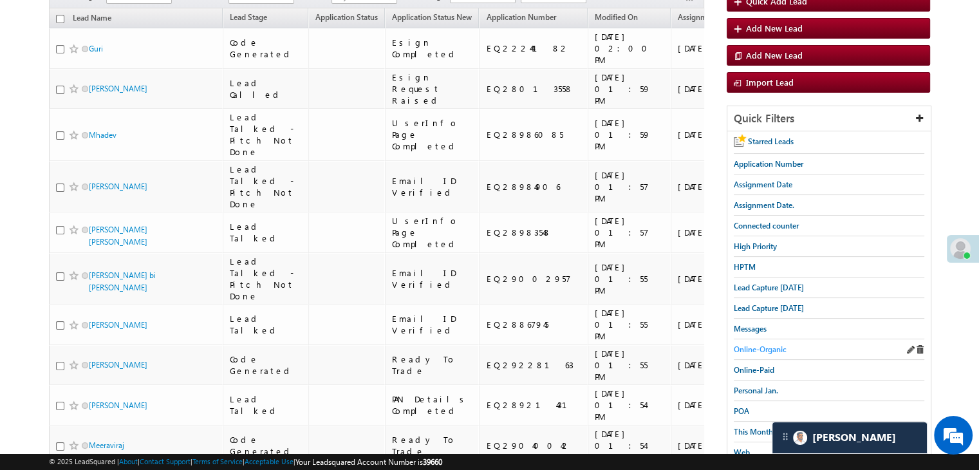
scroll to position [129, 0]
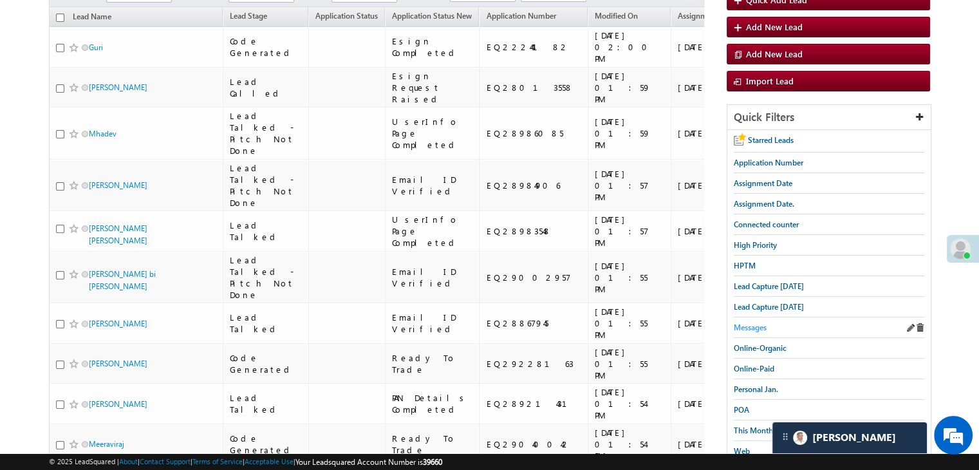
click at [753, 325] on span "Messages" at bounding box center [750, 328] width 33 height 10
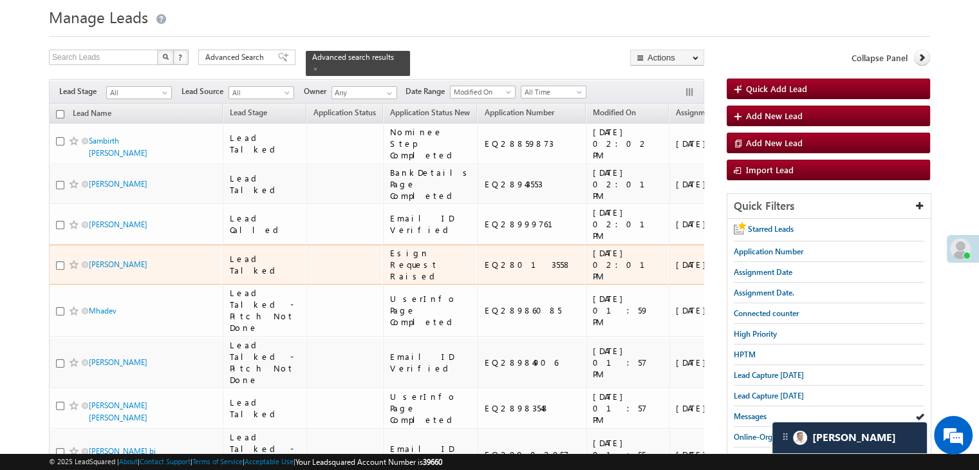
scroll to position [0, 0]
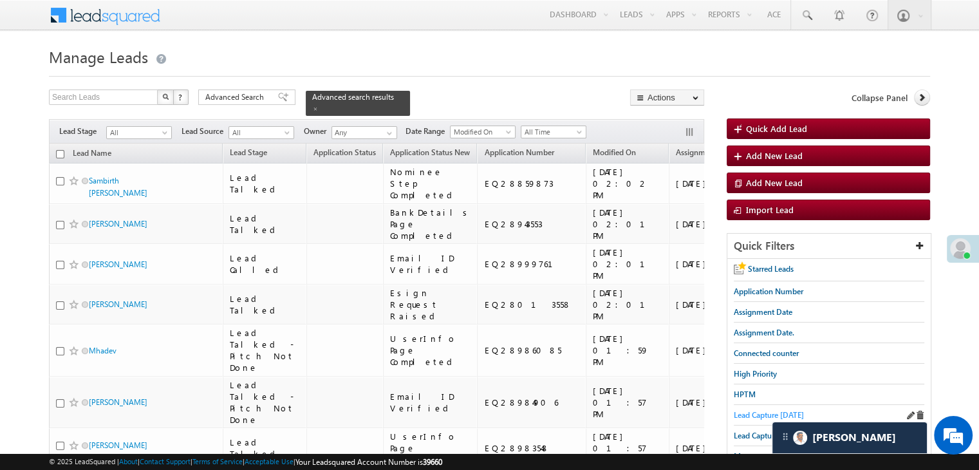
click at [765, 412] on span "Lead Capture [DATE]" at bounding box center [769, 415] width 70 height 10
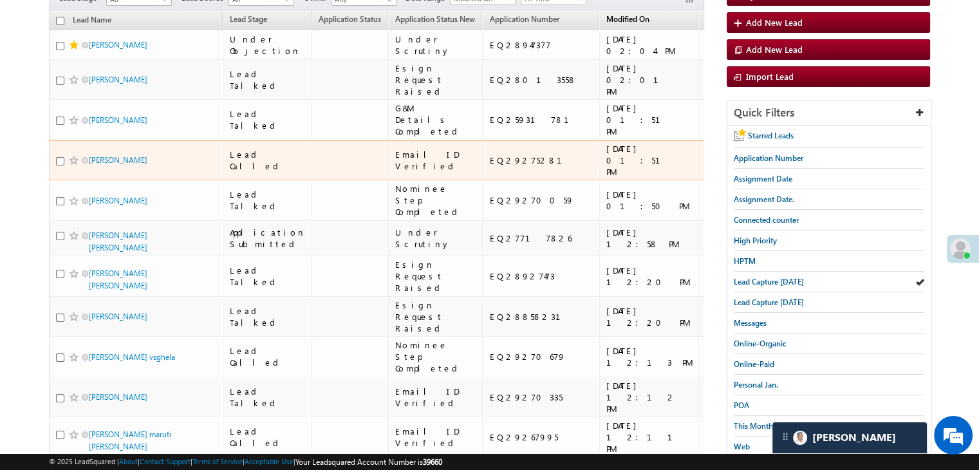
scroll to position [129, 0]
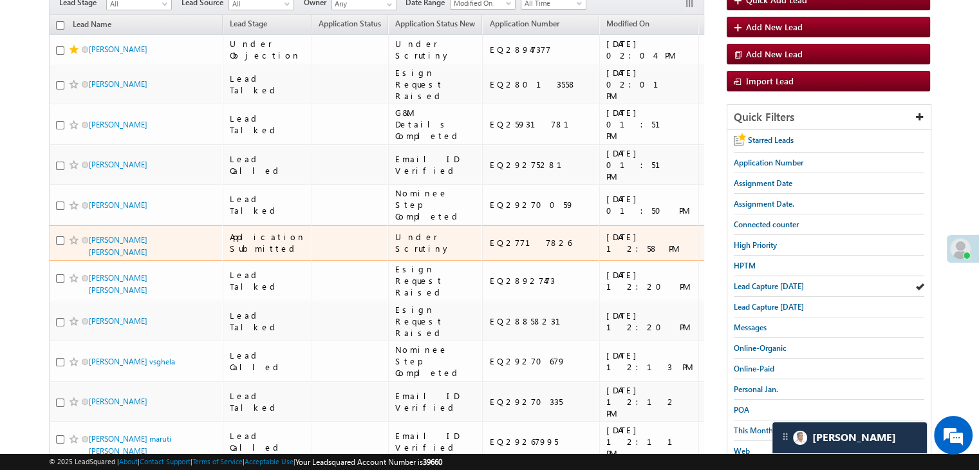
click at [72, 245] on span at bounding box center [74, 240] width 10 height 10
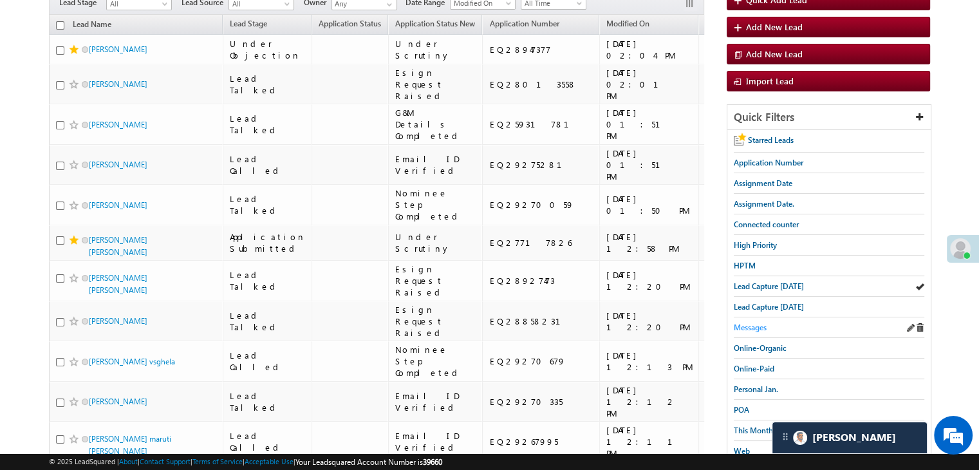
click at [755, 325] on span "Messages" at bounding box center [750, 328] width 33 height 10
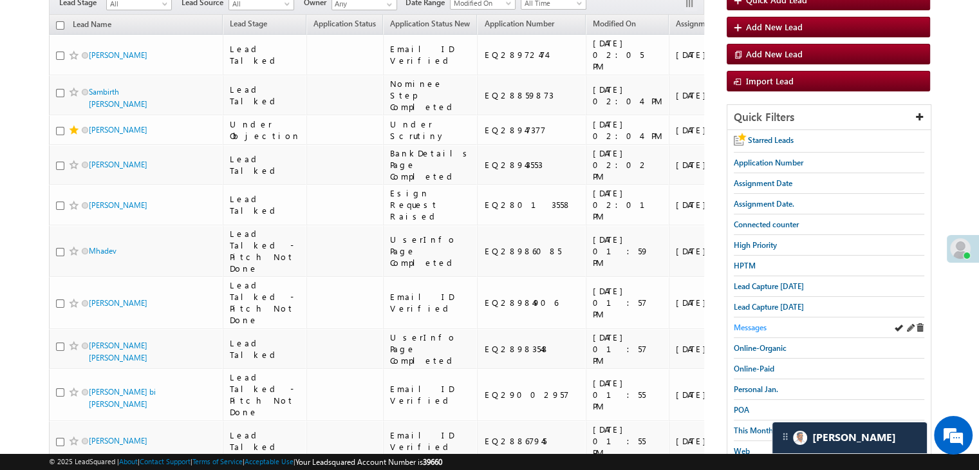
click at [758, 324] on span "Messages" at bounding box center [750, 328] width 33 height 10
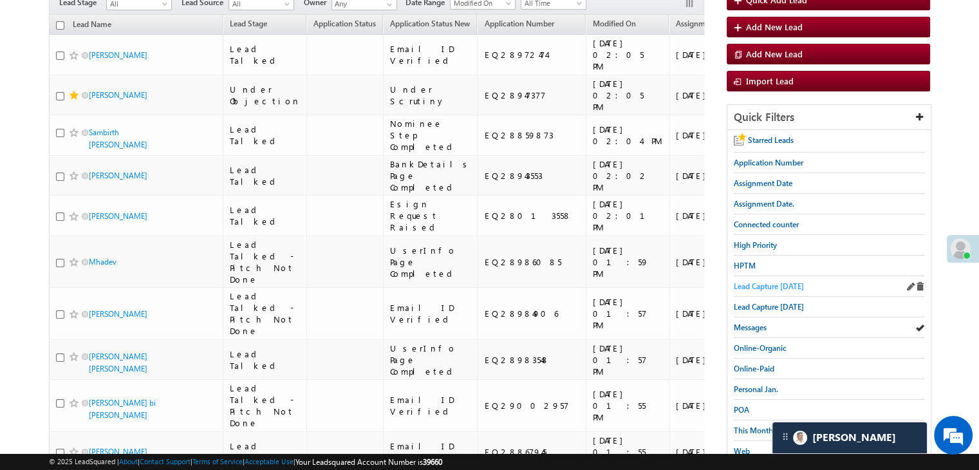
click at [773, 283] on span "Lead Capture [DATE]" at bounding box center [769, 286] width 70 height 10
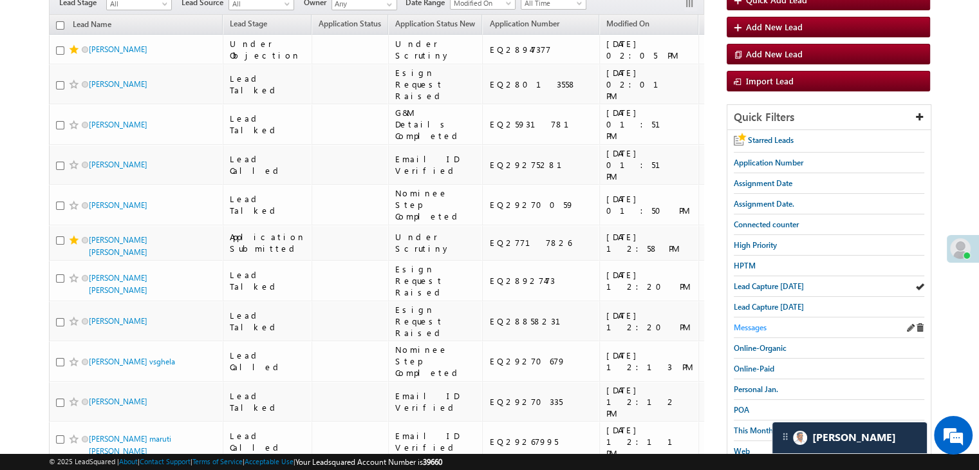
click at [751, 325] on span "Messages" at bounding box center [750, 328] width 33 height 10
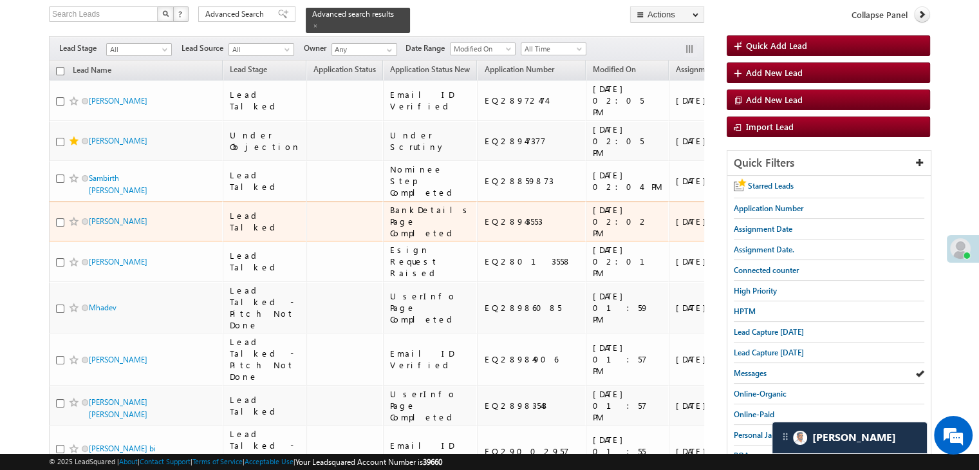
scroll to position [64, 0]
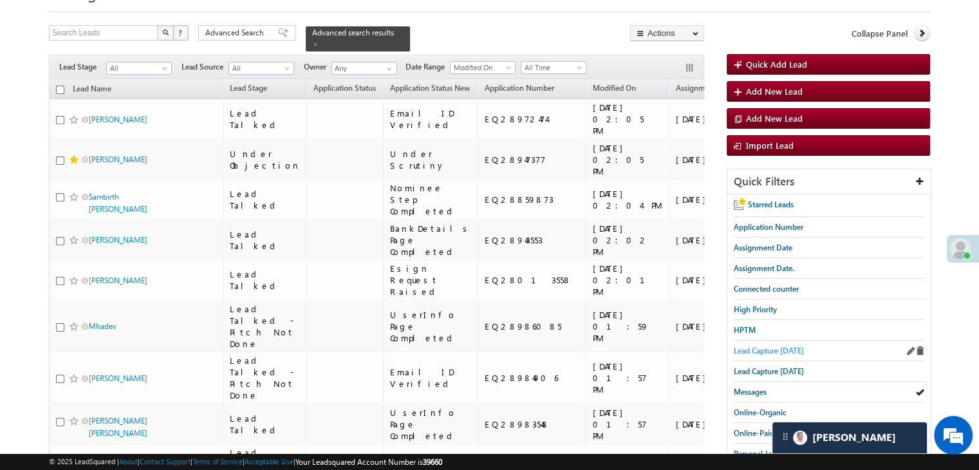
click at [751, 352] on span "Lead Capture [DATE]" at bounding box center [769, 351] width 70 height 10
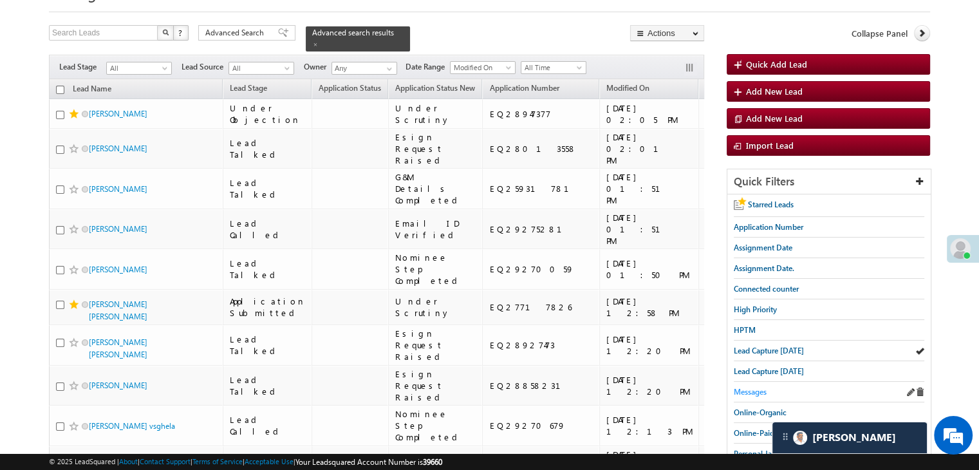
click at [755, 387] on span "Messages" at bounding box center [750, 392] width 33 height 10
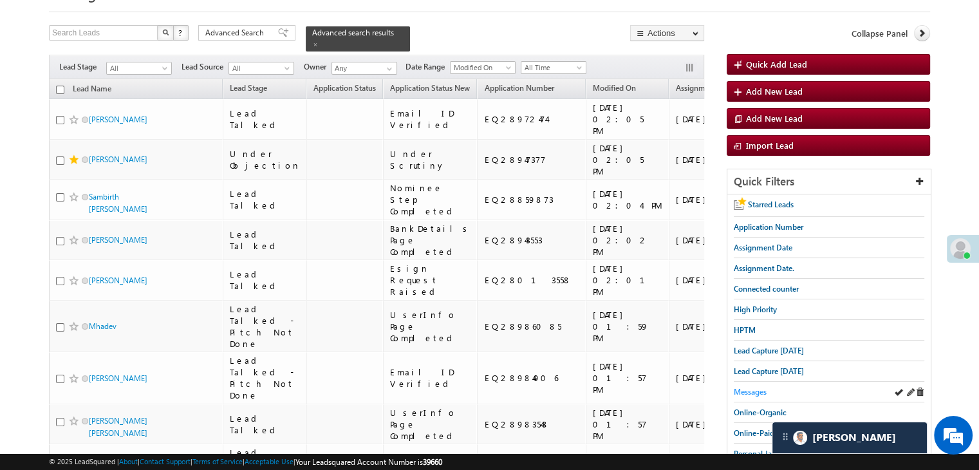
click at [763, 390] on span "Messages" at bounding box center [750, 392] width 33 height 10
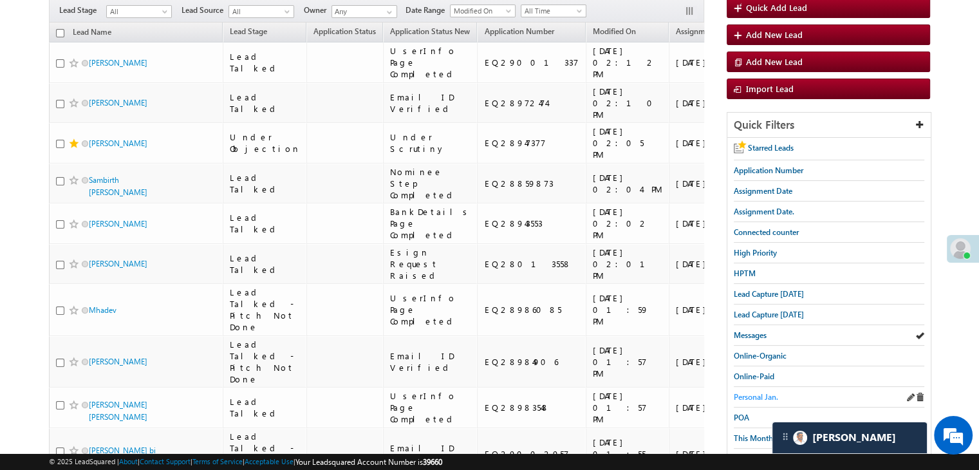
scroll to position [129, 0]
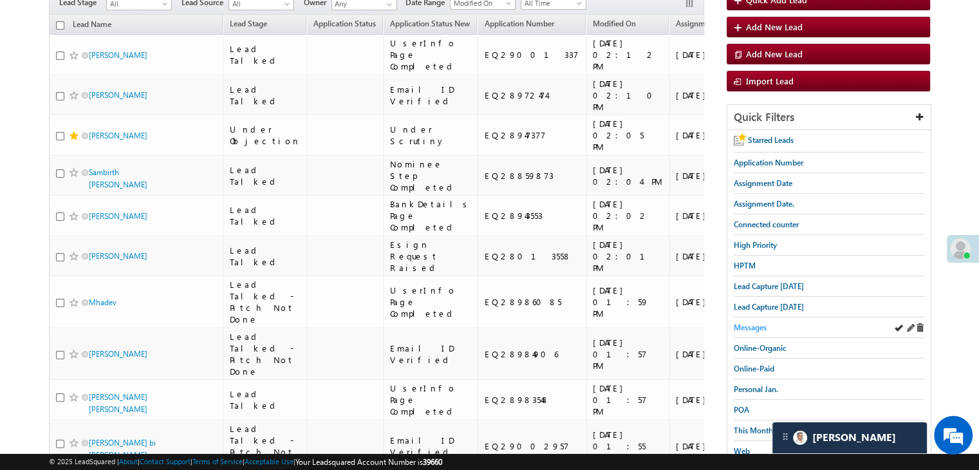
click at [760, 325] on span "Messages" at bounding box center [750, 328] width 33 height 10
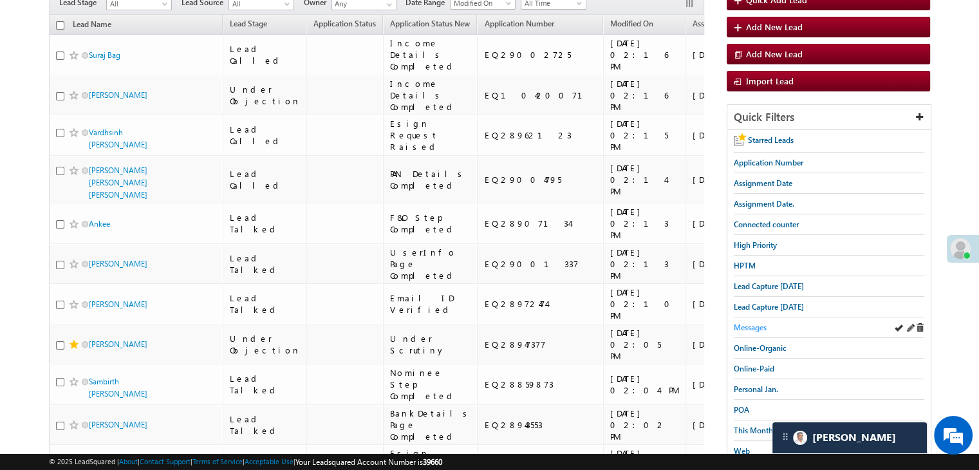
click at [757, 323] on span "Messages" at bounding box center [750, 328] width 33 height 10
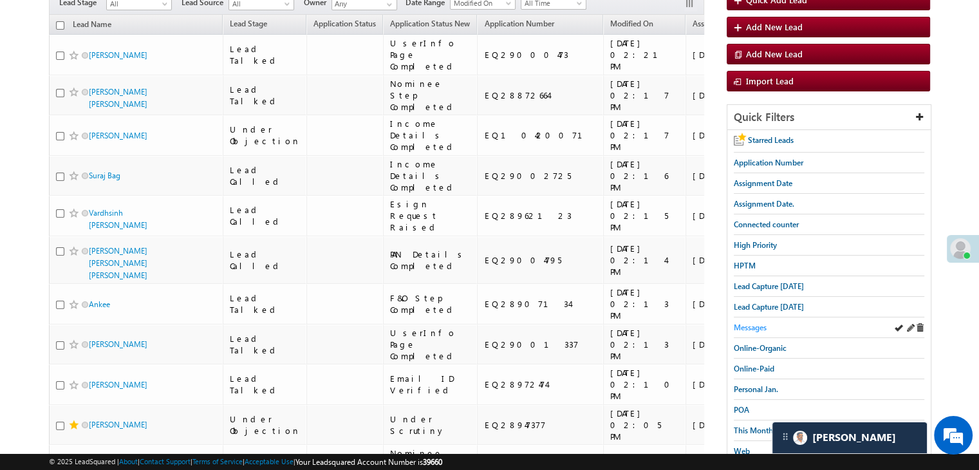
click at [747, 323] on span "Messages" at bounding box center [750, 328] width 33 height 10
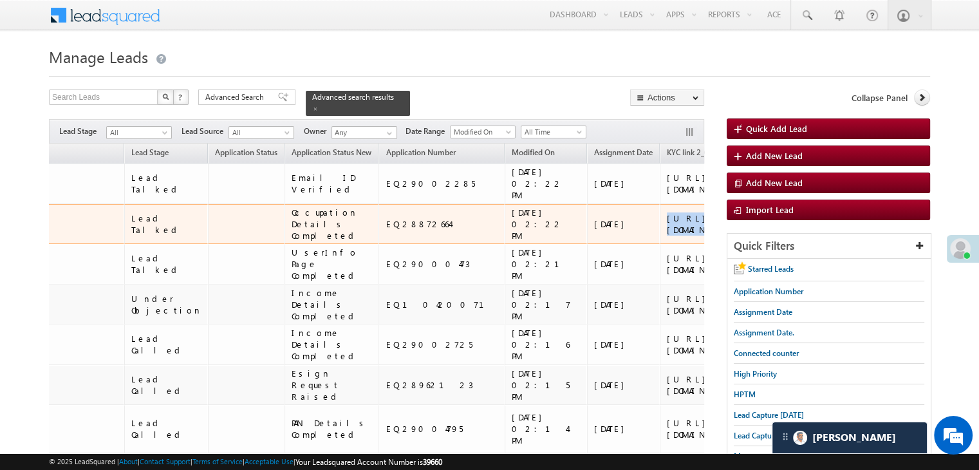
scroll to position [0, 102]
drag, startPoint x: 675, startPoint y: 245, endPoint x: 621, endPoint y: 299, distance: 77.0
click at [663, 236] on div "https://angelbroking1-pk3em7sa.customui-test.leadsquared.com?leadId=ccad5dc6-1b…" at bounding box center [702, 223] width 79 height 23
copy div "https://angelbroking1-pk3em7sa.customui-test.leadsquared.com?leadId=ccad5dc6-1b…"
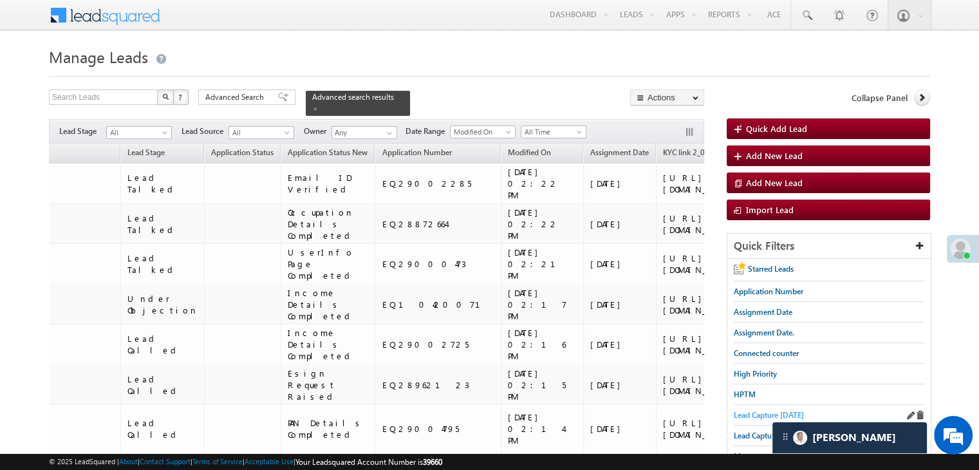
click at [742, 411] on span "Lead Capture [DATE]" at bounding box center [769, 415] width 70 height 10
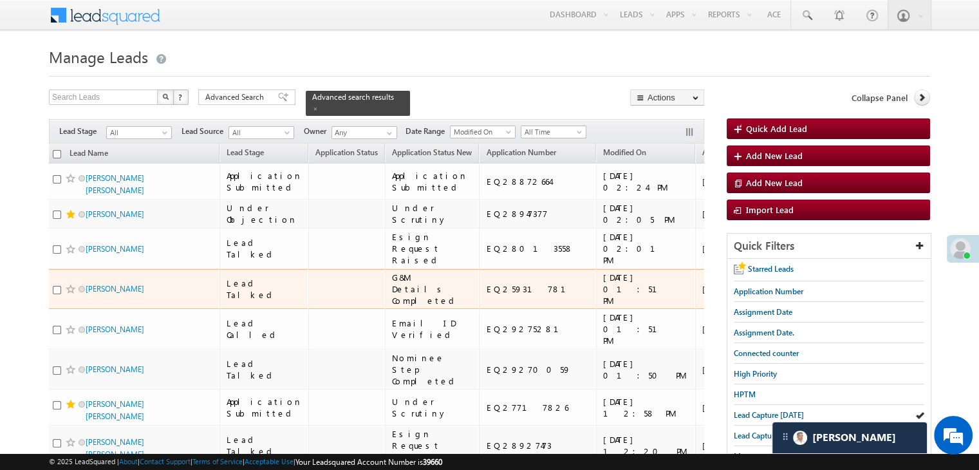
scroll to position [0, 0]
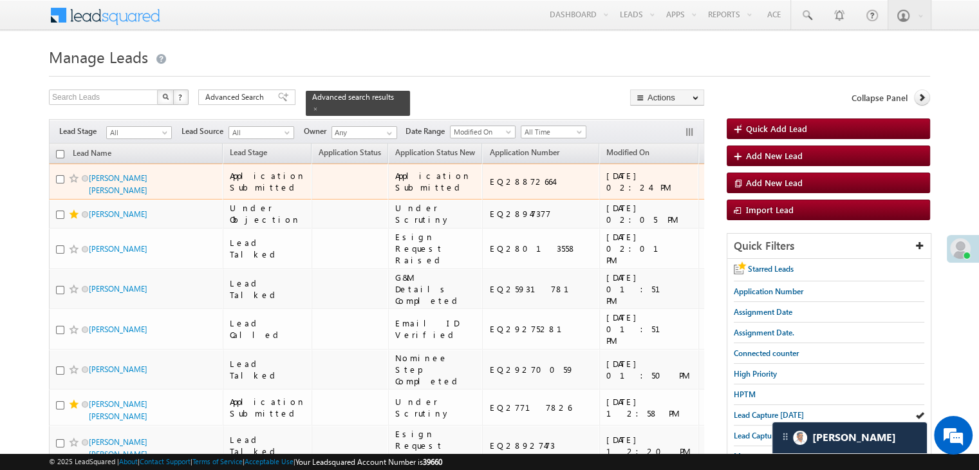
click at [73, 184] on span at bounding box center [74, 178] width 10 height 10
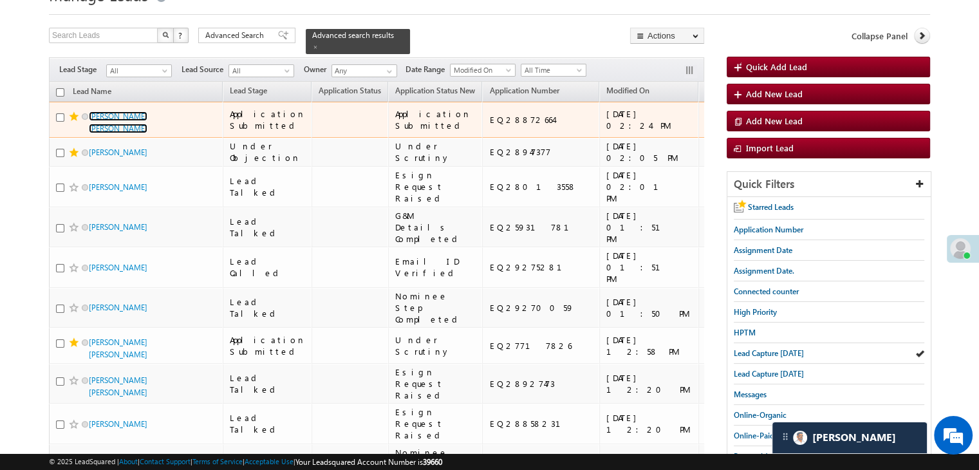
scroll to position [64, 0]
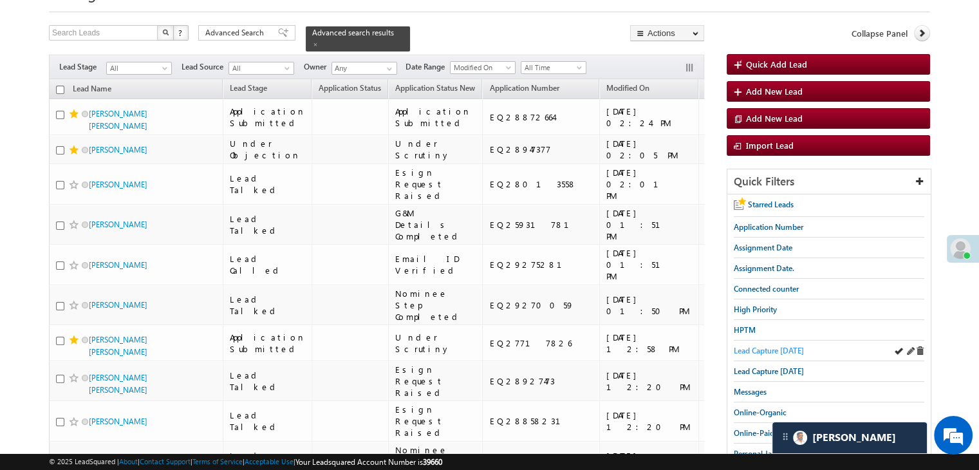
click at [750, 349] on span "Lead Capture [DATE]" at bounding box center [769, 351] width 70 height 10
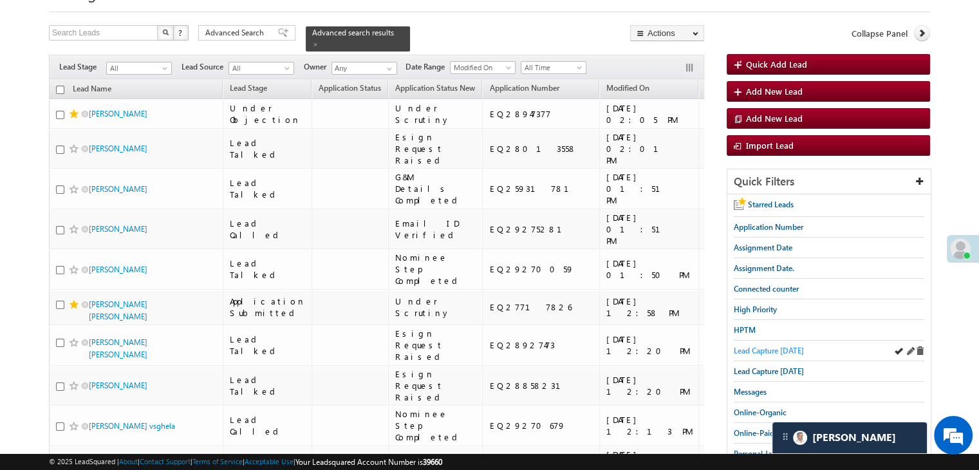
click at [757, 347] on span "Lead Capture [DATE]" at bounding box center [769, 351] width 70 height 10
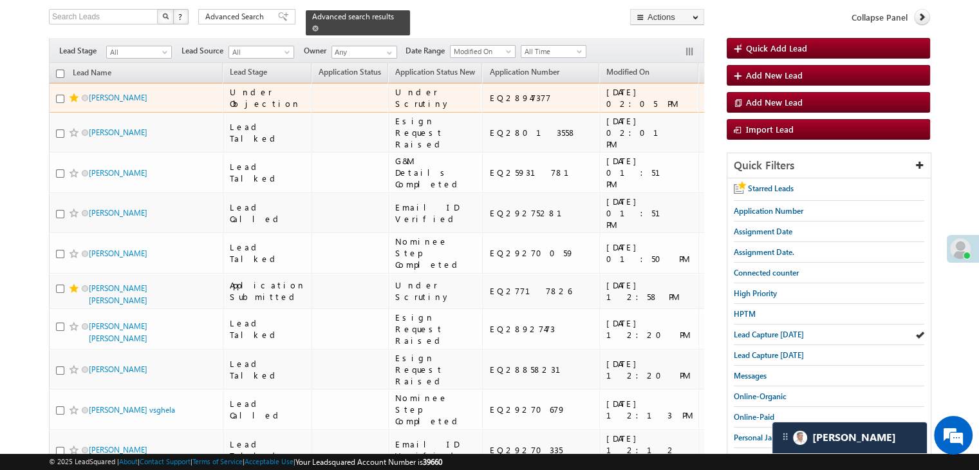
scroll to position [0, 0]
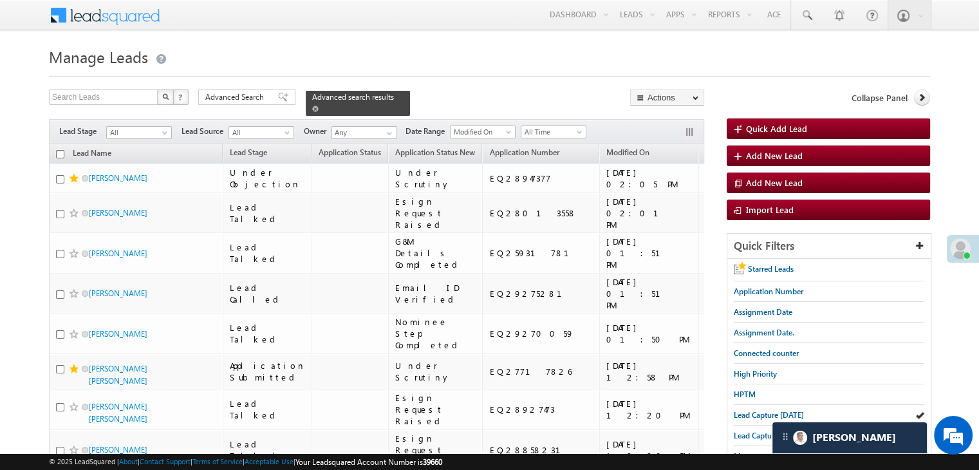
click at [319, 106] on span at bounding box center [315, 109] width 6 height 6
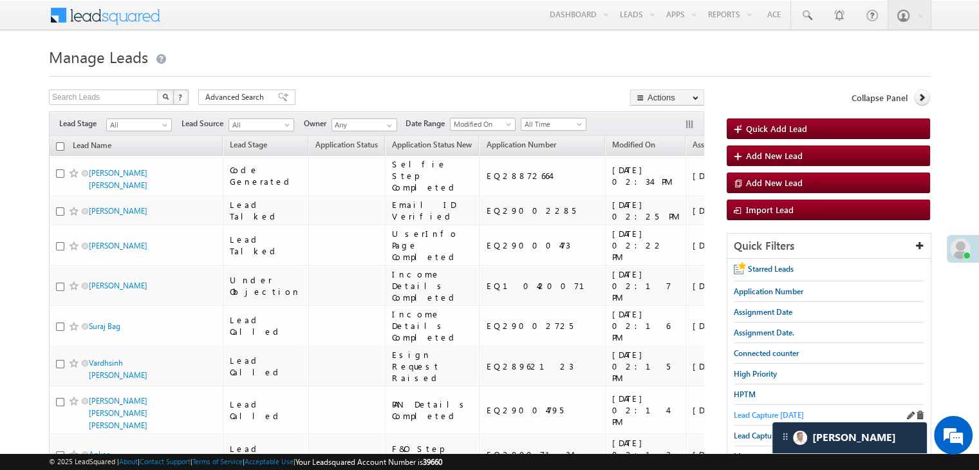
click at [756, 410] on span "Lead Capture [DATE]" at bounding box center [769, 415] width 70 height 10
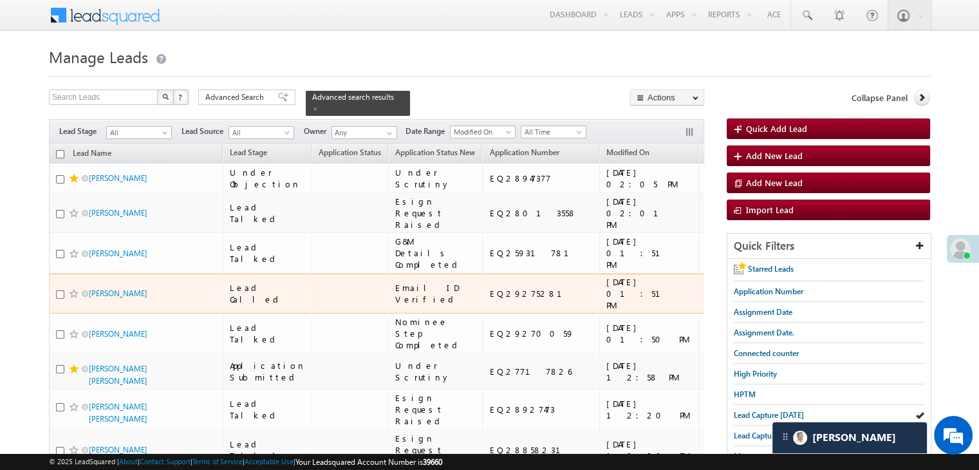
scroll to position [64, 0]
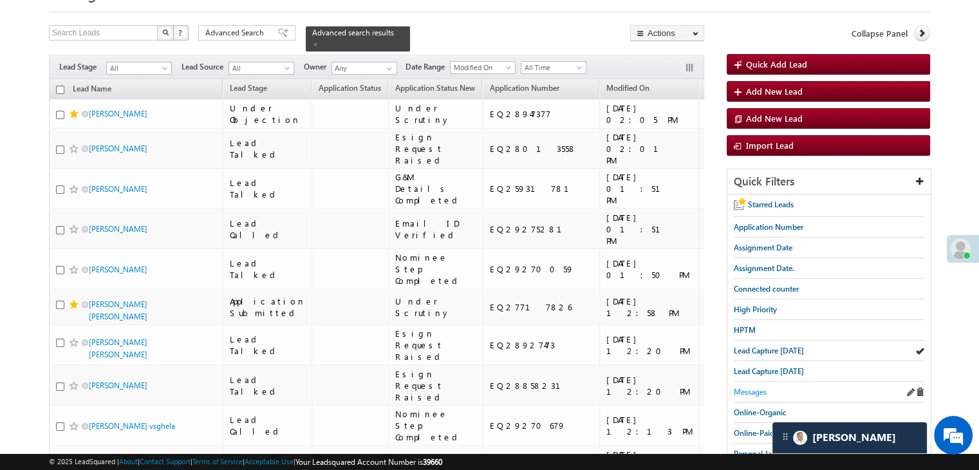
click at [742, 391] on span "Messages" at bounding box center [750, 392] width 33 height 10
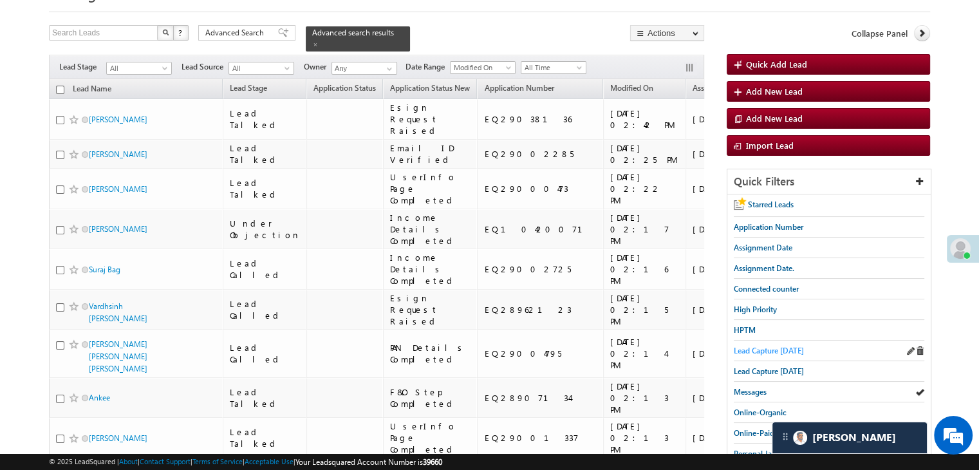
click at [765, 346] on span "Lead Capture [DATE]" at bounding box center [769, 351] width 70 height 10
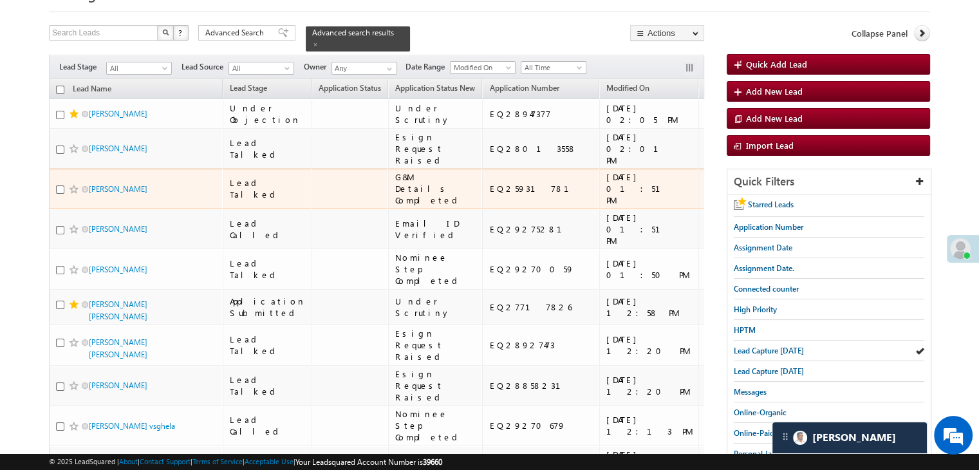
scroll to position [129, 0]
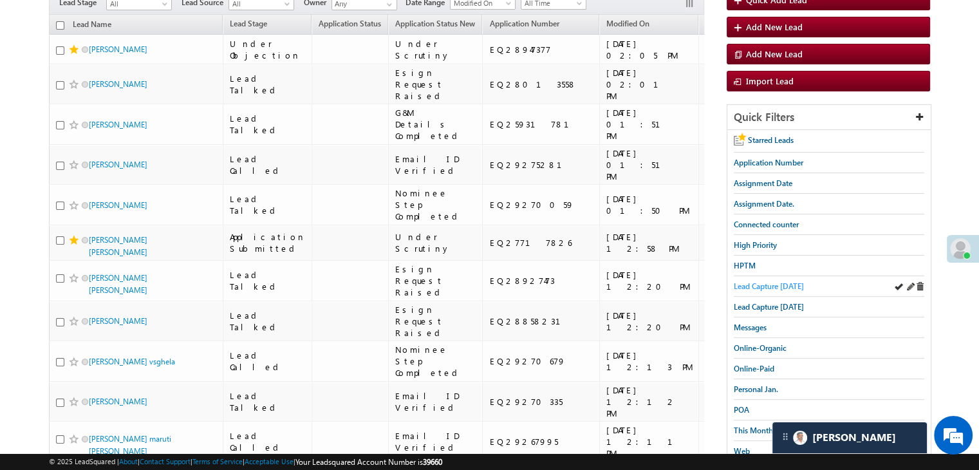
click at [752, 280] on link "Lead Capture [DATE]" at bounding box center [769, 286] width 70 height 12
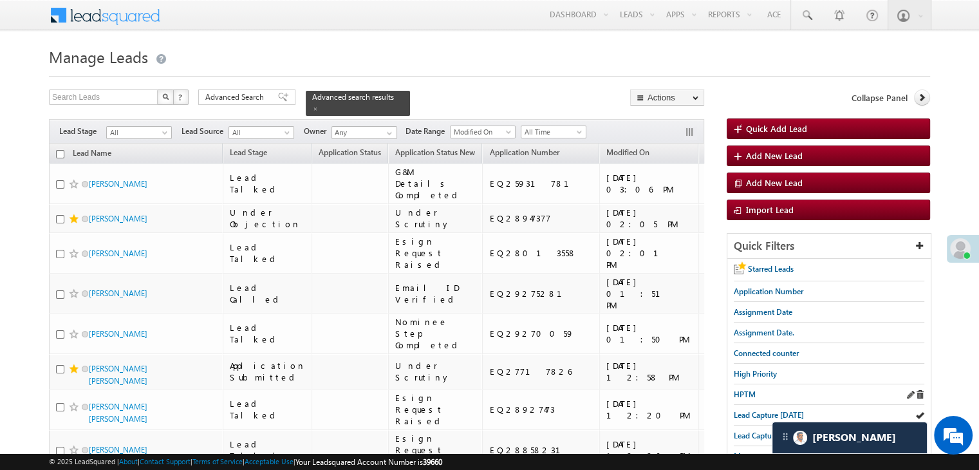
scroll to position [64, 0]
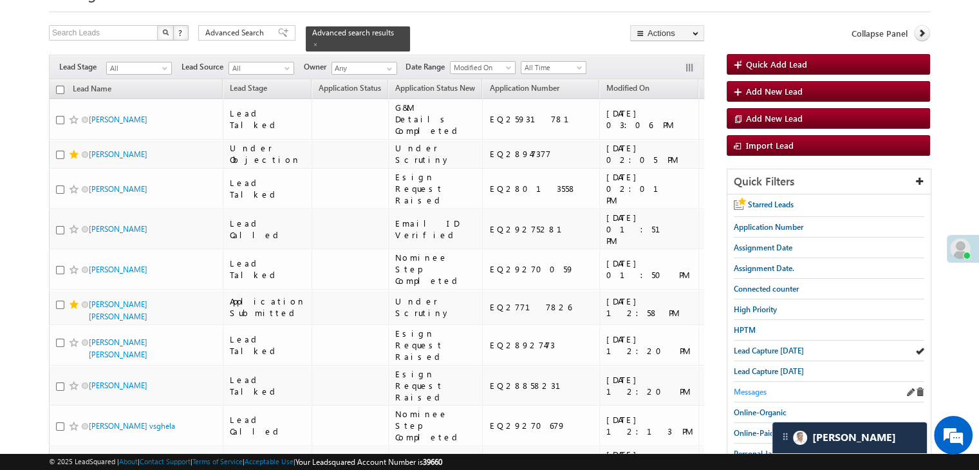
click at [760, 391] on span "Messages" at bounding box center [750, 392] width 33 height 10
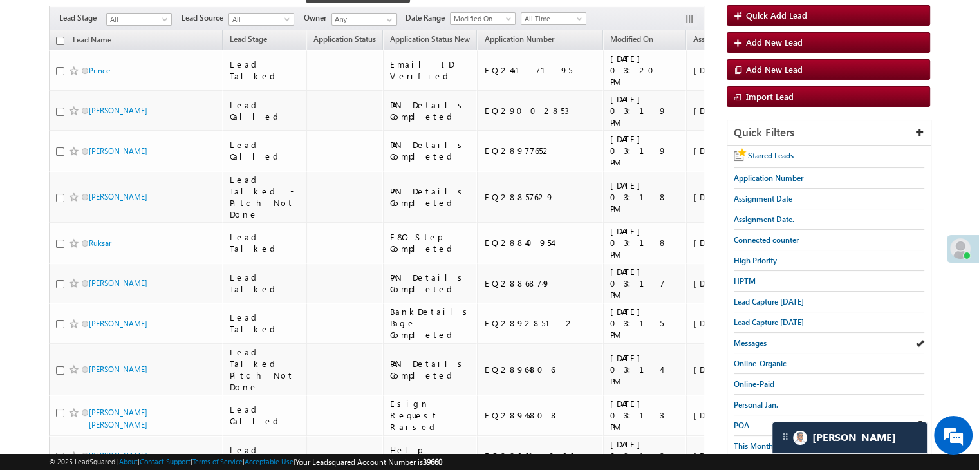
scroll to position [193, 0]
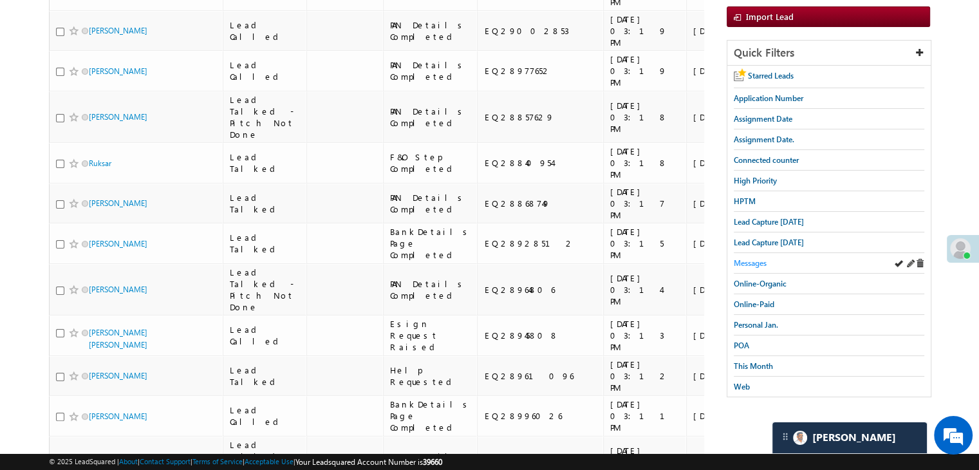
click at [747, 261] on span "Messages" at bounding box center [750, 263] width 33 height 10
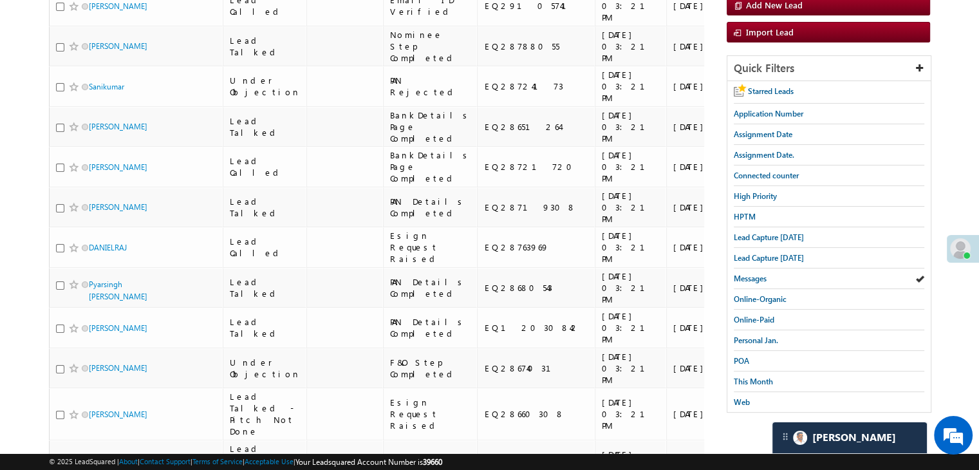
scroll to position [122, 0]
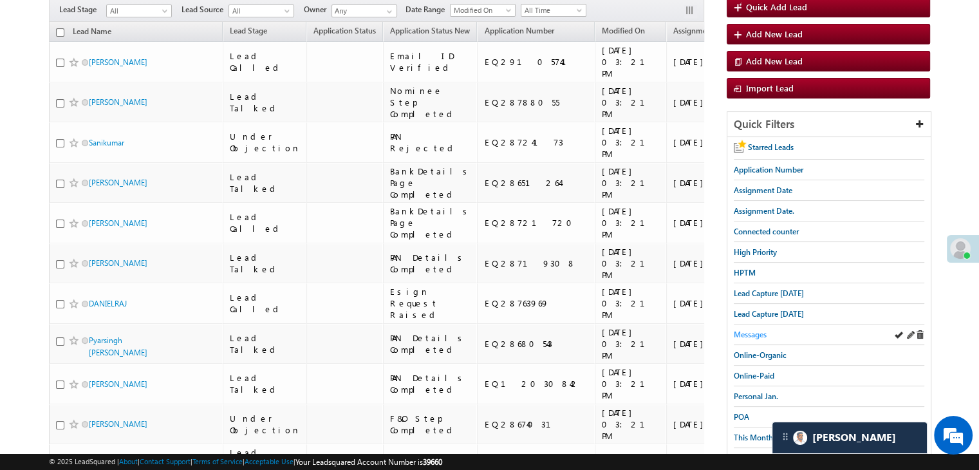
click at [742, 330] on span "Messages" at bounding box center [750, 335] width 33 height 10
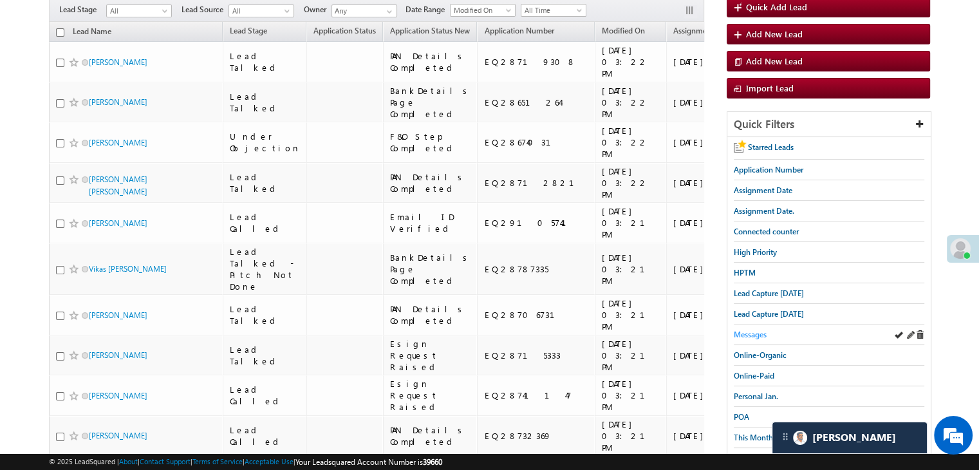
click at [750, 330] on span "Messages" at bounding box center [750, 335] width 33 height 10
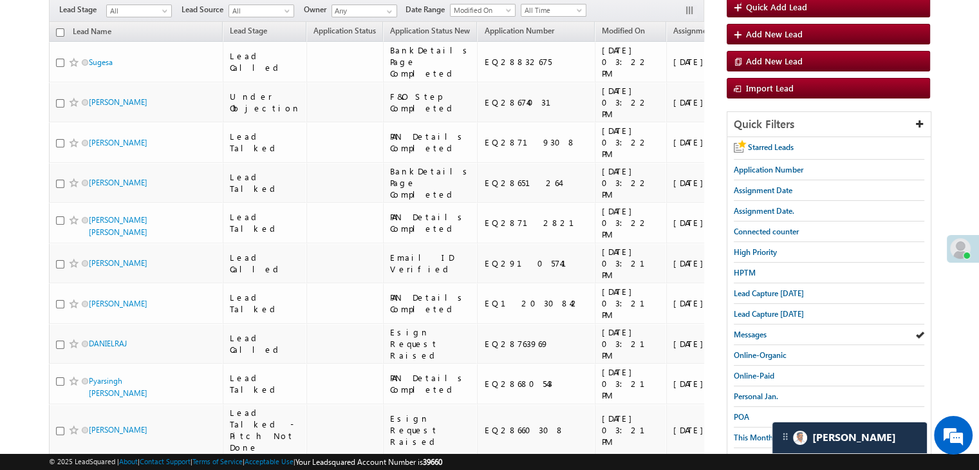
click at [59, 28] on input "checkbox" at bounding box center [60, 32] width 8 height 8
checkbox input "true"
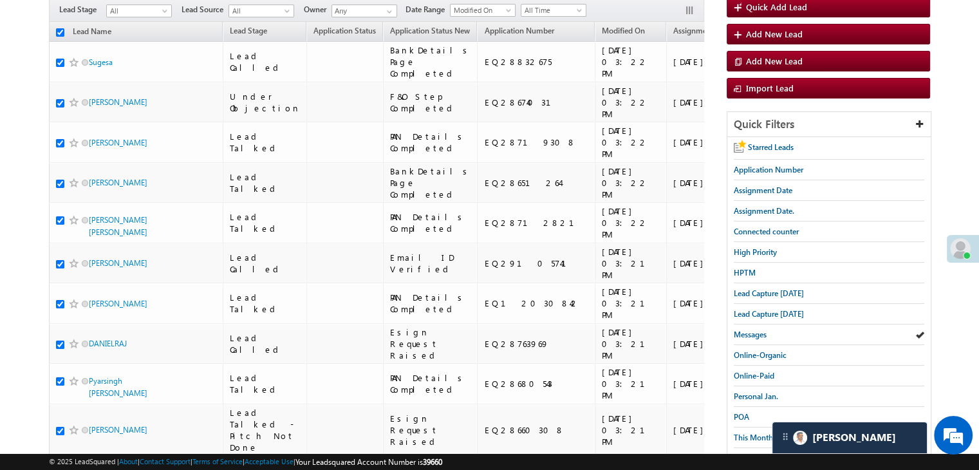
checkbox input "true"
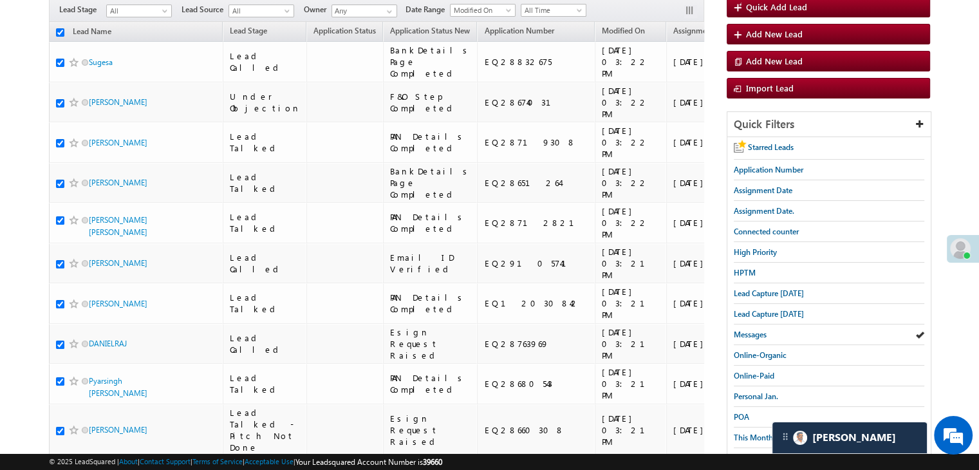
checkbox input "true"
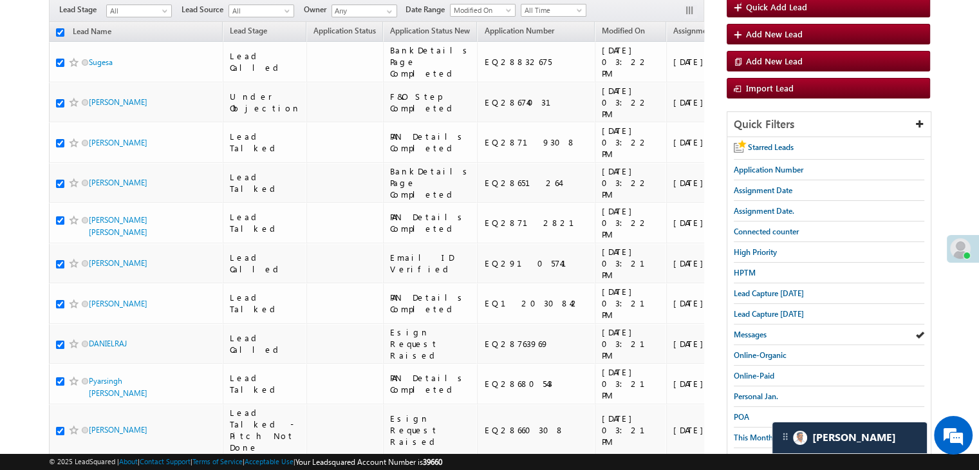
checkbox input "true"
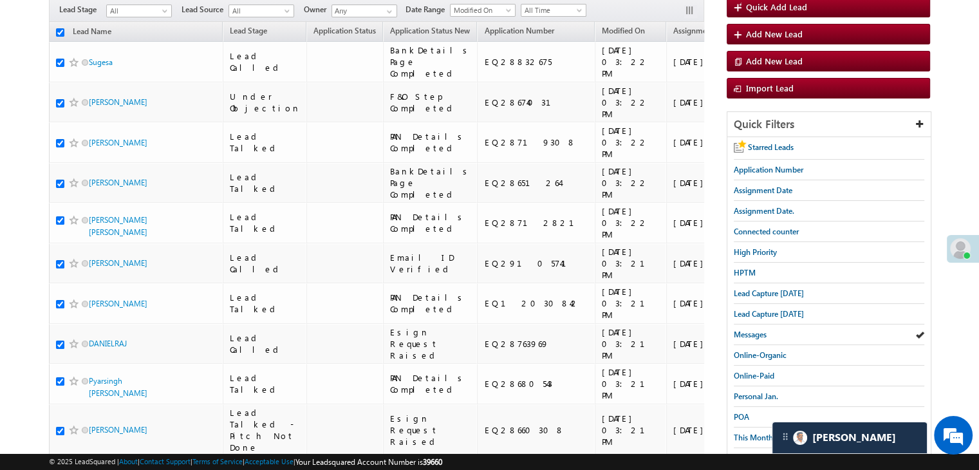
checkbox input "true"
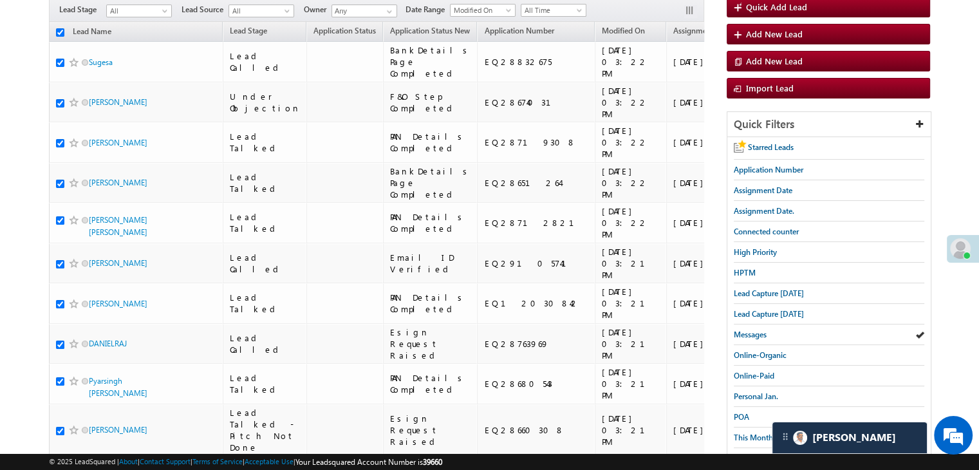
checkbox input "true"
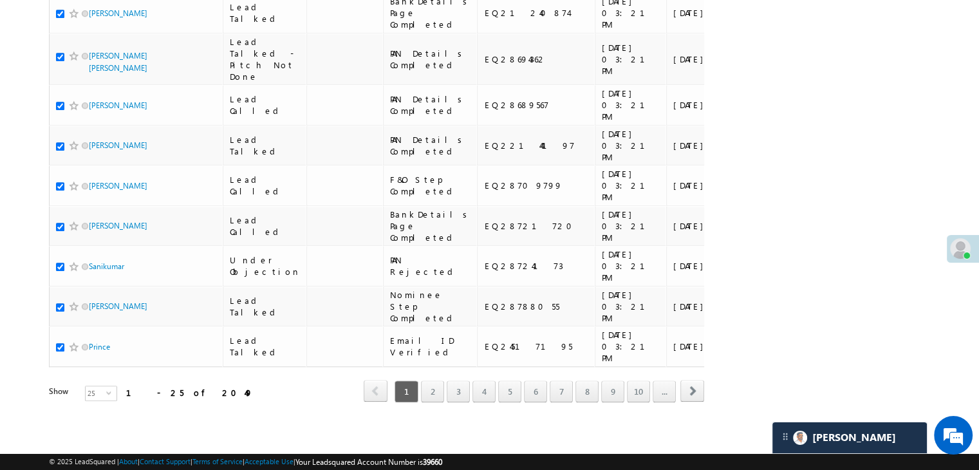
scroll to position [1667, 0]
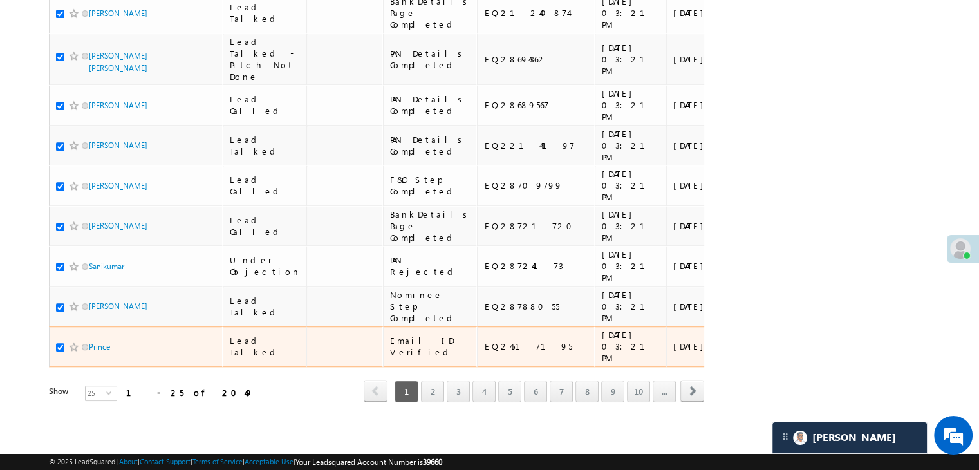
click at [59, 343] on input "checkbox" at bounding box center [60, 347] width 8 height 8
checkbox input "false"
click at [58, 343] on input "checkbox" at bounding box center [60, 347] width 8 height 8
checkbox input "true"
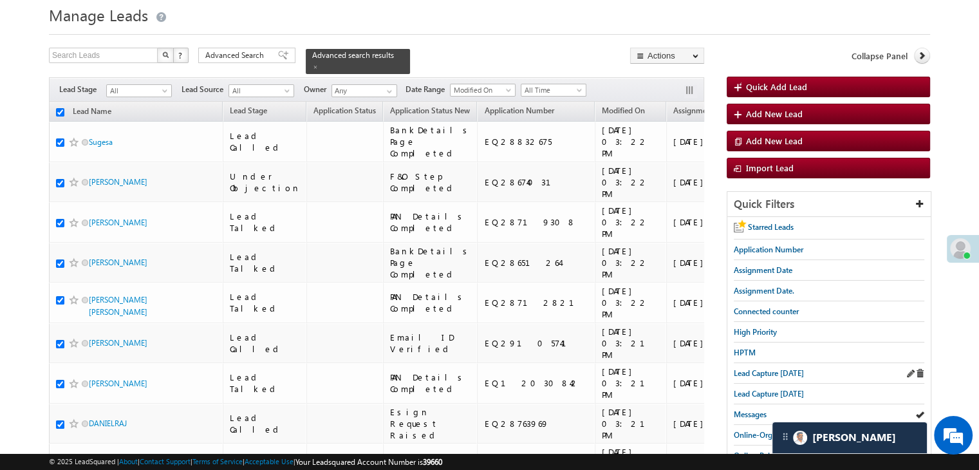
scroll to position [129, 0]
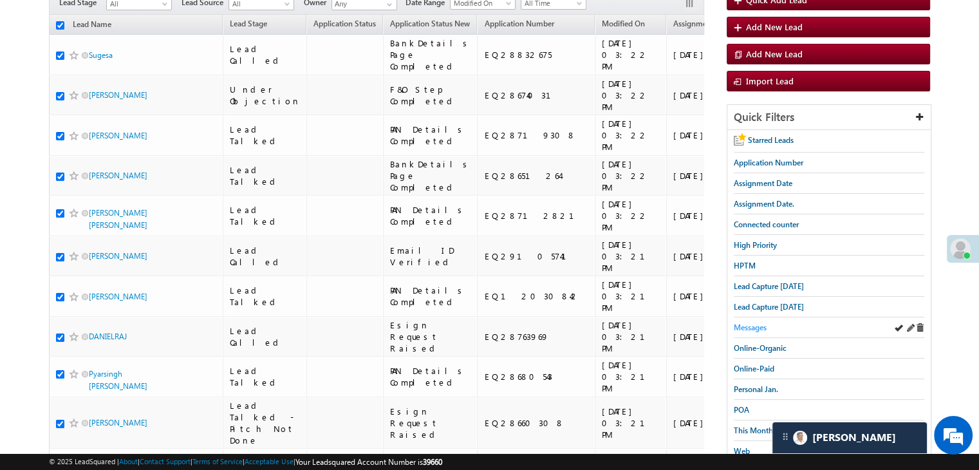
click at [753, 328] on span "Messages" at bounding box center [750, 328] width 33 height 10
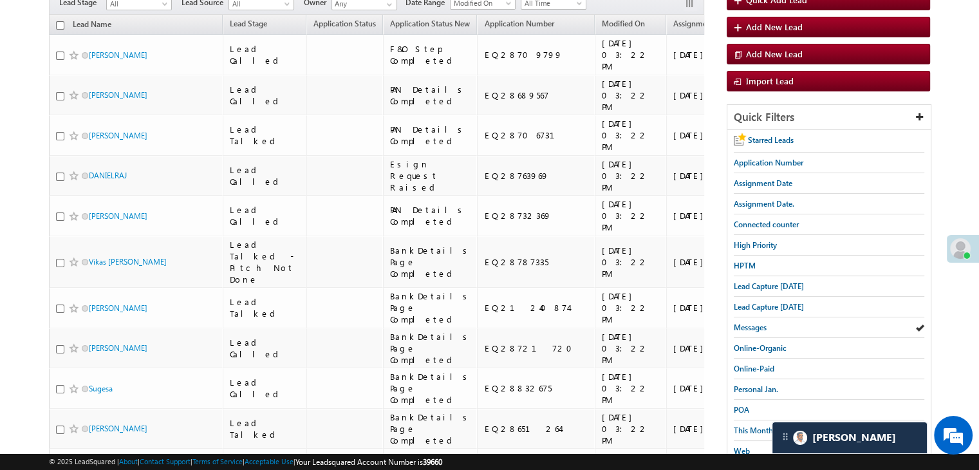
click at [753, 328] on span "Messages" at bounding box center [750, 328] width 33 height 10
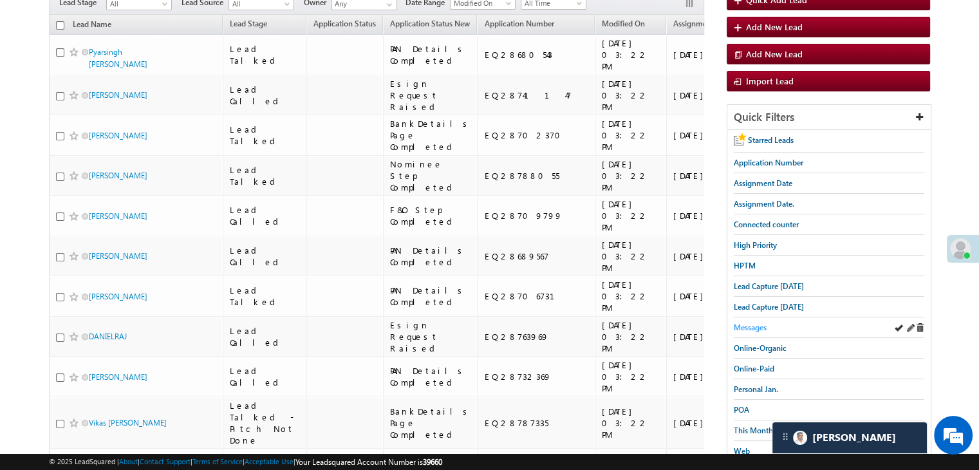
click at [762, 323] on span "Messages" at bounding box center [750, 328] width 33 height 10
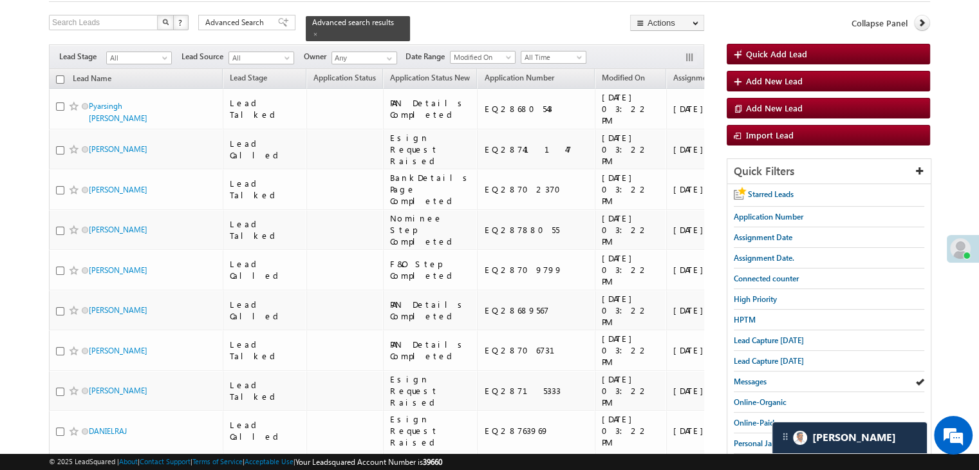
scroll to position [0, 0]
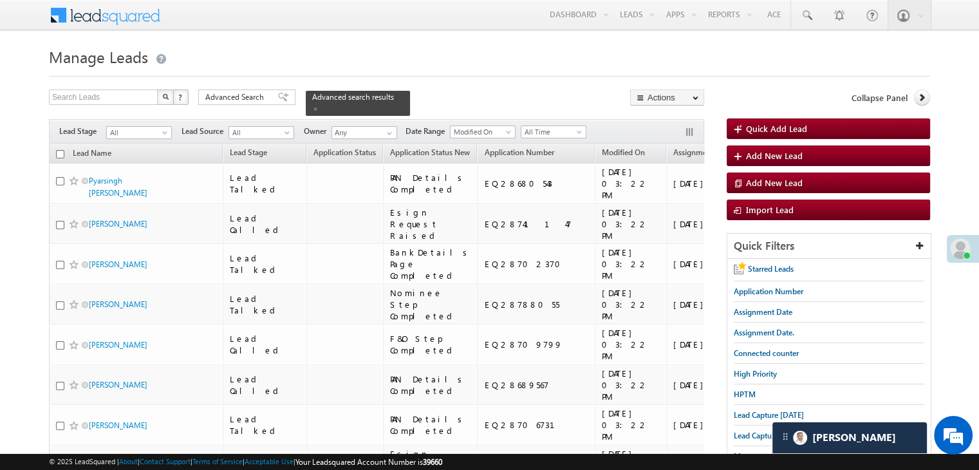
click at [59, 150] on input "checkbox" at bounding box center [60, 154] width 8 height 8
checkbox input "true"
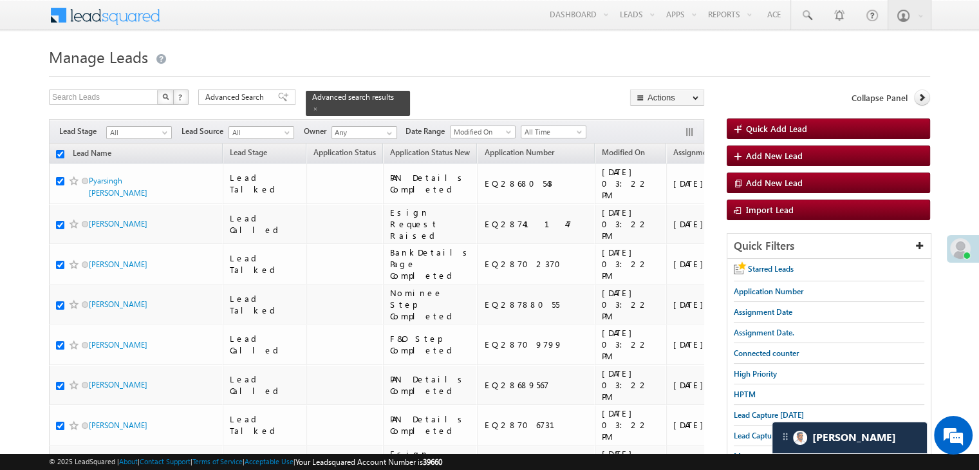
checkbox input "true"
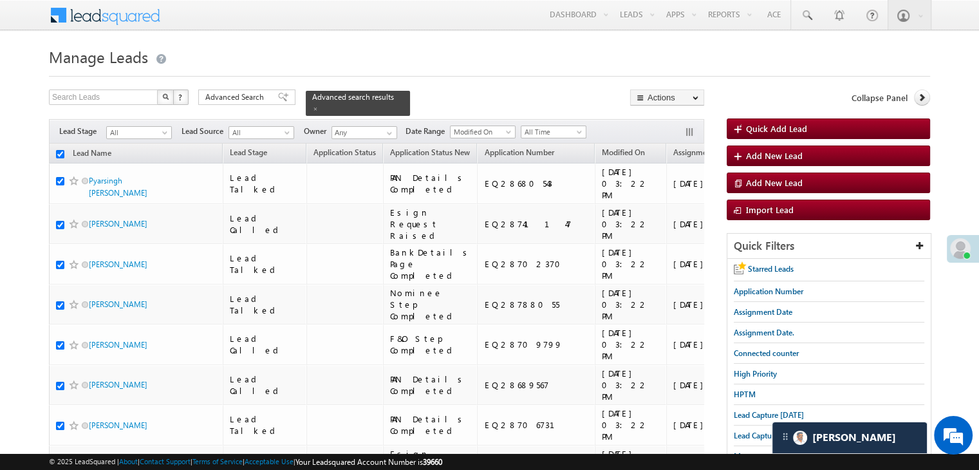
checkbox input "true"
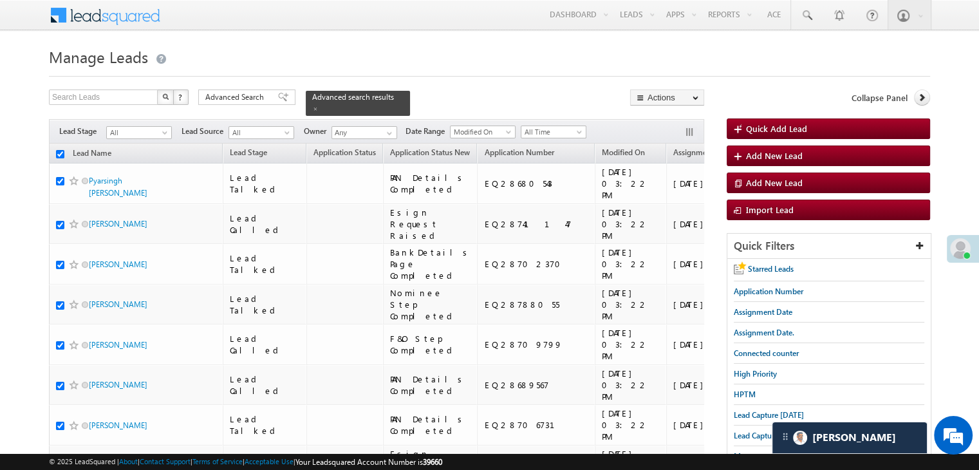
checkbox input "true"
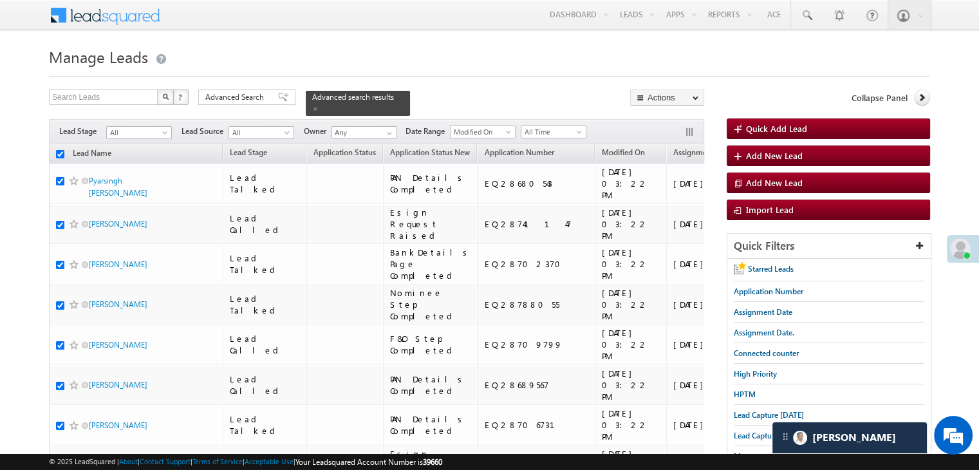
checkbox input "true"
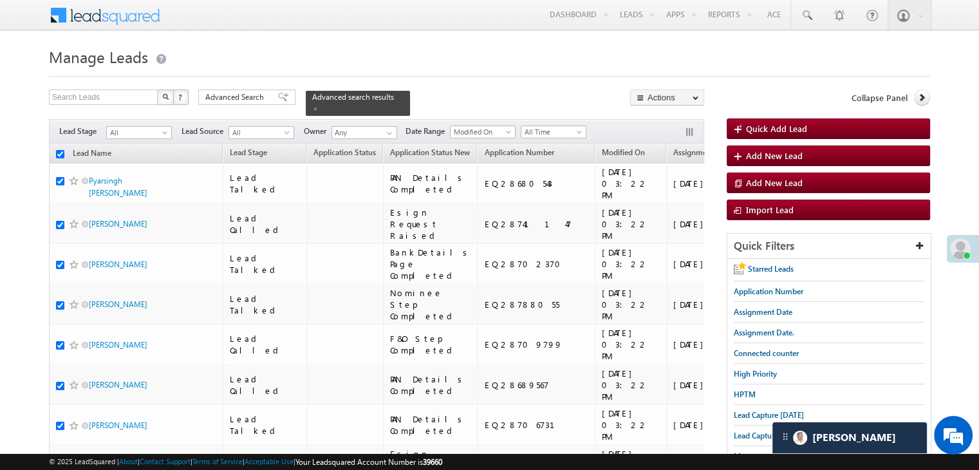
checkbox input "true"
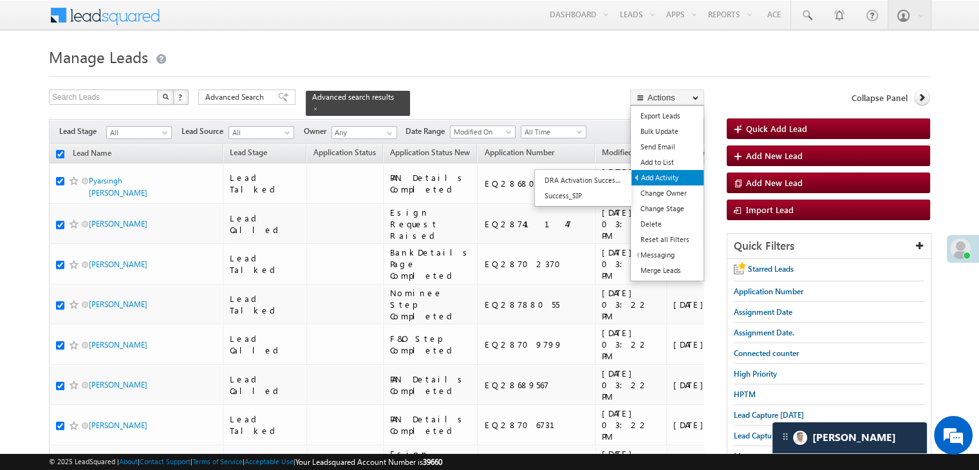
click at [657, 175] on link "Add Activity" at bounding box center [668, 177] width 72 height 15
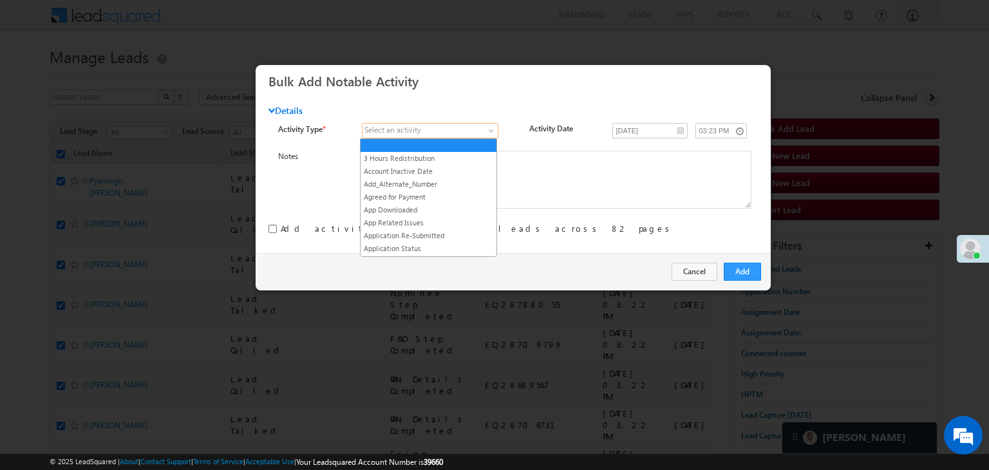
click at [457, 132] on span at bounding box center [424, 131] width 122 height 12
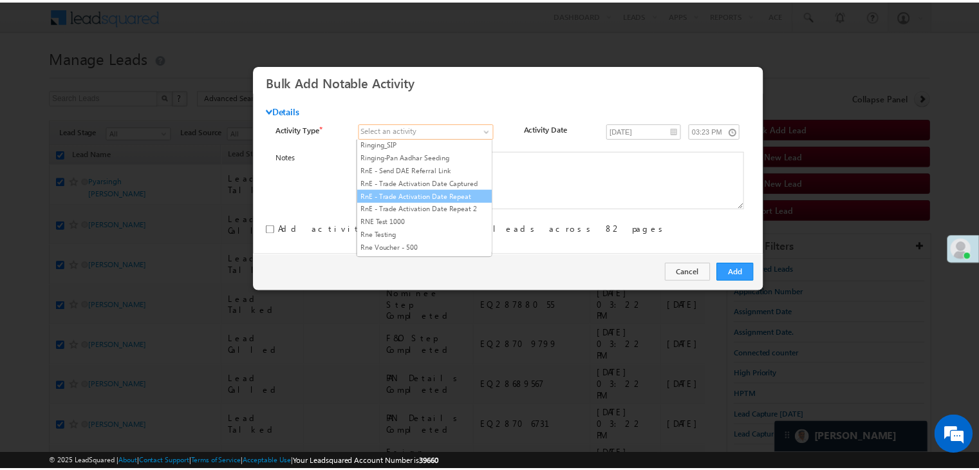
scroll to position [1610, 0]
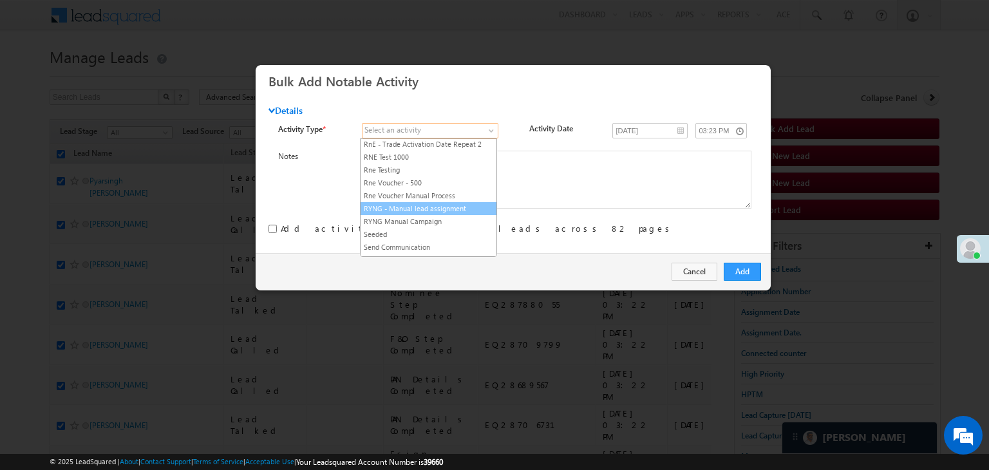
click at [430, 203] on link "RYNG - Manual lead assignment" at bounding box center [429, 209] width 136 height 12
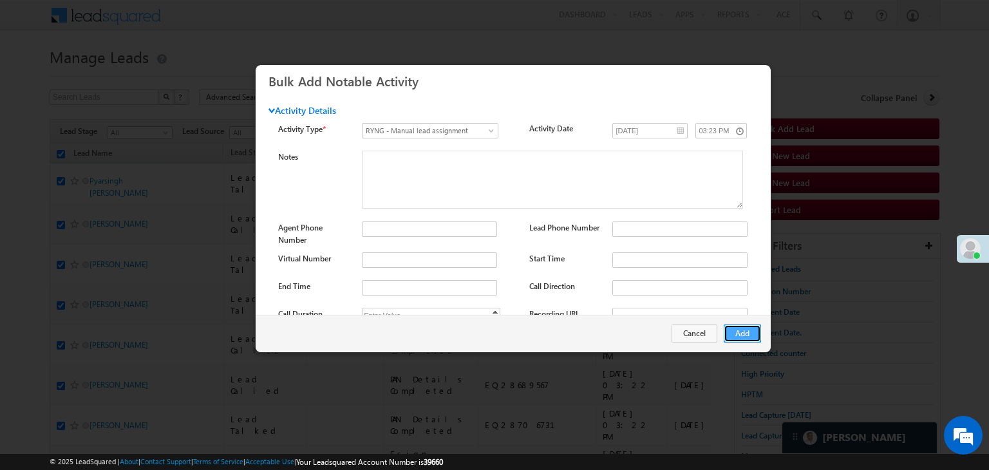
click at [751, 330] on button "Add" at bounding box center [742, 334] width 37 height 18
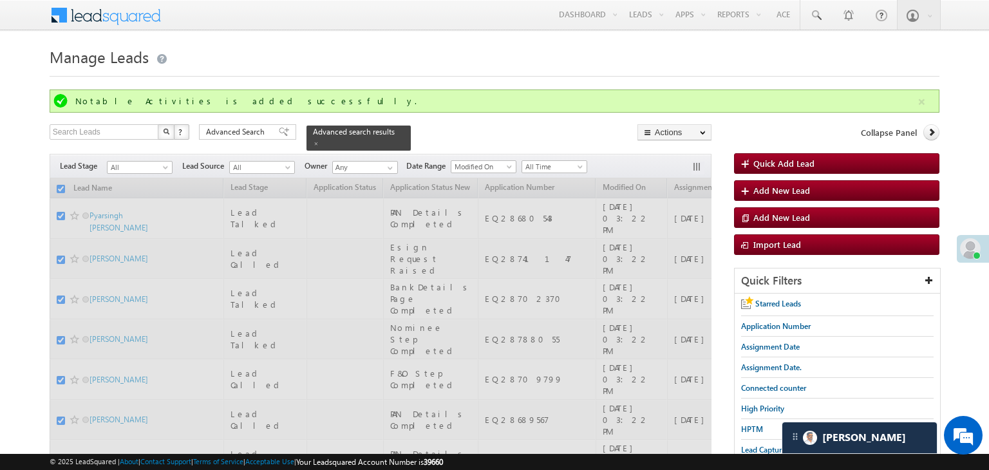
checkbox input "false"
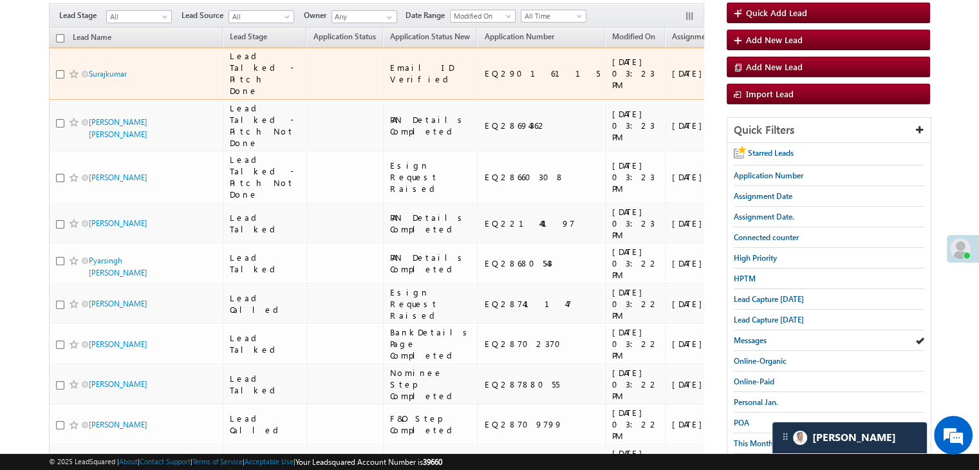
scroll to position [129, 0]
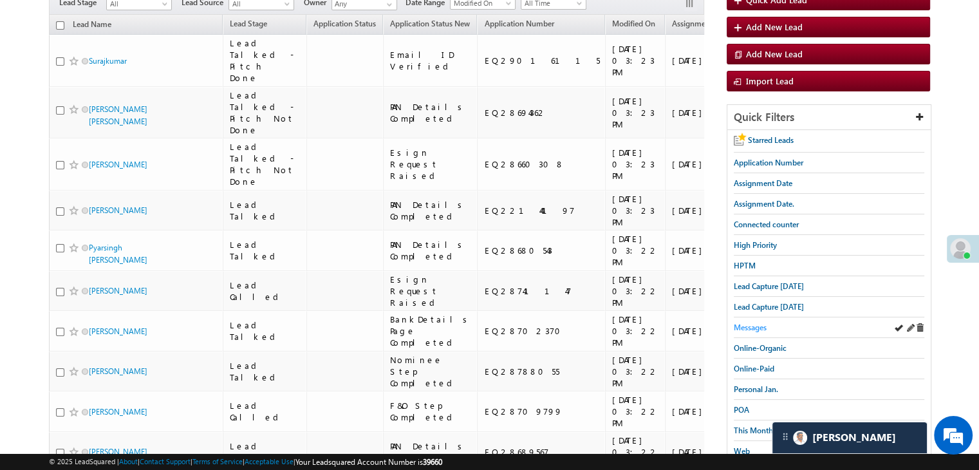
click at [762, 324] on span "Messages" at bounding box center [750, 328] width 33 height 10
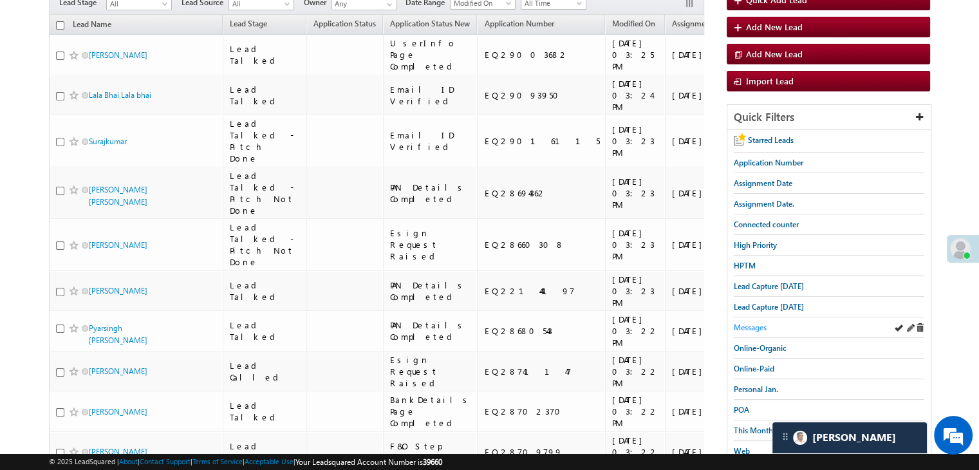
click at [762, 325] on span "Messages" at bounding box center [750, 328] width 33 height 10
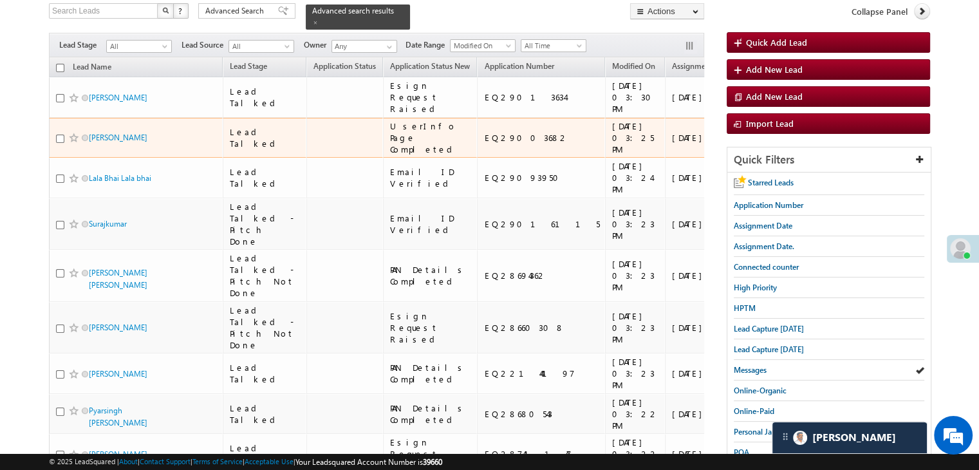
scroll to position [64, 0]
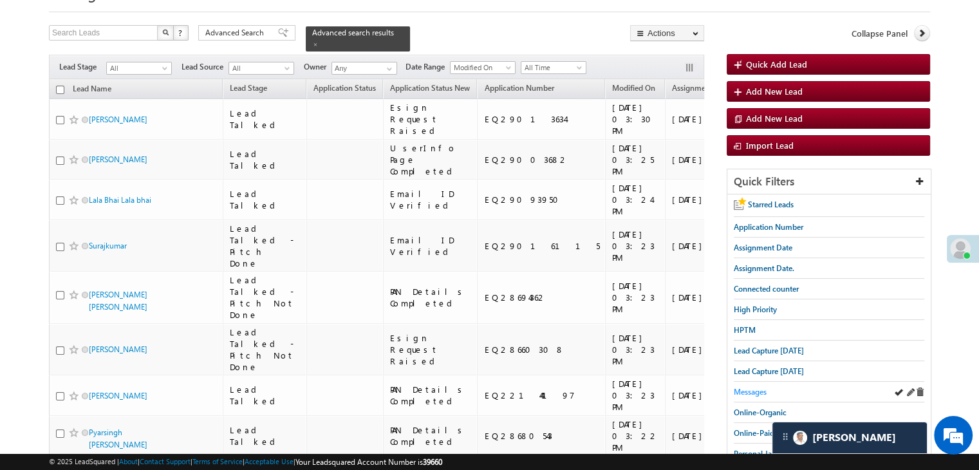
click at [750, 393] on span "Messages" at bounding box center [750, 392] width 33 height 10
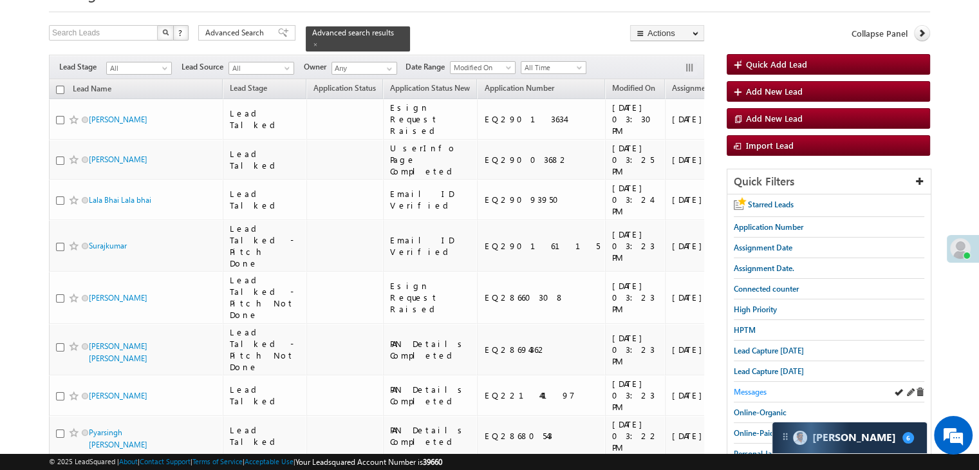
click at [734, 391] on span "Messages" at bounding box center [750, 392] width 33 height 10
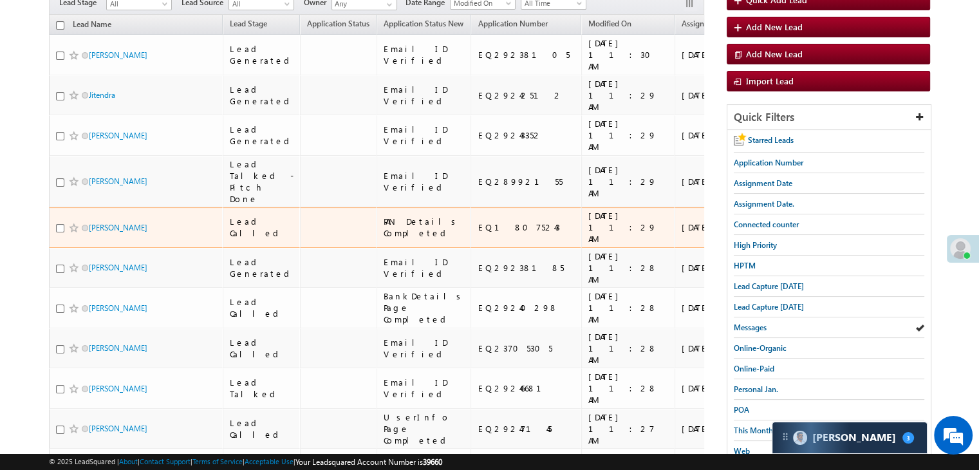
scroll to position [129, 0]
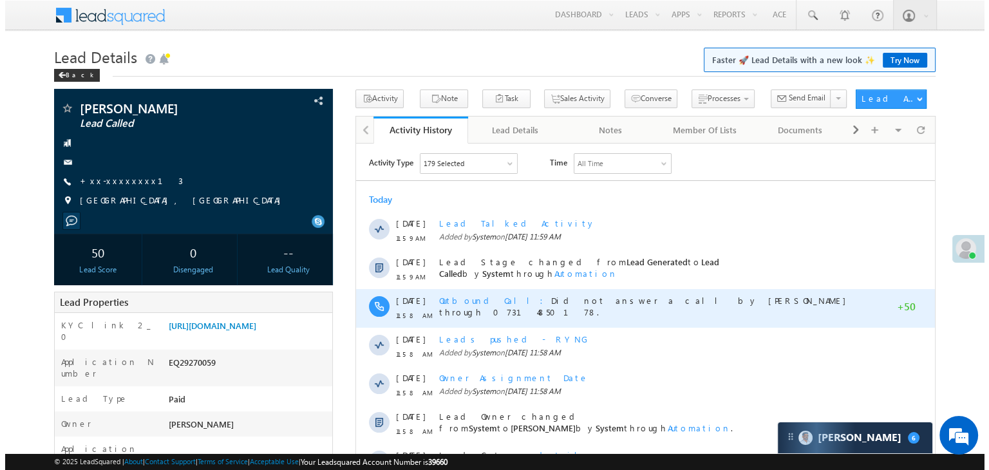
scroll to position [129, 0]
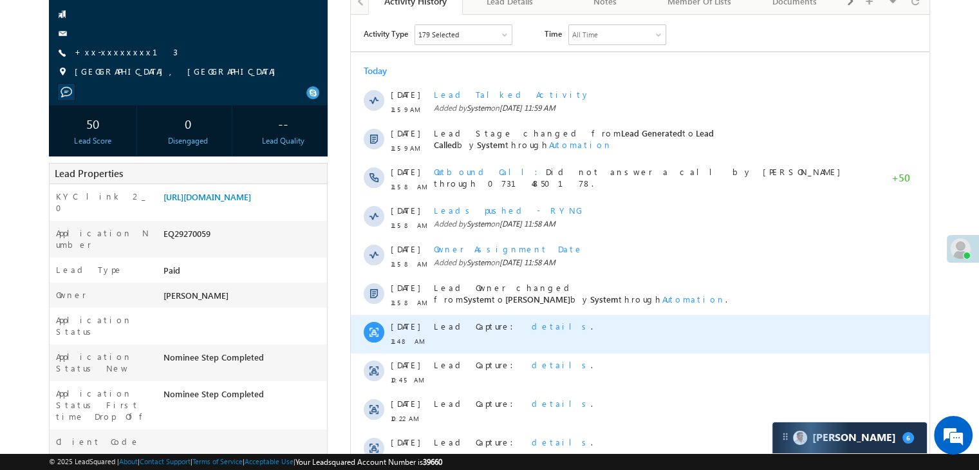
click at [532, 328] on span "details" at bounding box center [561, 325] width 59 height 11
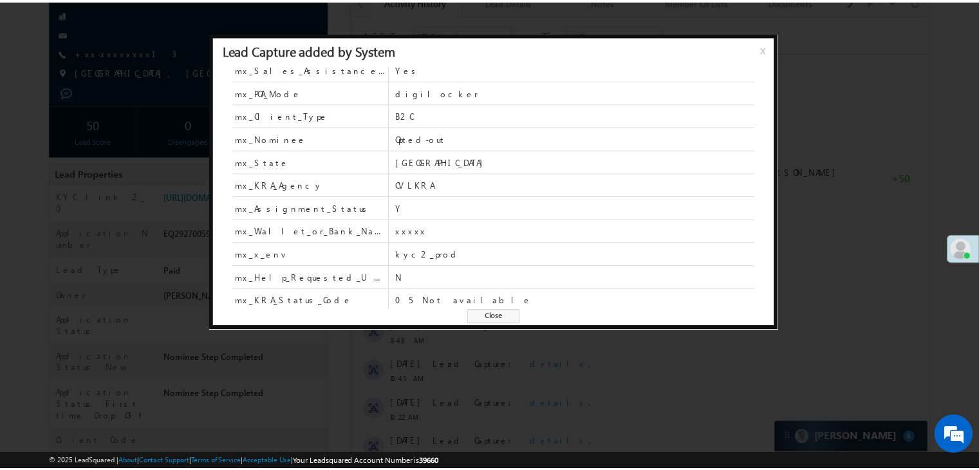
scroll to position [0, 0]
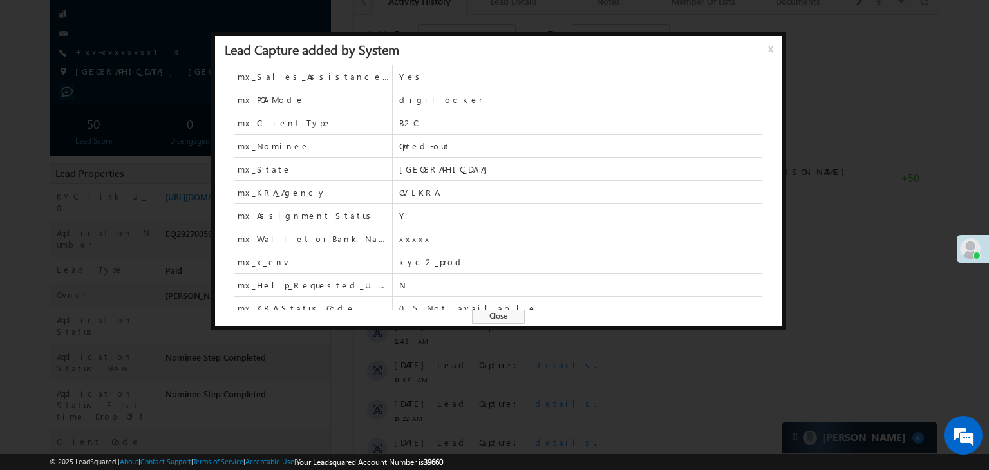
click at [769, 47] on span "x" at bounding box center [773, 53] width 10 height 23
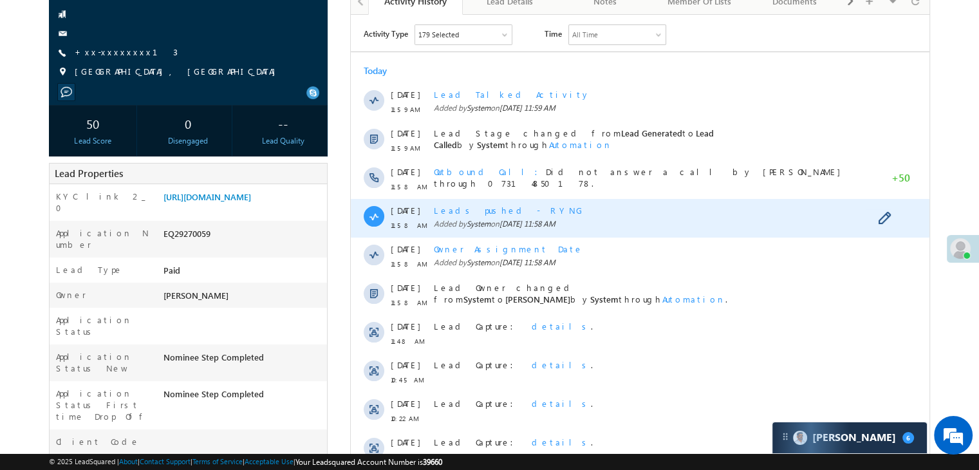
click at [502, 208] on span "Leads pushed - RYNG" at bounding box center [508, 209] width 149 height 11
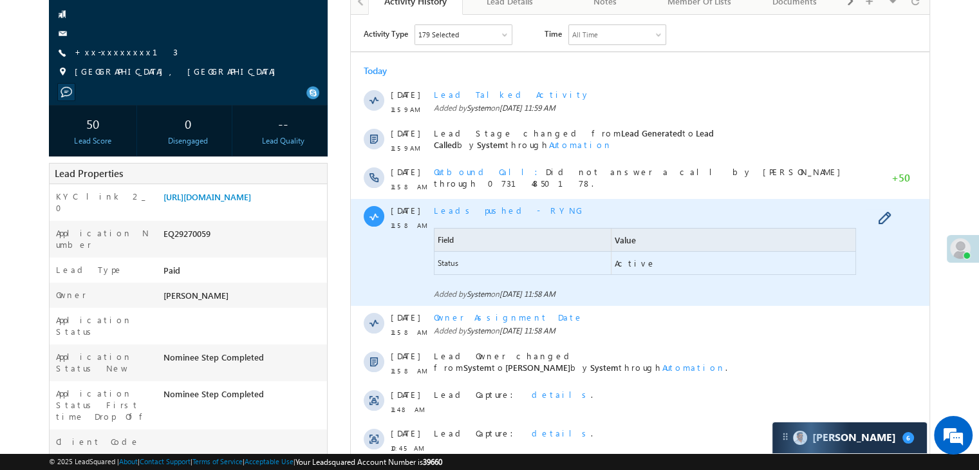
click at [502, 208] on span "Leads pushed - RYNG" at bounding box center [508, 209] width 149 height 11
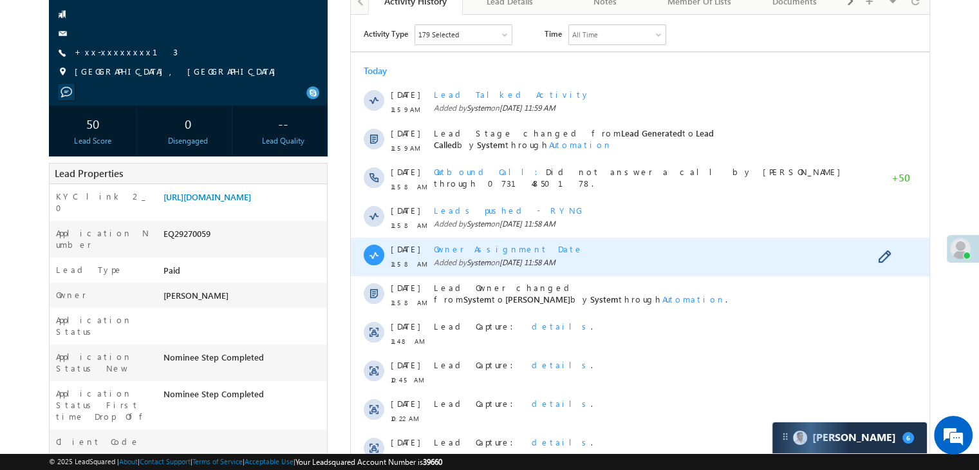
click at [490, 243] on span "Owner Assignment Date" at bounding box center [508, 248] width 149 height 11
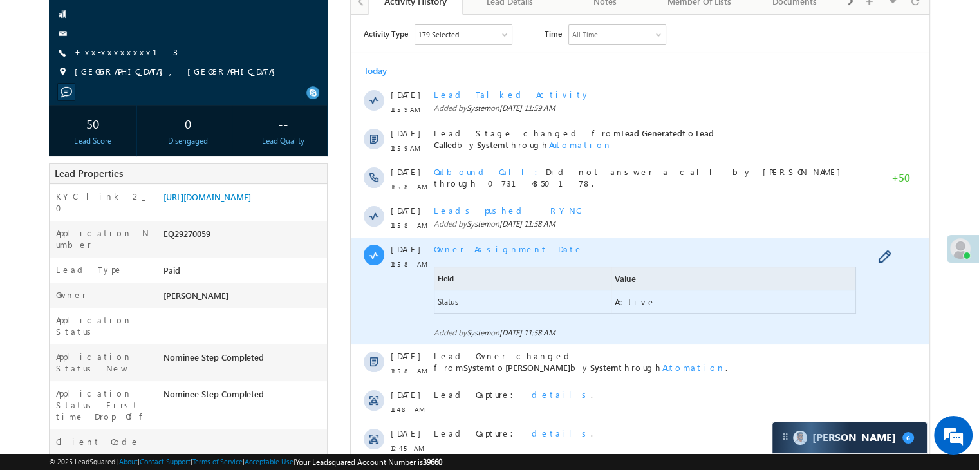
click at [490, 243] on span "Owner Assignment Date" at bounding box center [508, 248] width 149 height 11
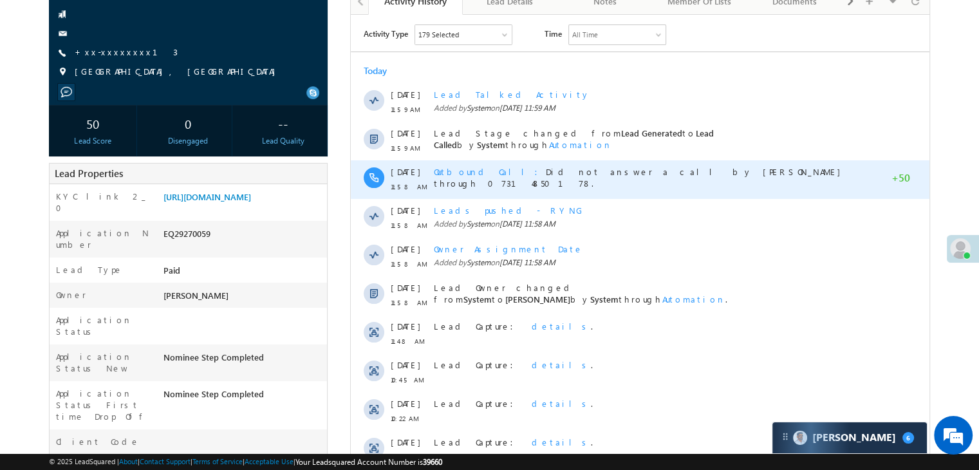
click at [478, 169] on span "Outbound Call" at bounding box center [490, 170] width 112 height 11
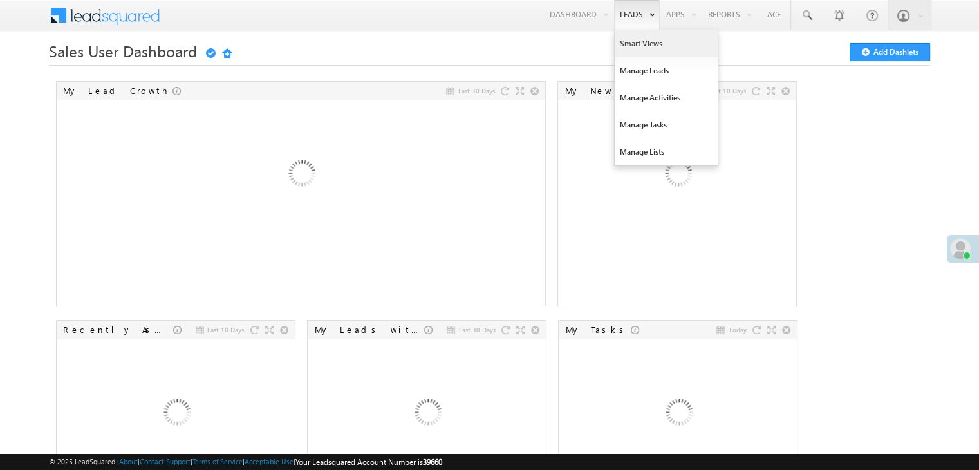
click at [627, 41] on link "Smart Views" at bounding box center [666, 43] width 103 height 27
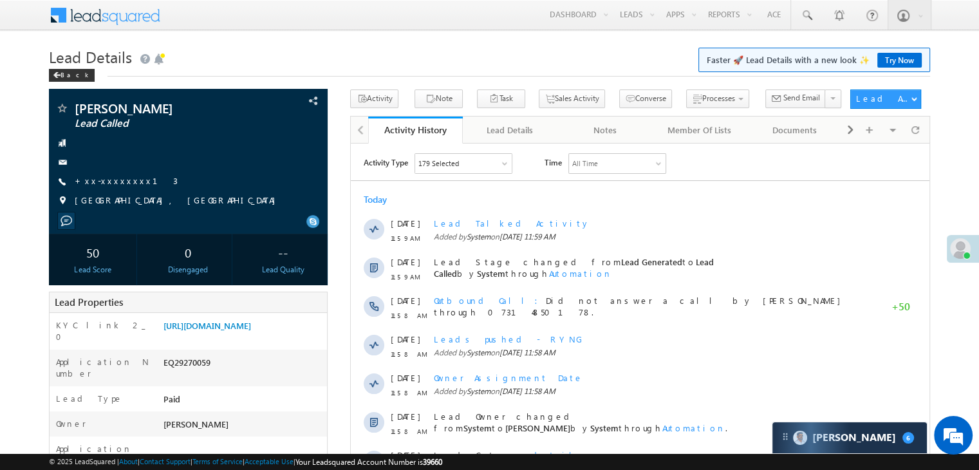
click at [900, 62] on link "Try Now" at bounding box center [900, 60] width 44 height 15
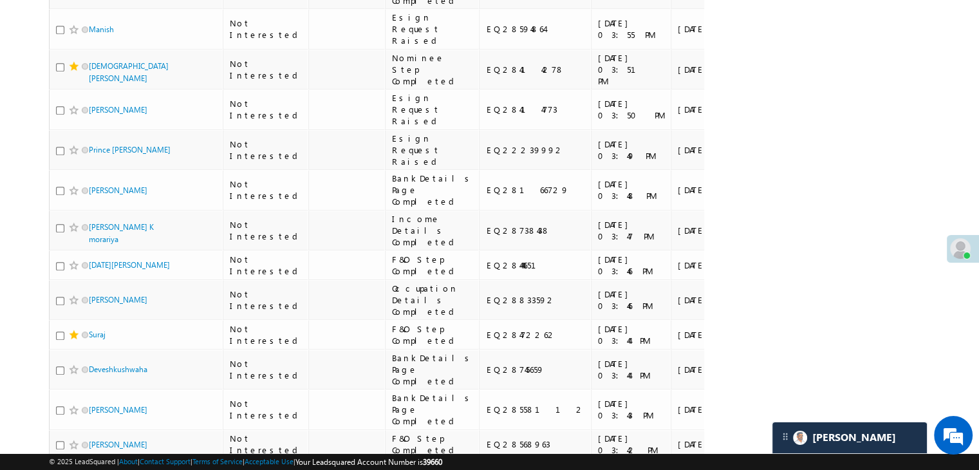
scroll to position [708, 0]
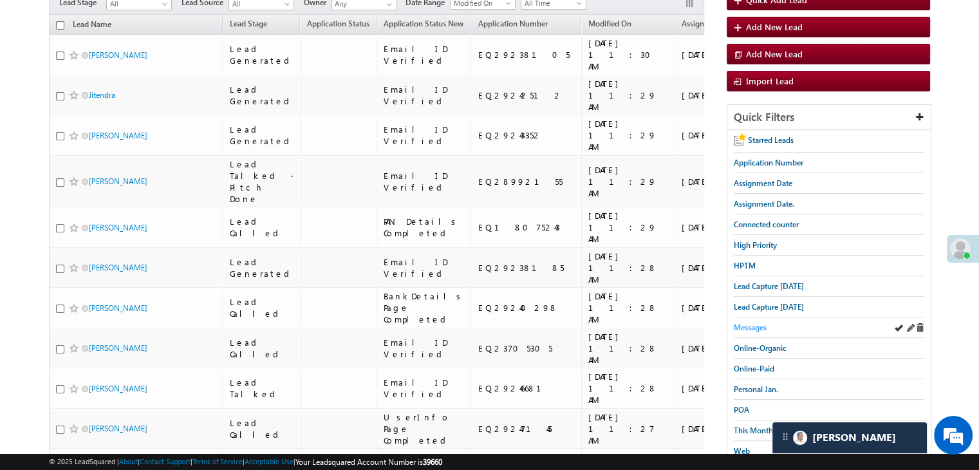
click at [751, 325] on span "Messages" at bounding box center [750, 328] width 33 height 10
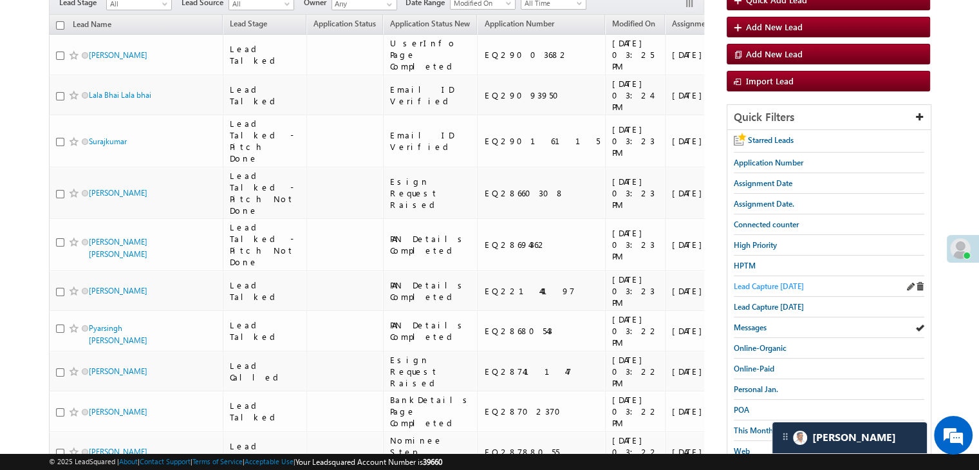
click at [780, 281] on span "Lead Capture [DATE]" at bounding box center [769, 286] width 70 height 10
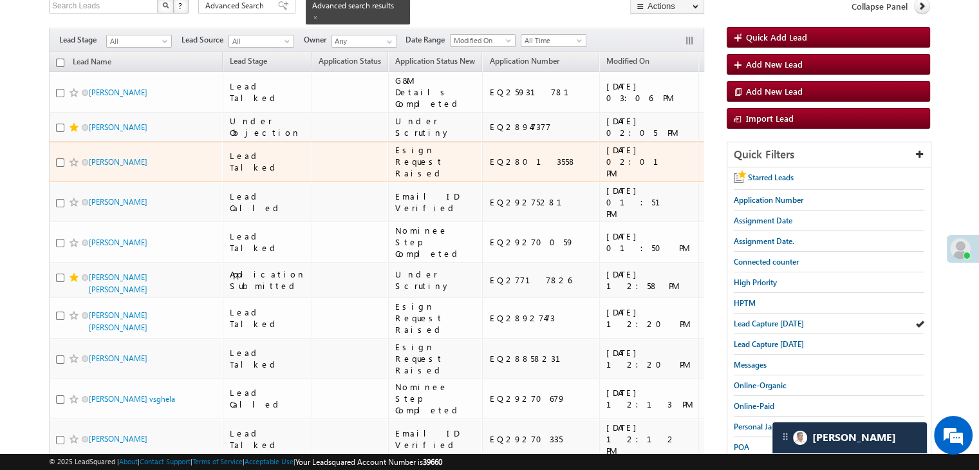
scroll to position [64, 0]
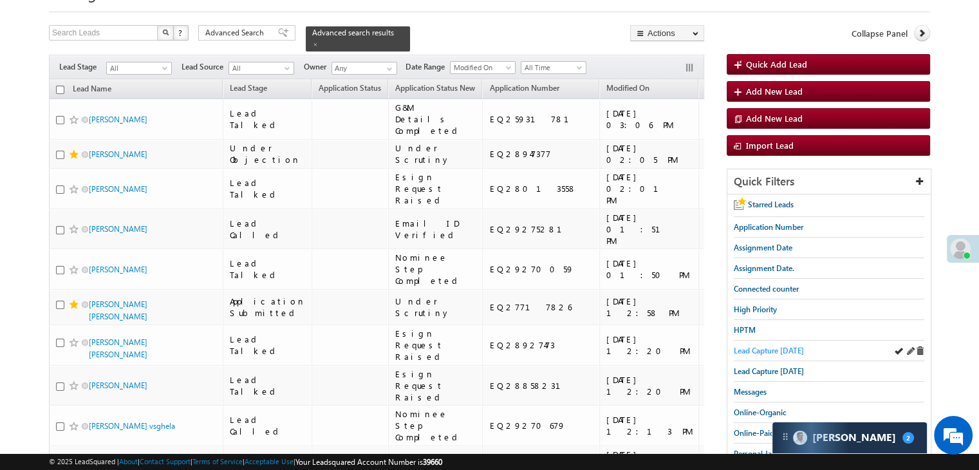
click at [777, 350] on span "Lead Capture [DATE]" at bounding box center [769, 351] width 70 height 10
click at [759, 349] on span "Lead Capture [DATE]" at bounding box center [769, 351] width 70 height 10
